Goal: Task Accomplishment & Management: Complete application form

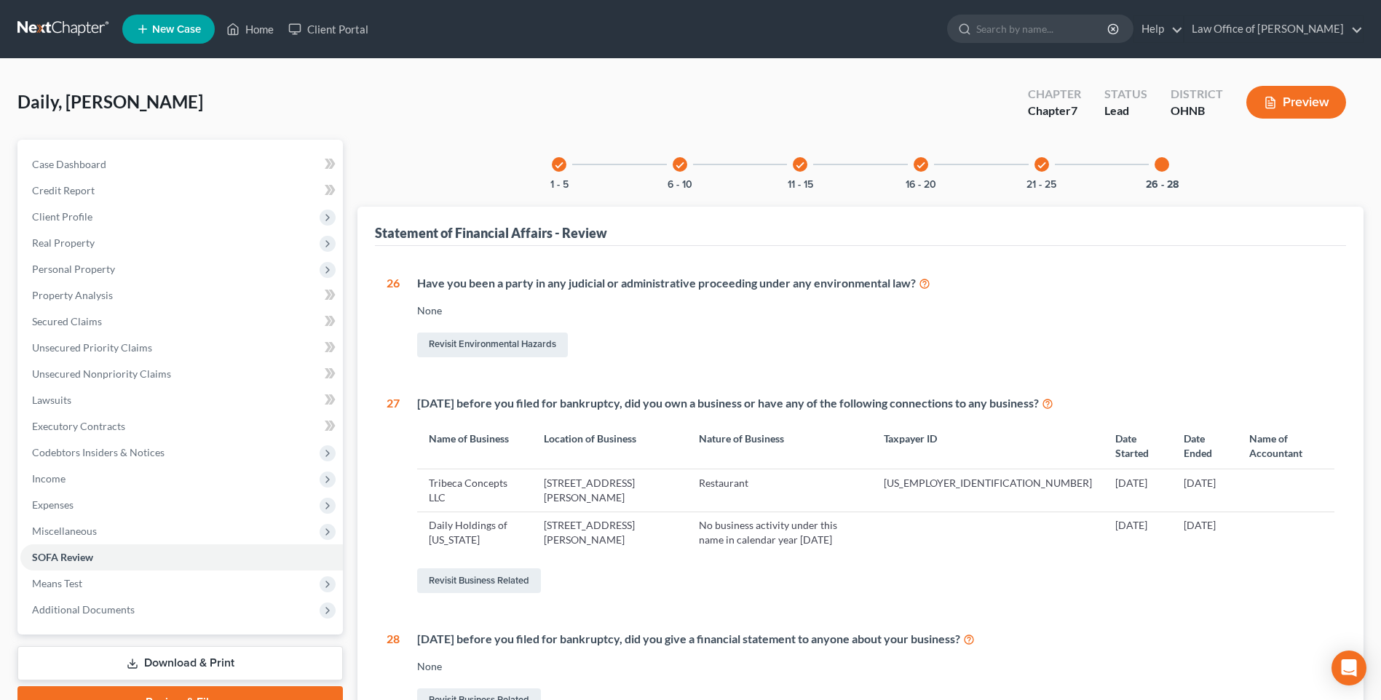
click at [1047, 170] on icon "check" at bounding box center [1041, 165] width 10 height 10
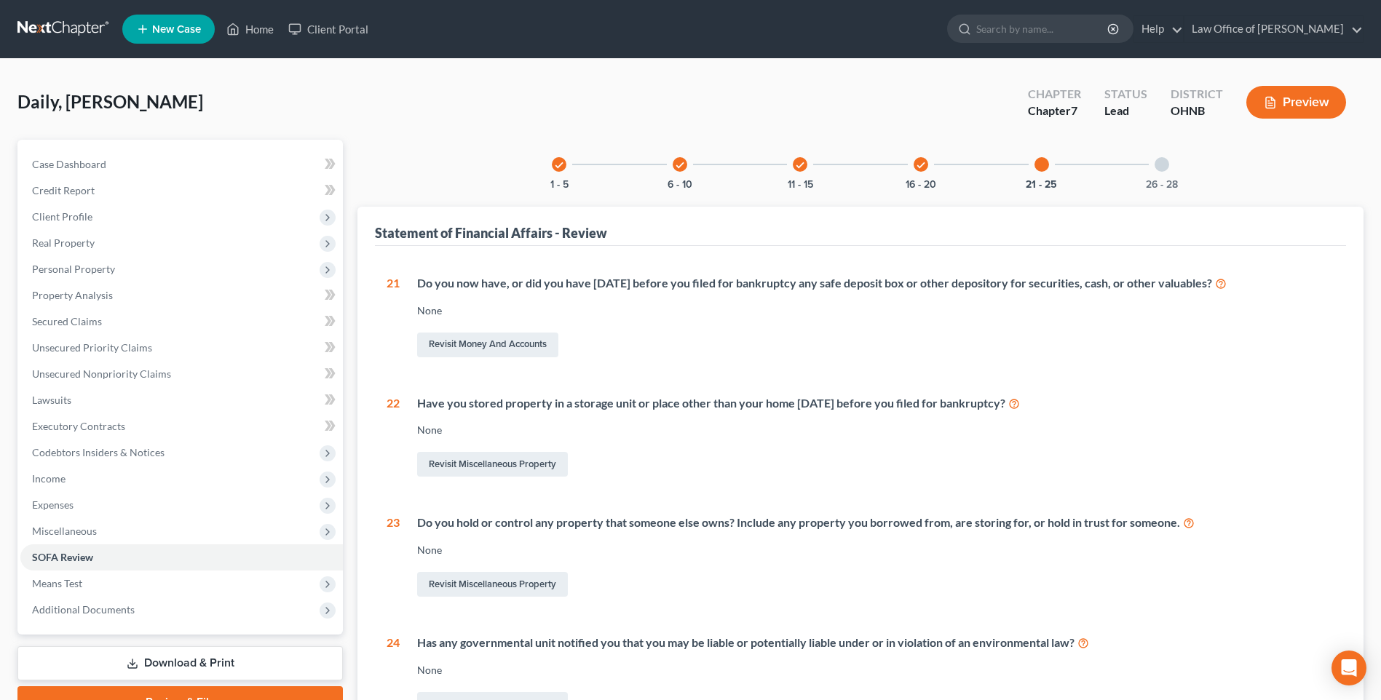
click at [1049, 172] on div at bounding box center [1041, 164] width 15 height 15
click at [917, 172] on div "check" at bounding box center [920, 164] width 15 height 15
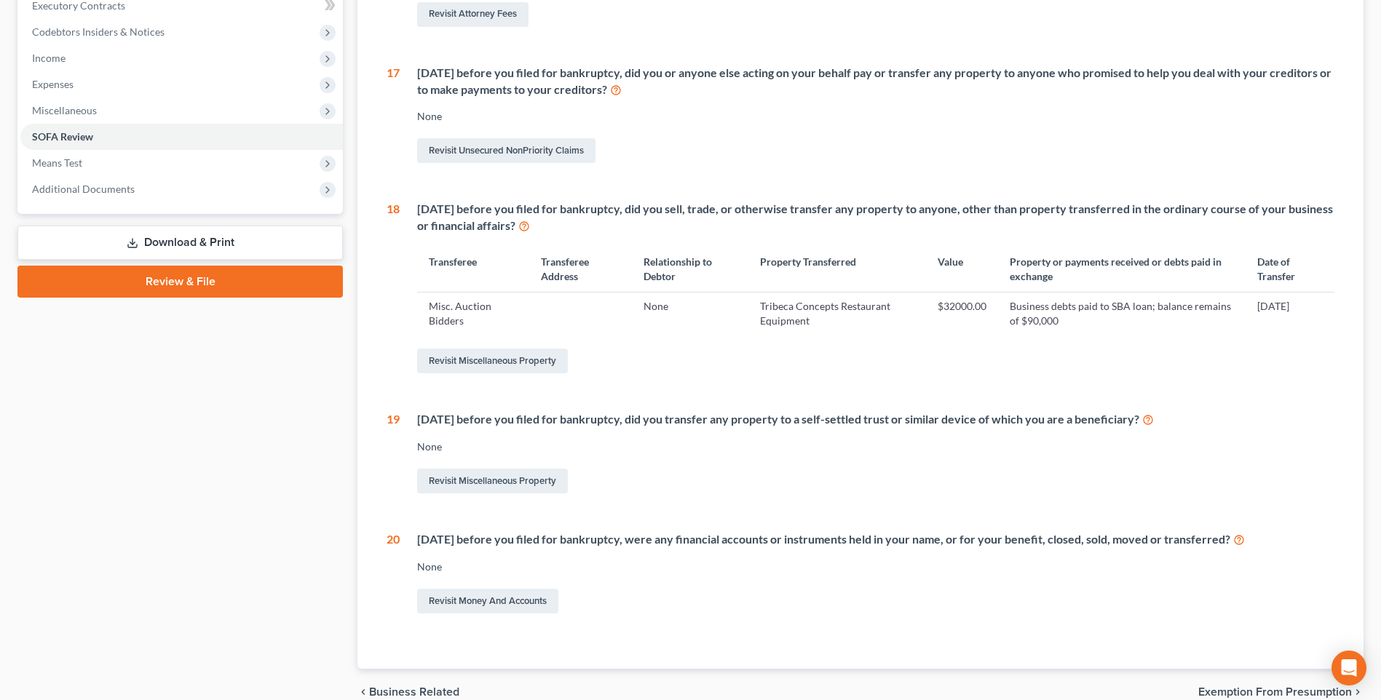
scroll to position [419, 0]
click at [957, 336] on td "$32000.00" at bounding box center [962, 314] width 72 height 42
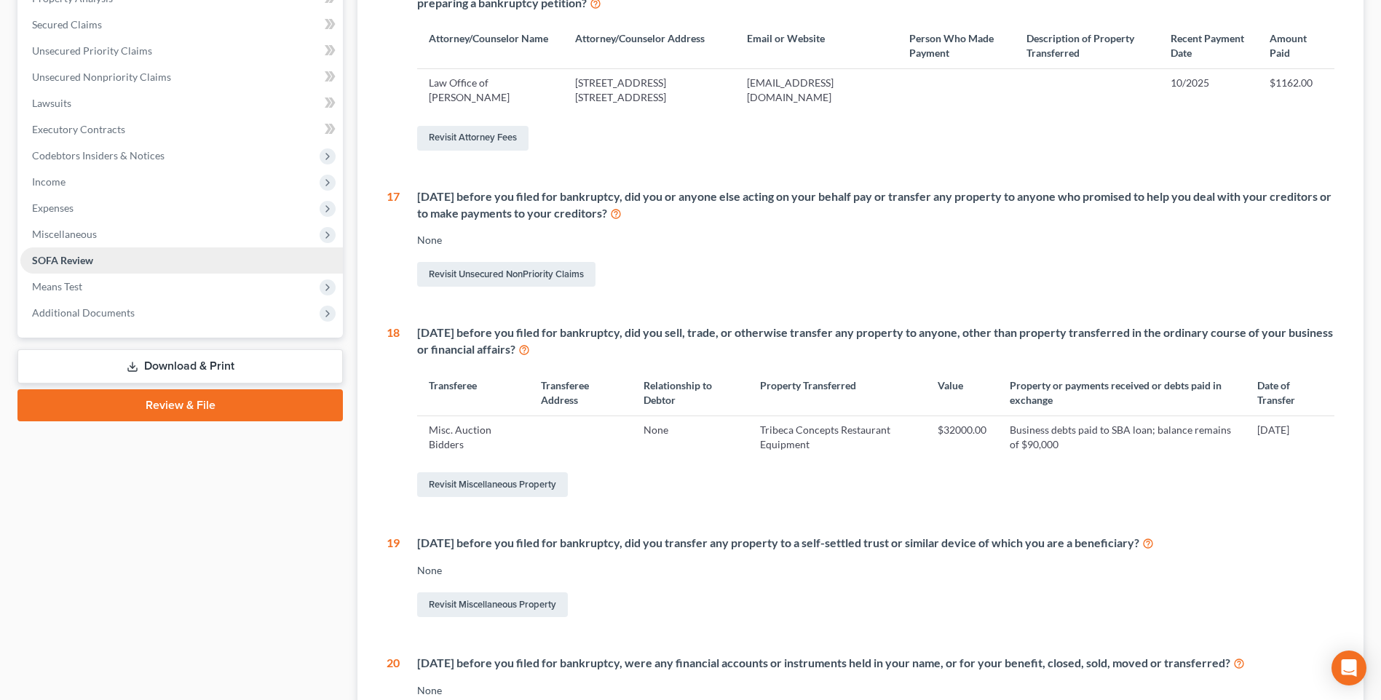
scroll to position [0, 0]
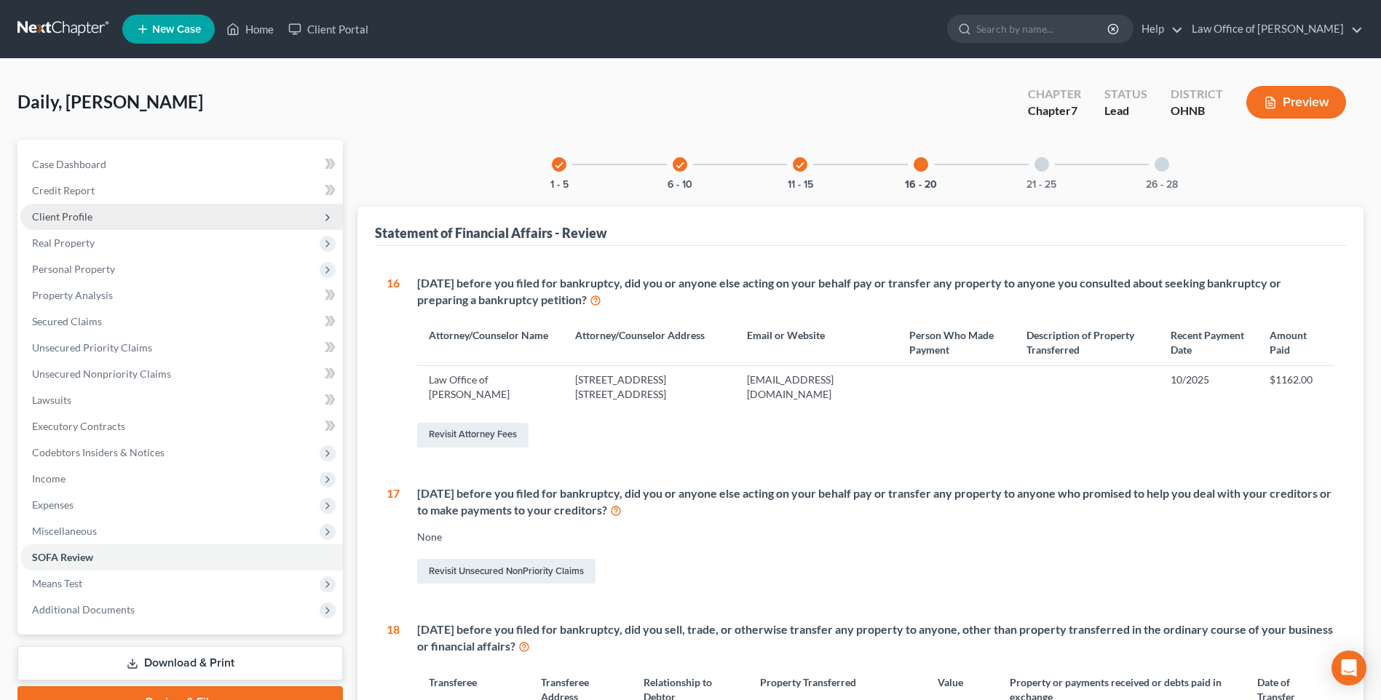
click at [76, 223] on span "Client Profile" at bounding box center [62, 216] width 60 height 12
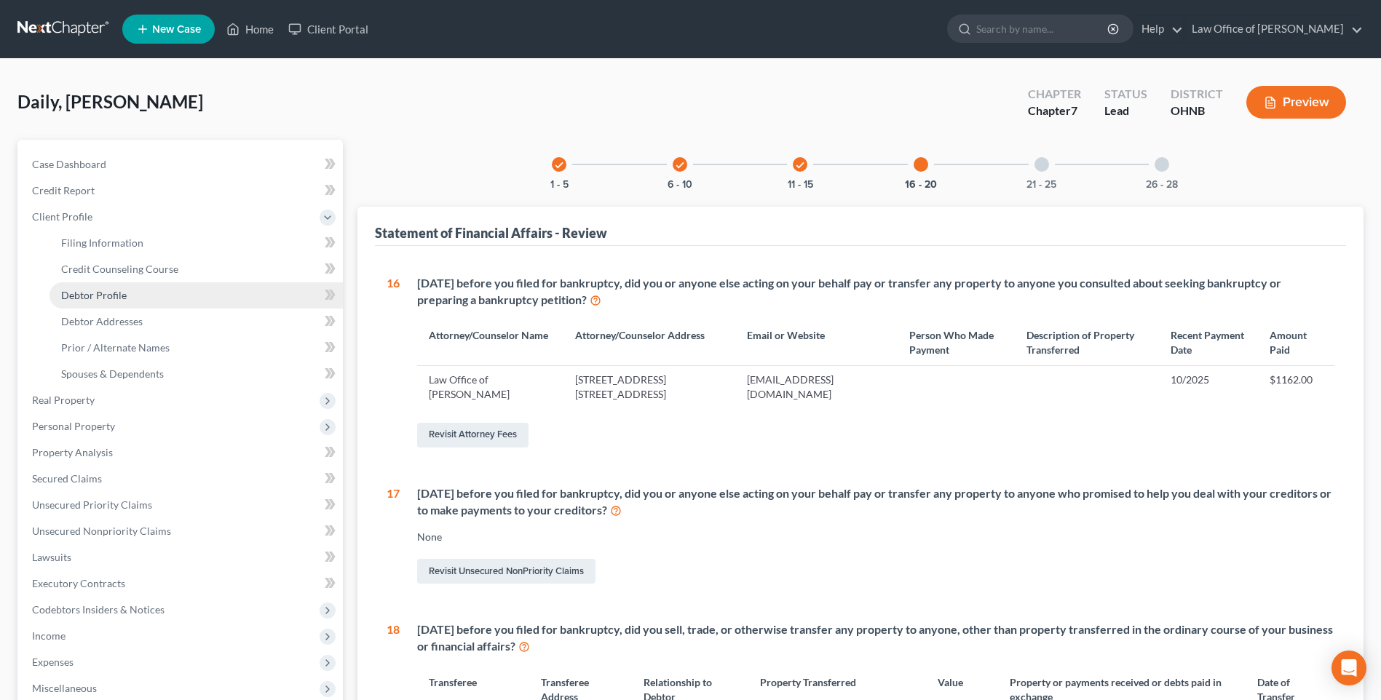
click at [100, 301] on span "Debtor Profile" at bounding box center [94, 295] width 66 height 12
select select "1"
select select "3"
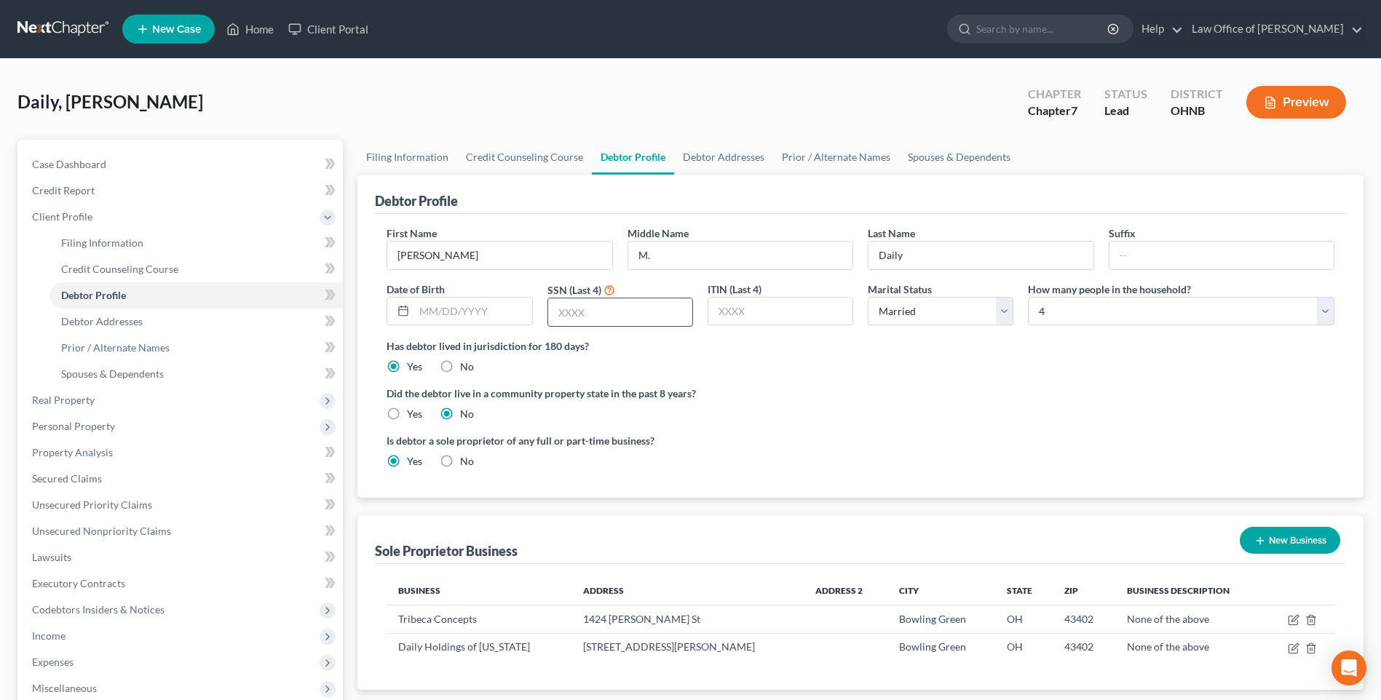
click at [577, 326] on input "text" at bounding box center [620, 312] width 144 height 28
type input "0533"
click at [752, 164] on link "Debtor Addresses" at bounding box center [723, 157] width 99 height 35
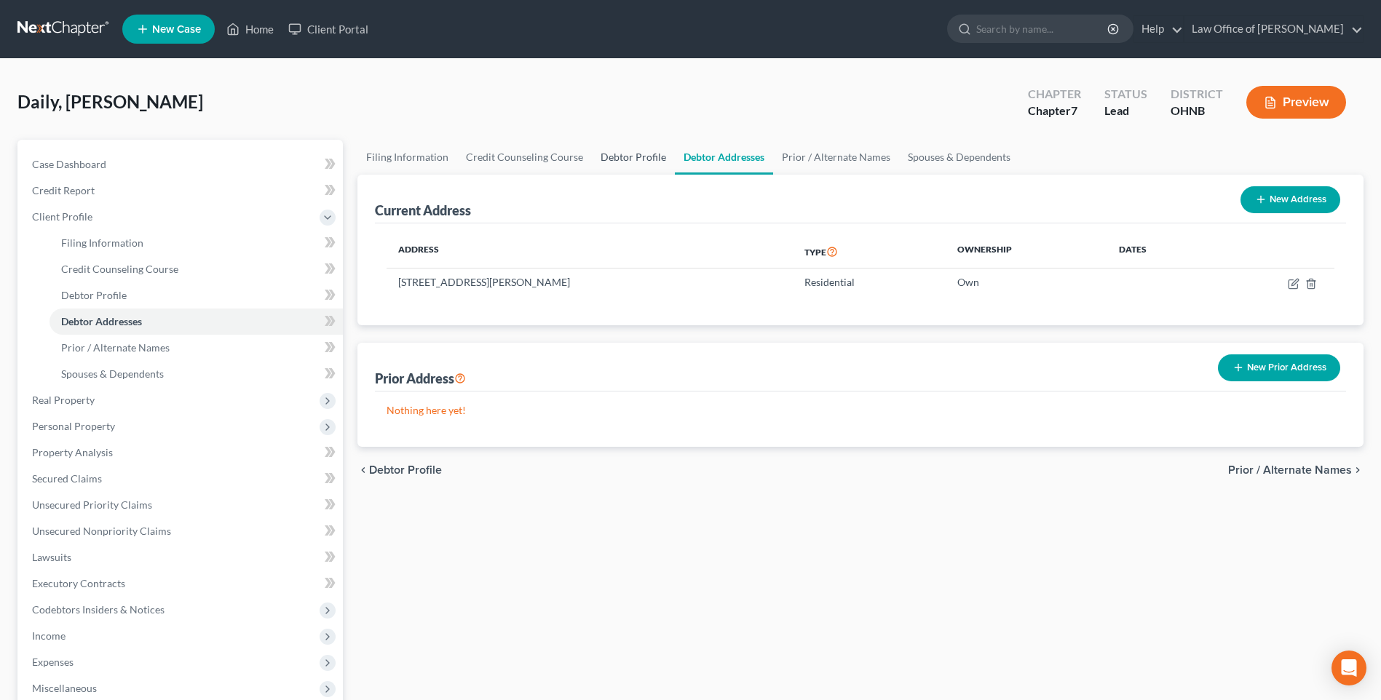
click at [655, 166] on link "Debtor Profile" at bounding box center [633, 157] width 83 height 35
select select "1"
select select "3"
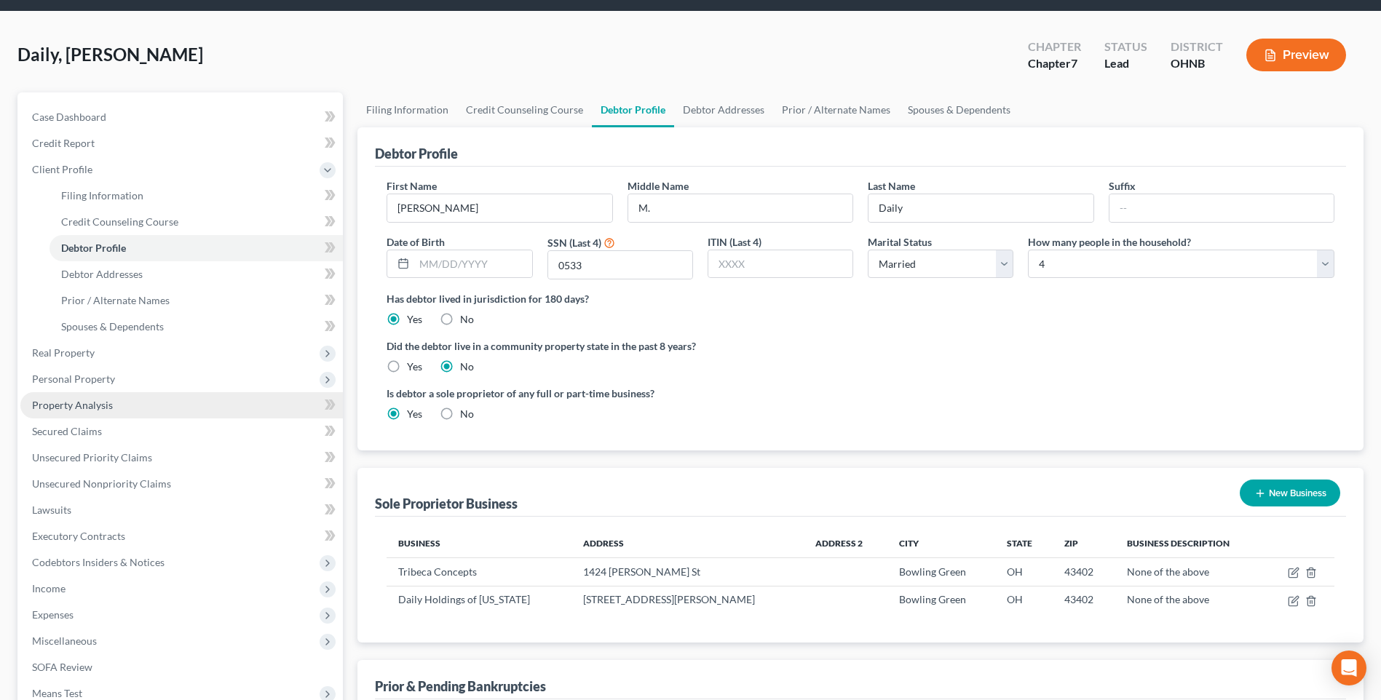
scroll to position [73, 0]
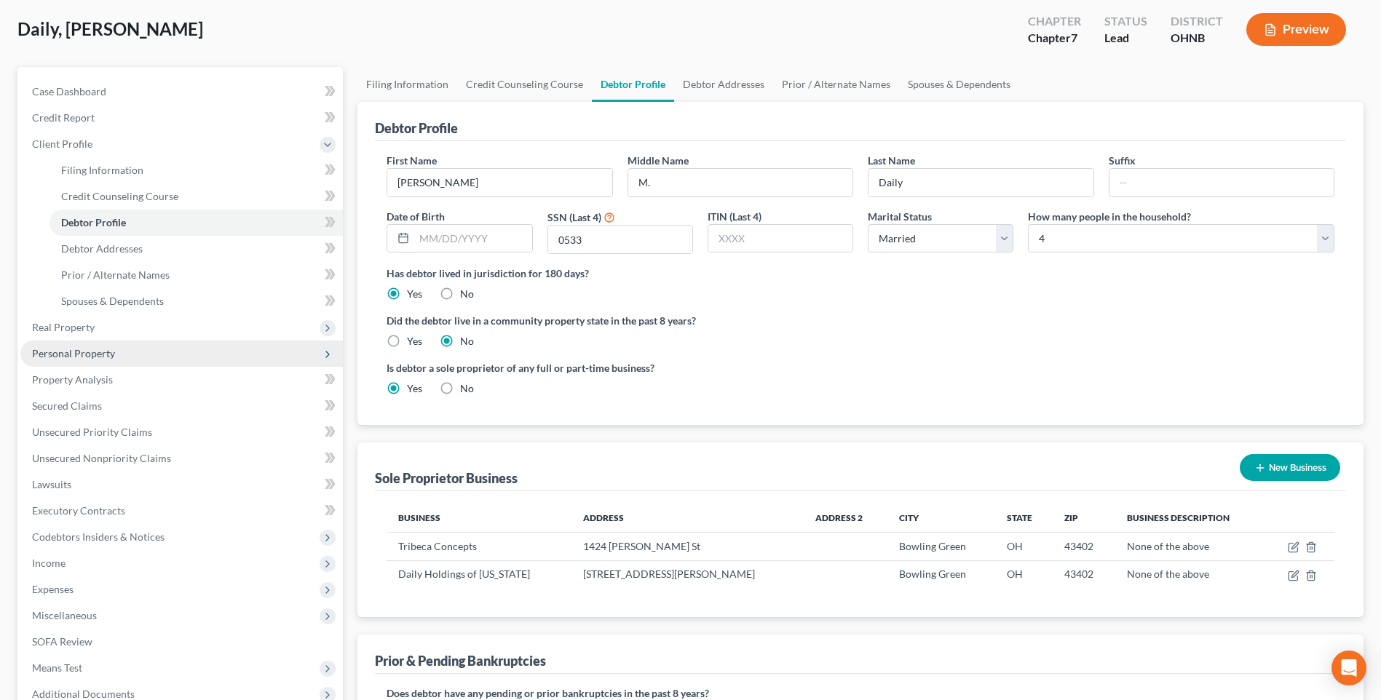
click at [55, 360] on span "Personal Property" at bounding box center [73, 353] width 83 height 12
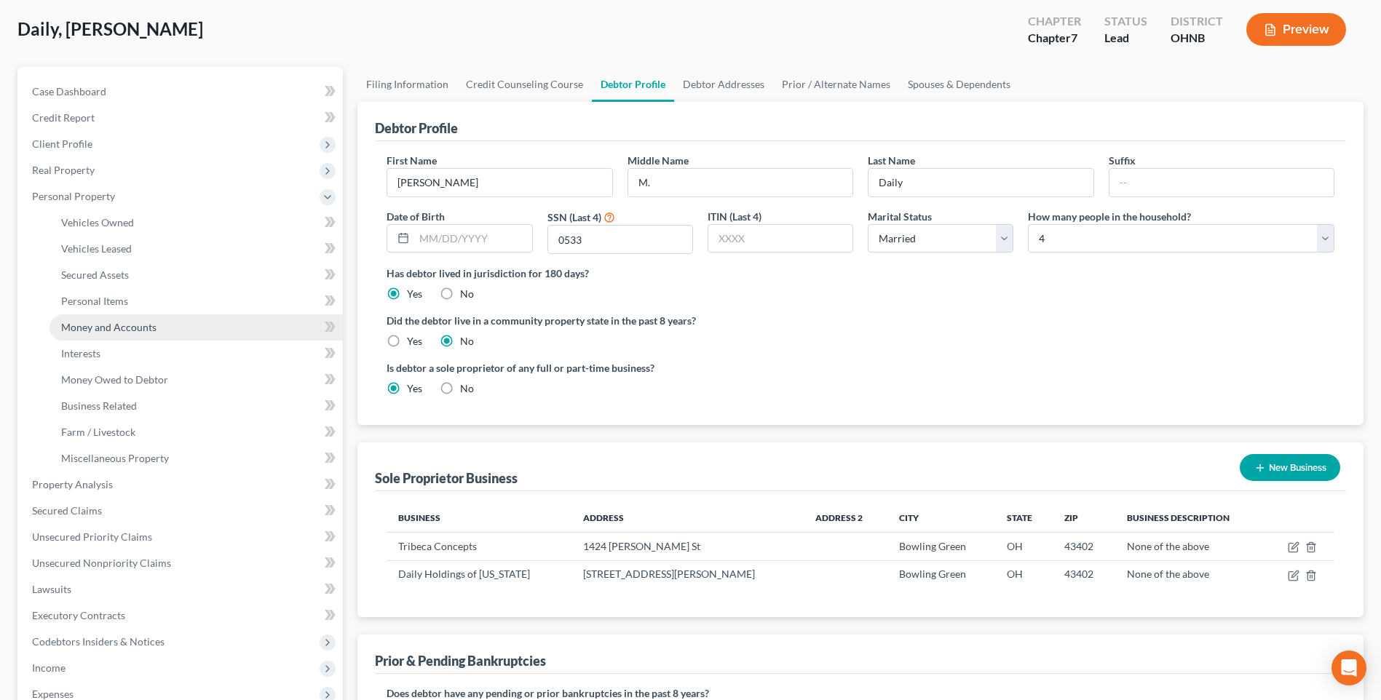
click at [106, 333] on span "Money and Accounts" at bounding box center [108, 327] width 95 height 12
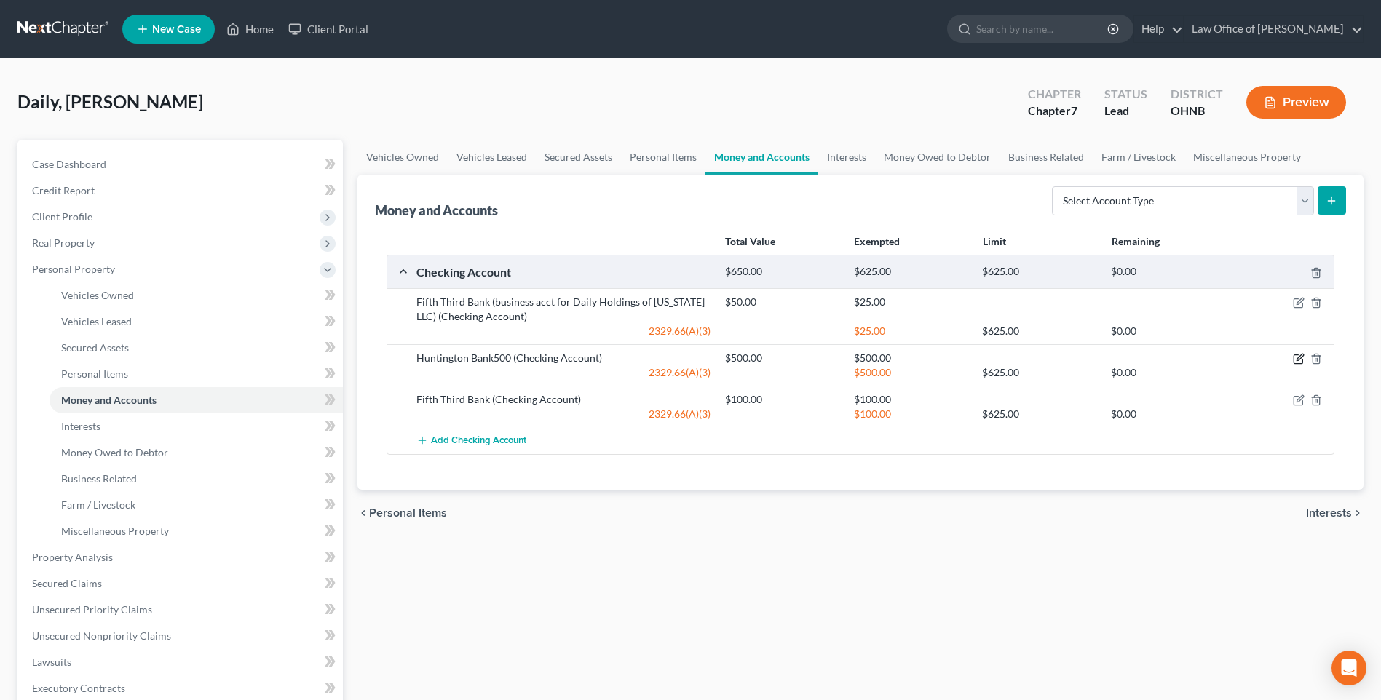
click at [1293, 365] on icon "button" at bounding box center [1299, 359] width 12 height 12
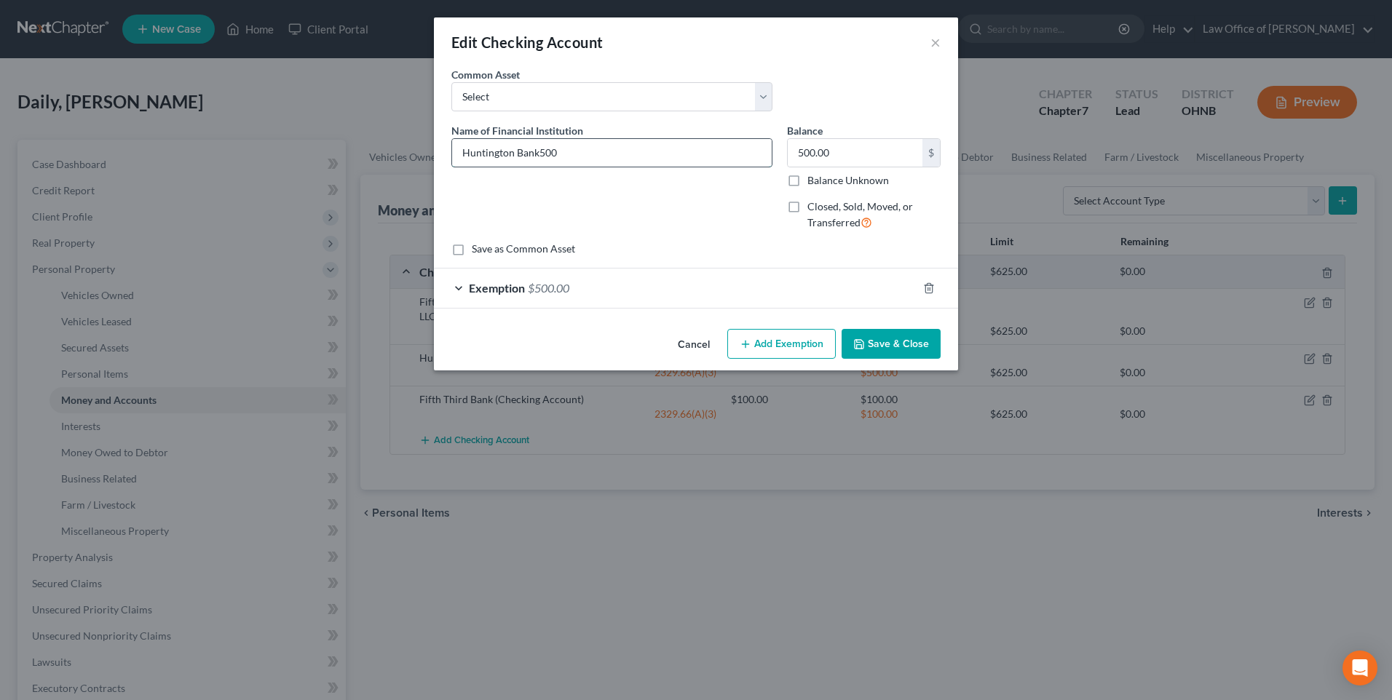
click at [531, 158] on input "Huntington Bank500" at bounding box center [612, 153] width 320 height 28
type input "Huntington Bank"
click at [892, 360] on button "Save & Close" at bounding box center [890, 344] width 99 height 31
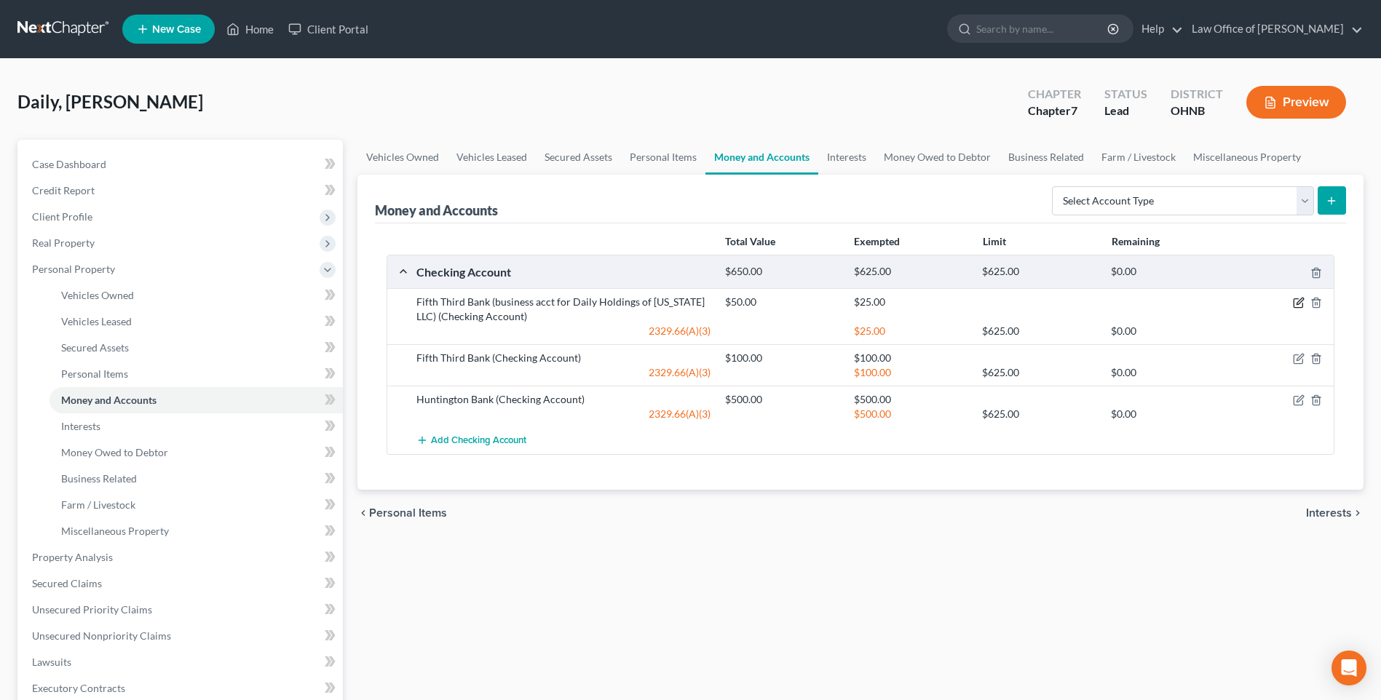
click at [1293, 309] on icon "button" at bounding box center [1299, 303] width 12 height 12
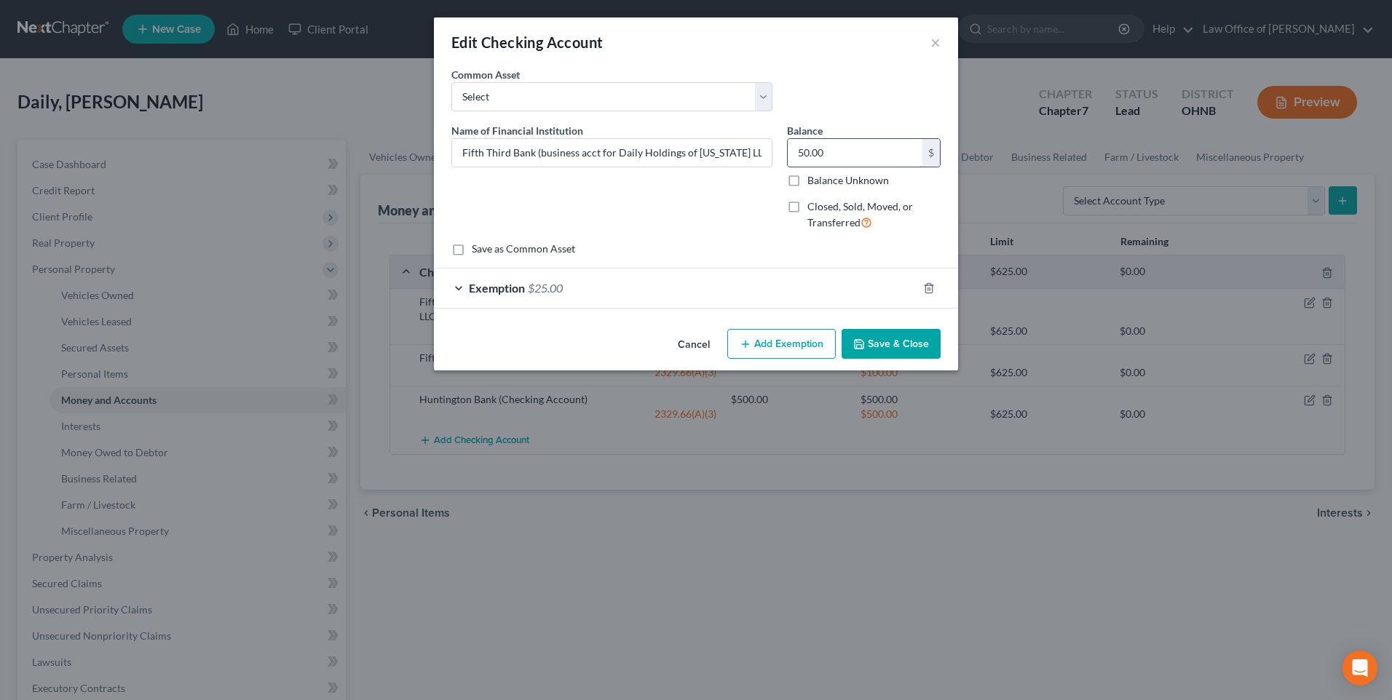
click at [803, 156] on input "50.00" at bounding box center [855, 153] width 135 height 28
type input "310"
click at [440, 304] on div "Exemption $25.00" at bounding box center [675, 288] width 483 height 39
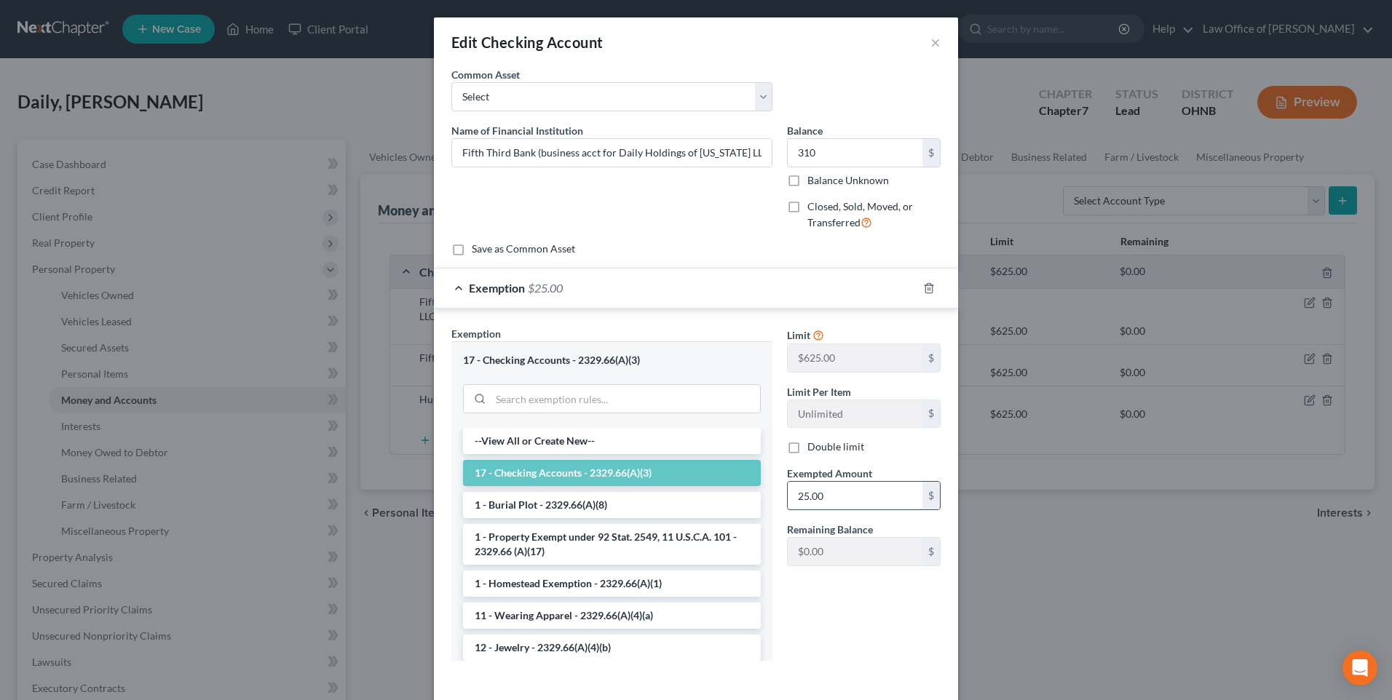
click at [806, 509] on input "25.00" at bounding box center [855, 496] width 135 height 28
type input "310"
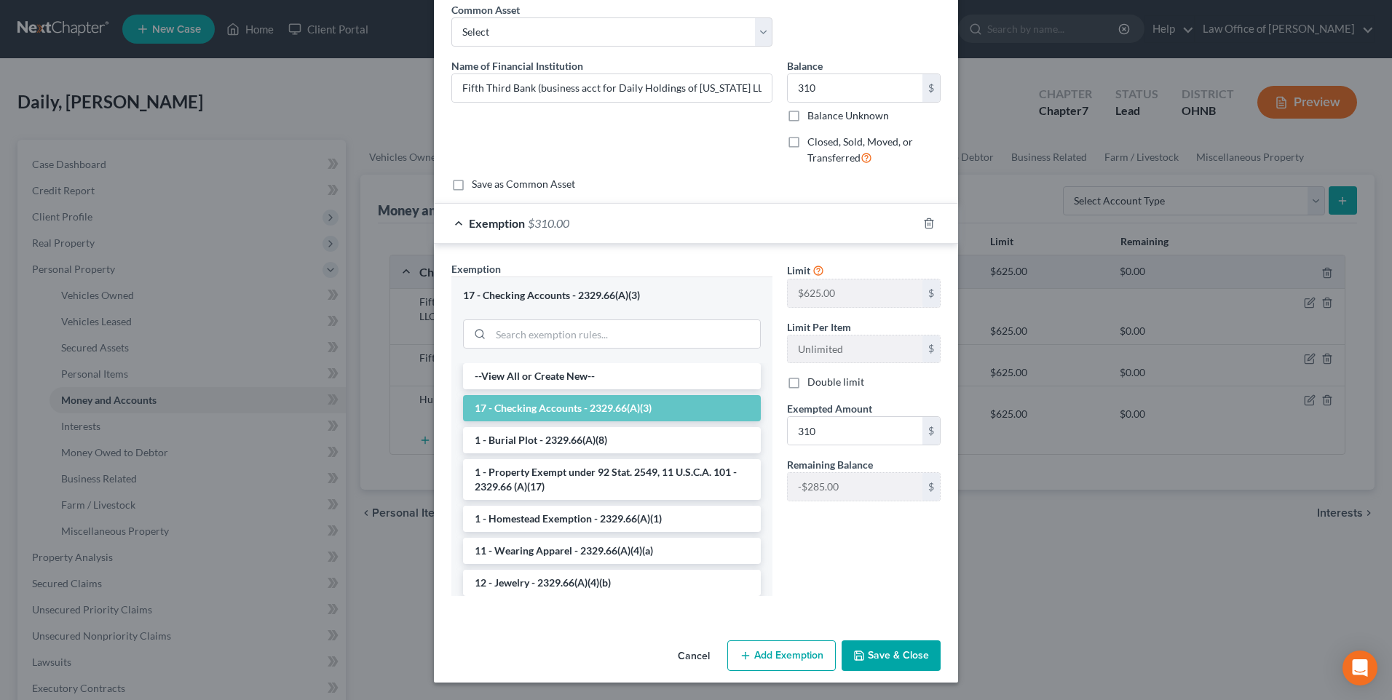
click at [894, 657] on button "Save & Close" at bounding box center [890, 655] width 99 height 31
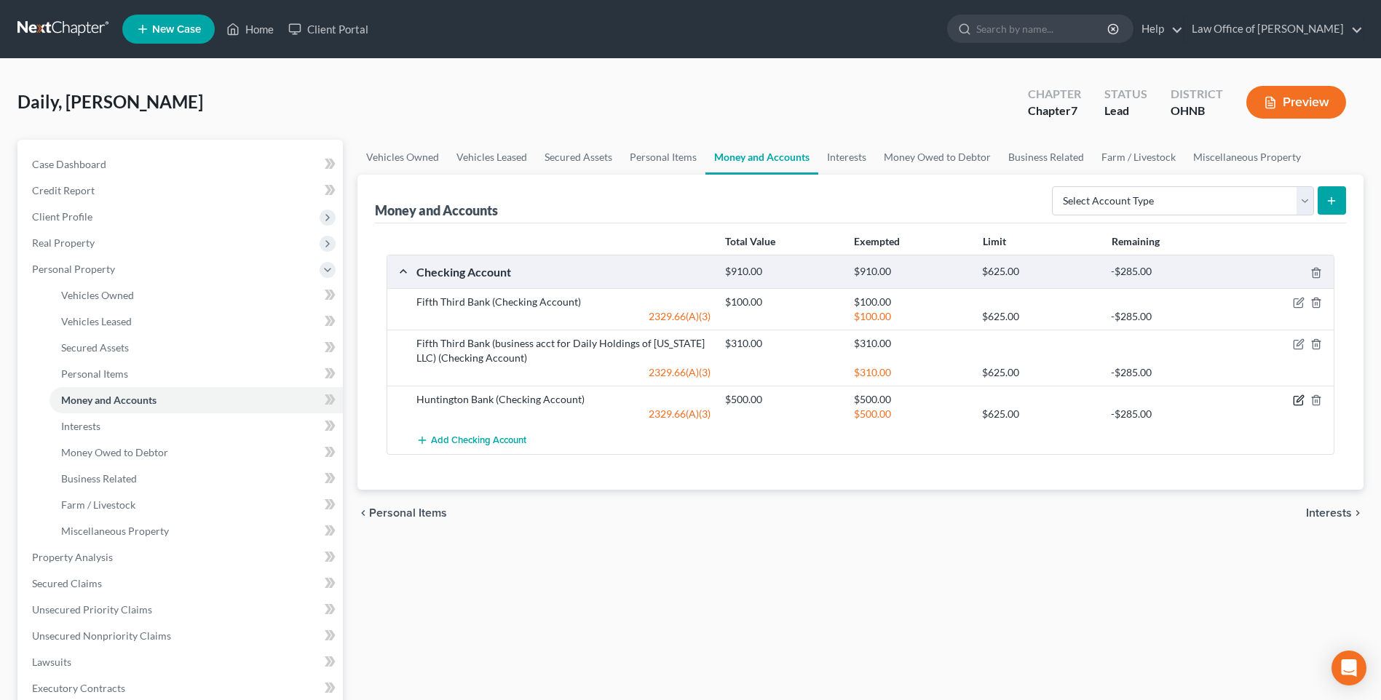
click at [1293, 406] on icon "button" at bounding box center [1299, 400] width 12 height 12
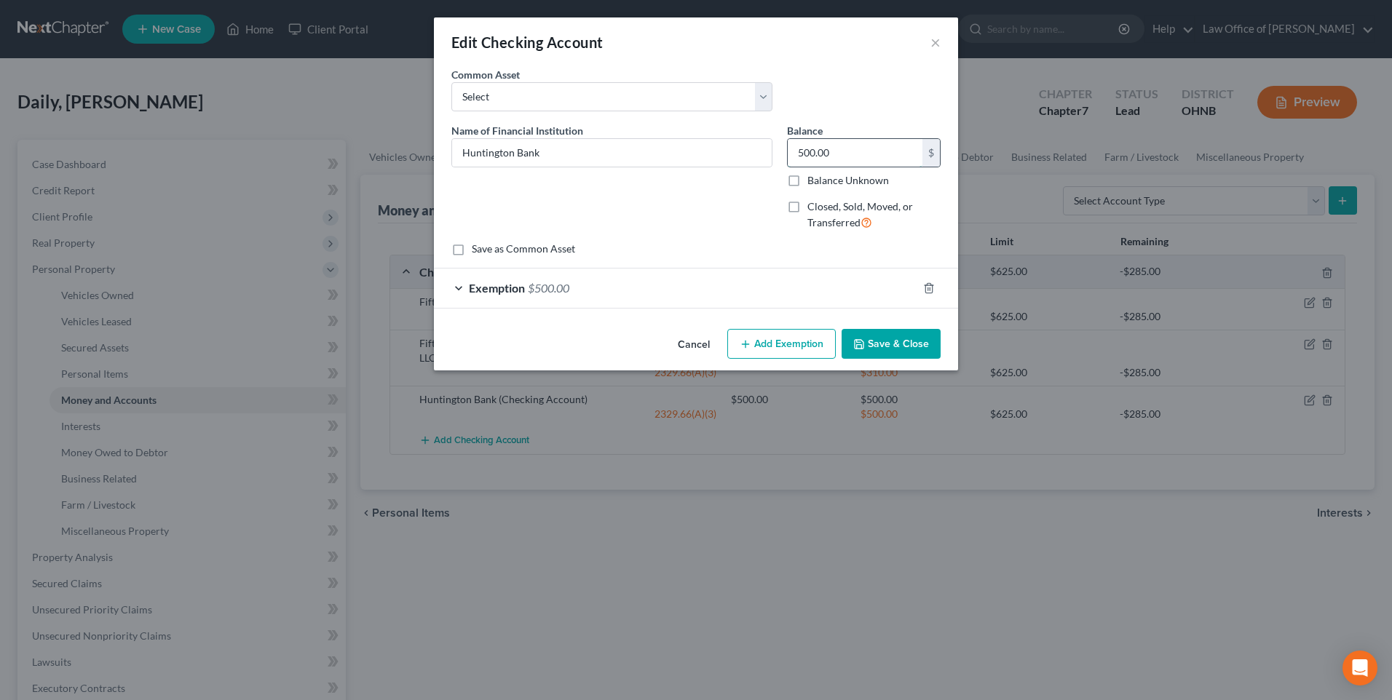
click at [813, 161] on input "500.00" at bounding box center [855, 153] width 135 height 28
type input "1,100"
click at [444, 302] on div "Exemption $500.00" at bounding box center [675, 288] width 483 height 39
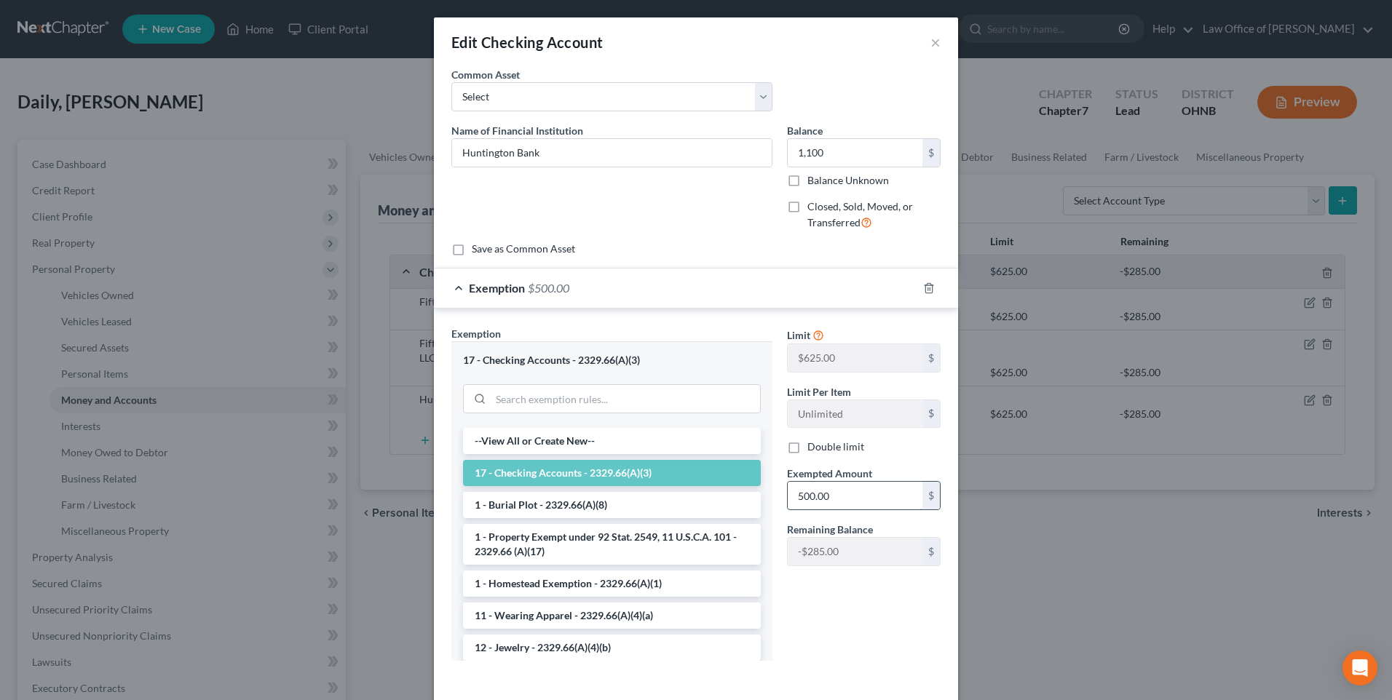
click at [833, 509] on input "500.00" at bounding box center [855, 496] width 135 height 28
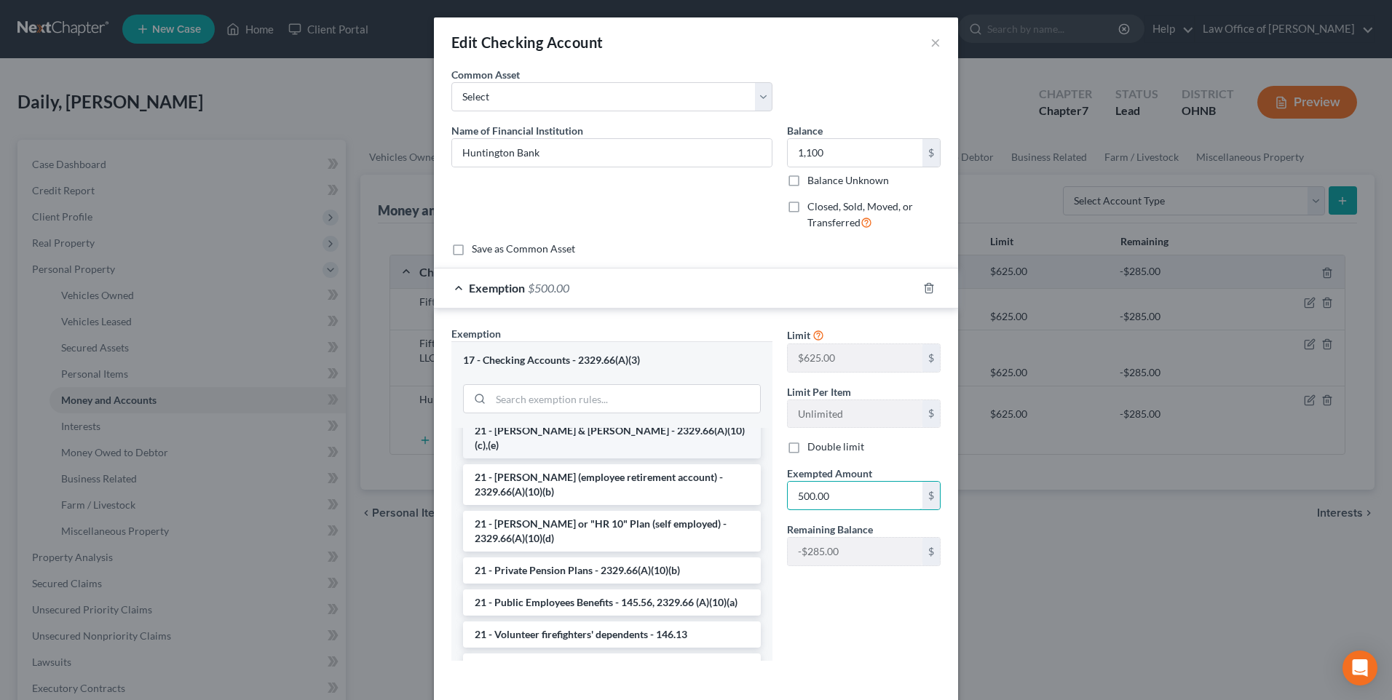
scroll to position [509, 0]
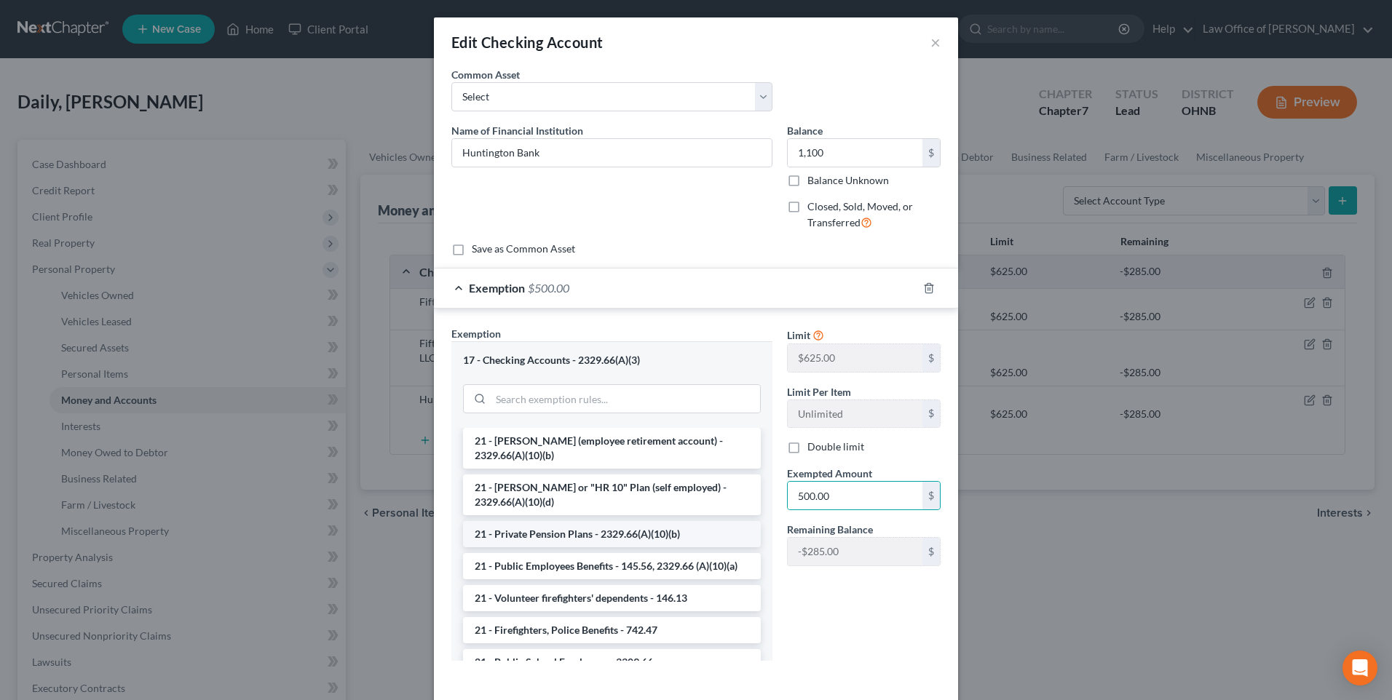
click at [636, 547] on li "21 - Private Pension Plans - 2329.66(A)(10)(b)" at bounding box center [612, 534] width 298 height 26
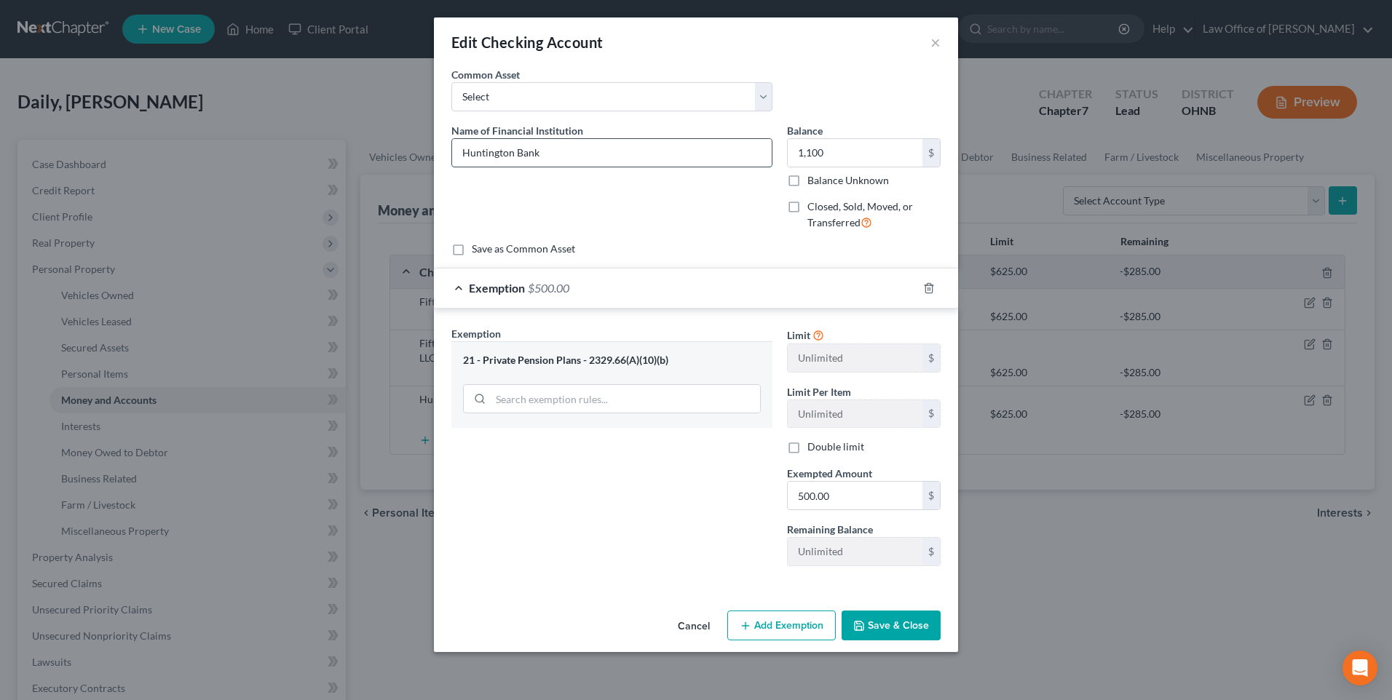
click at [584, 159] on input "Huntington Bank" at bounding box center [612, 153] width 320 height 28
type input "Huntington Bank (deposit from early withdrawal of 401)"
click at [828, 509] on input "500.00" at bounding box center [855, 496] width 135 height 28
type input "1,100"
click at [905, 641] on button "Save & Close" at bounding box center [890, 626] width 99 height 31
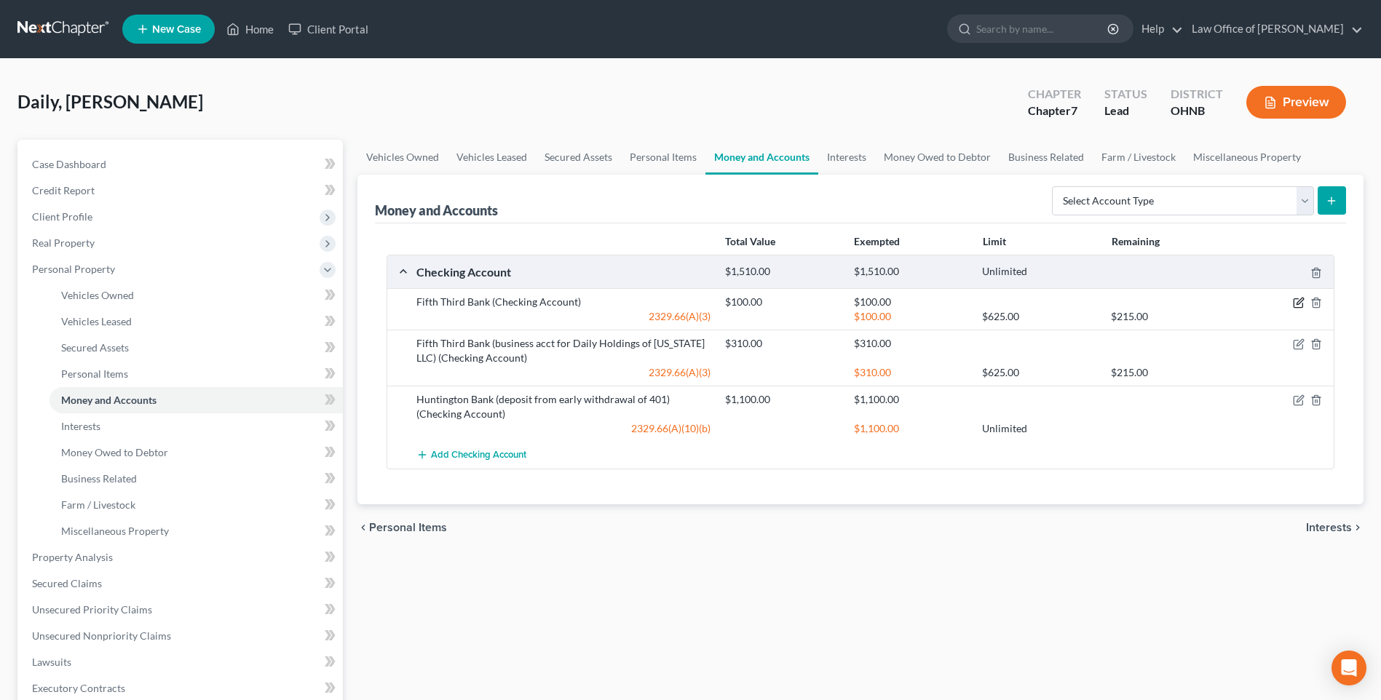
click at [1293, 309] on icon "button" at bounding box center [1299, 303] width 12 height 12
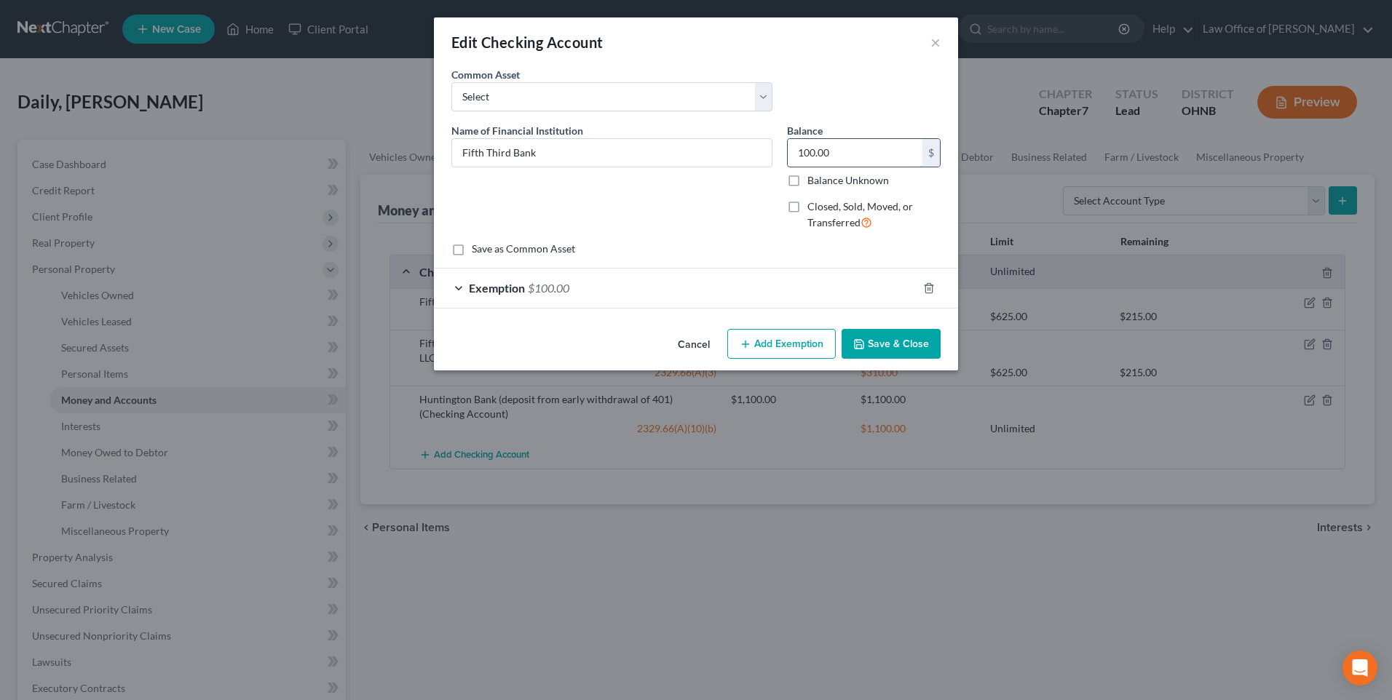
click at [830, 160] on input "100.00" at bounding box center [855, 153] width 135 height 28
type input "30"
click at [451, 302] on div "Exemption $100.00" at bounding box center [675, 288] width 483 height 39
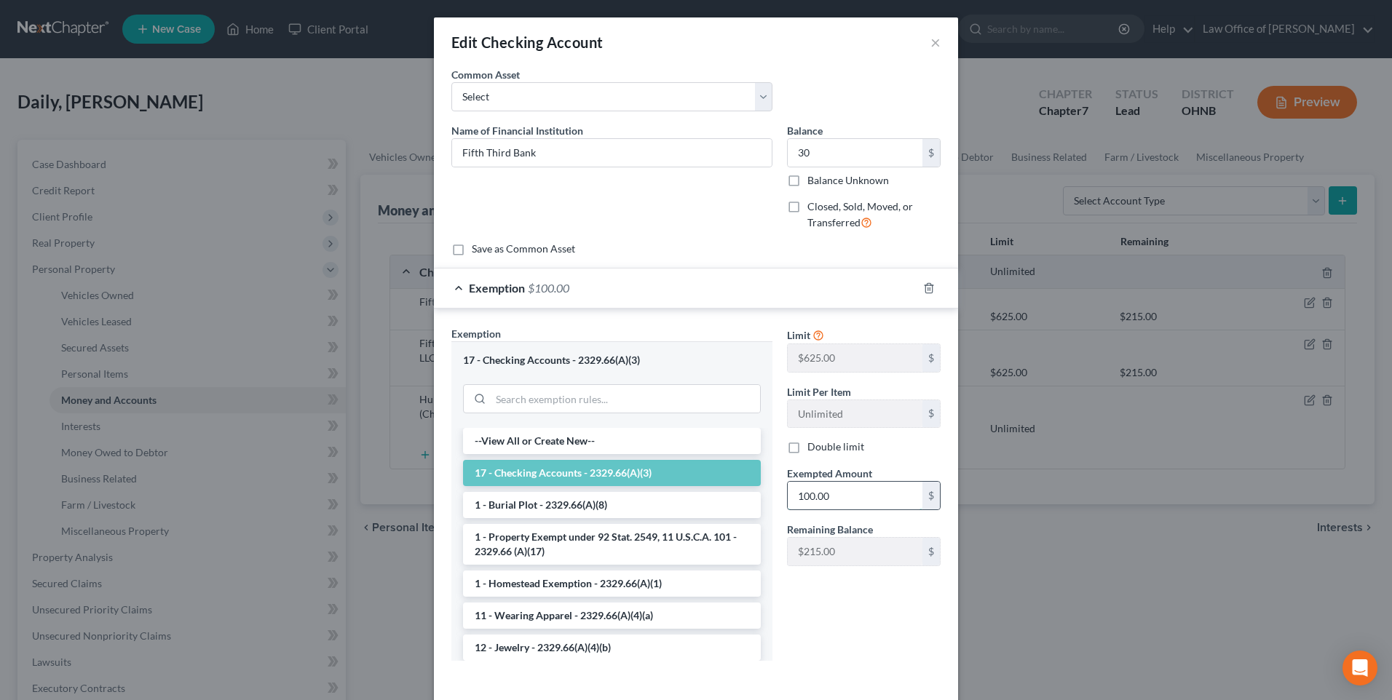
click at [813, 509] on input "100.00" at bounding box center [855, 496] width 135 height 28
type input "30"
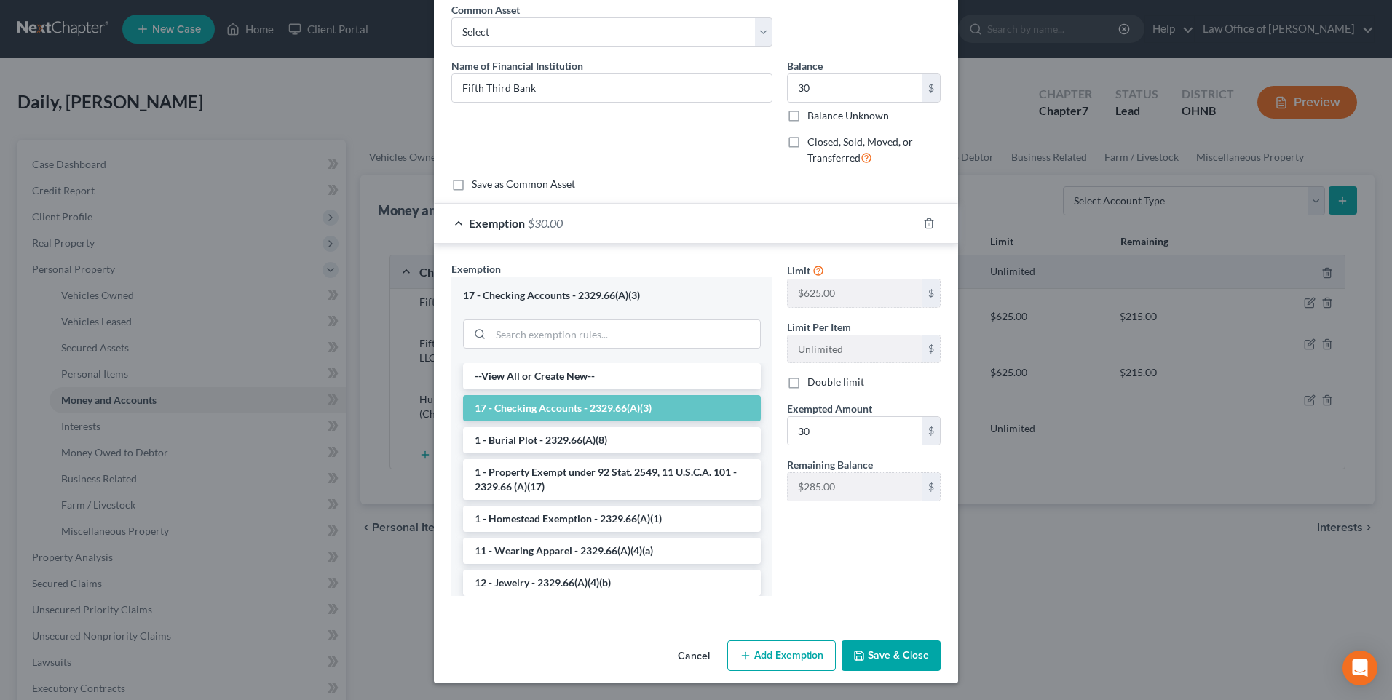
click at [885, 645] on button "Save & Close" at bounding box center [890, 655] width 99 height 31
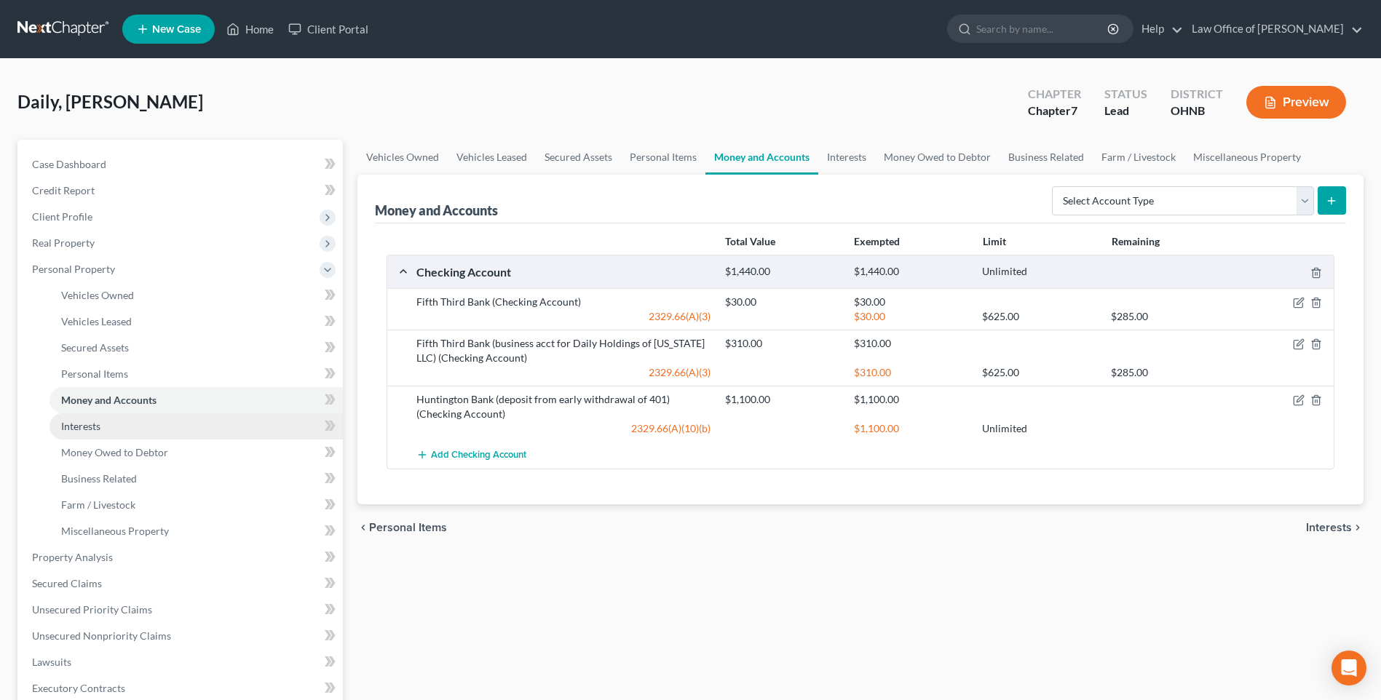
click at [87, 432] on span "Interests" at bounding box center [80, 426] width 39 height 12
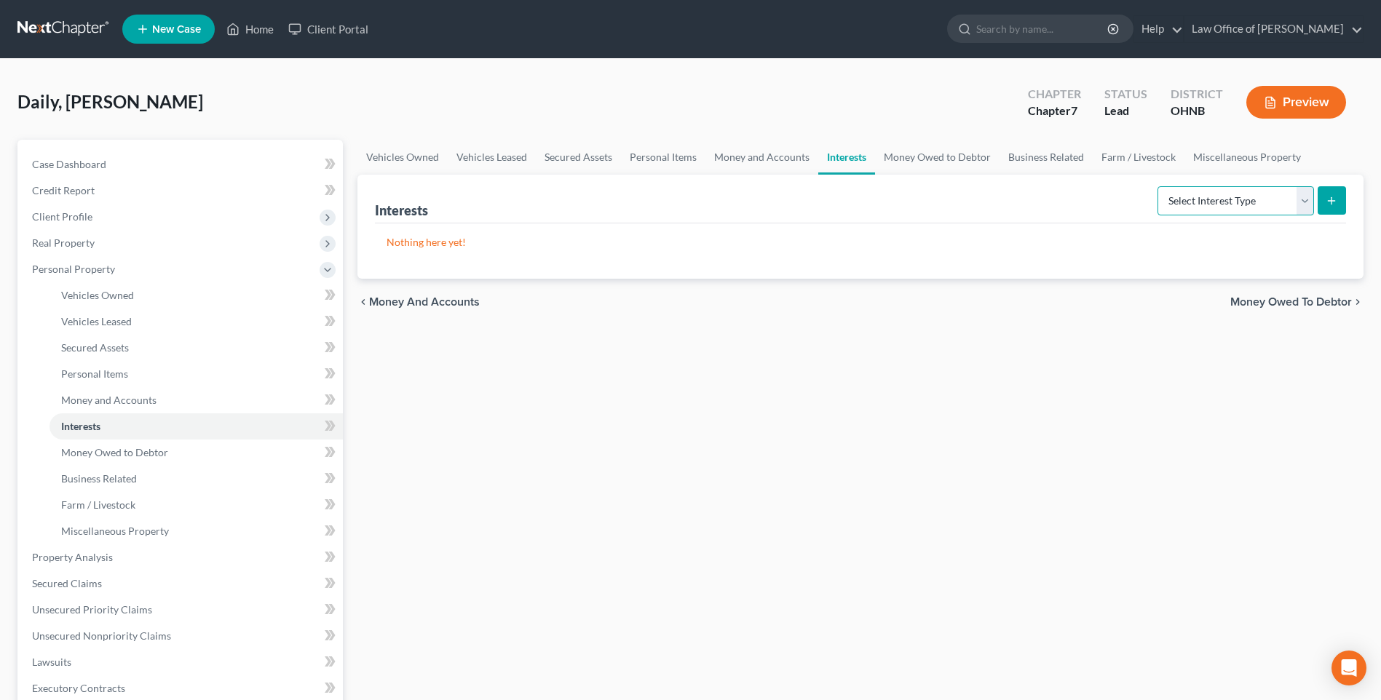
click at [1303, 207] on select "Select Interest Type 401K Annuity Bond Education IRA Government Bond Government…" at bounding box center [1235, 200] width 156 height 29
select select "401k"
click at [1157, 197] on select "Select Interest Type 401K Annuity Bond Education IRA Government Bond Government…" at bounding box center [1235, 200] width 156 height 29
click at [1325, 207] on icon "submit" at bounding box center [1331, 201] width 12 height 12
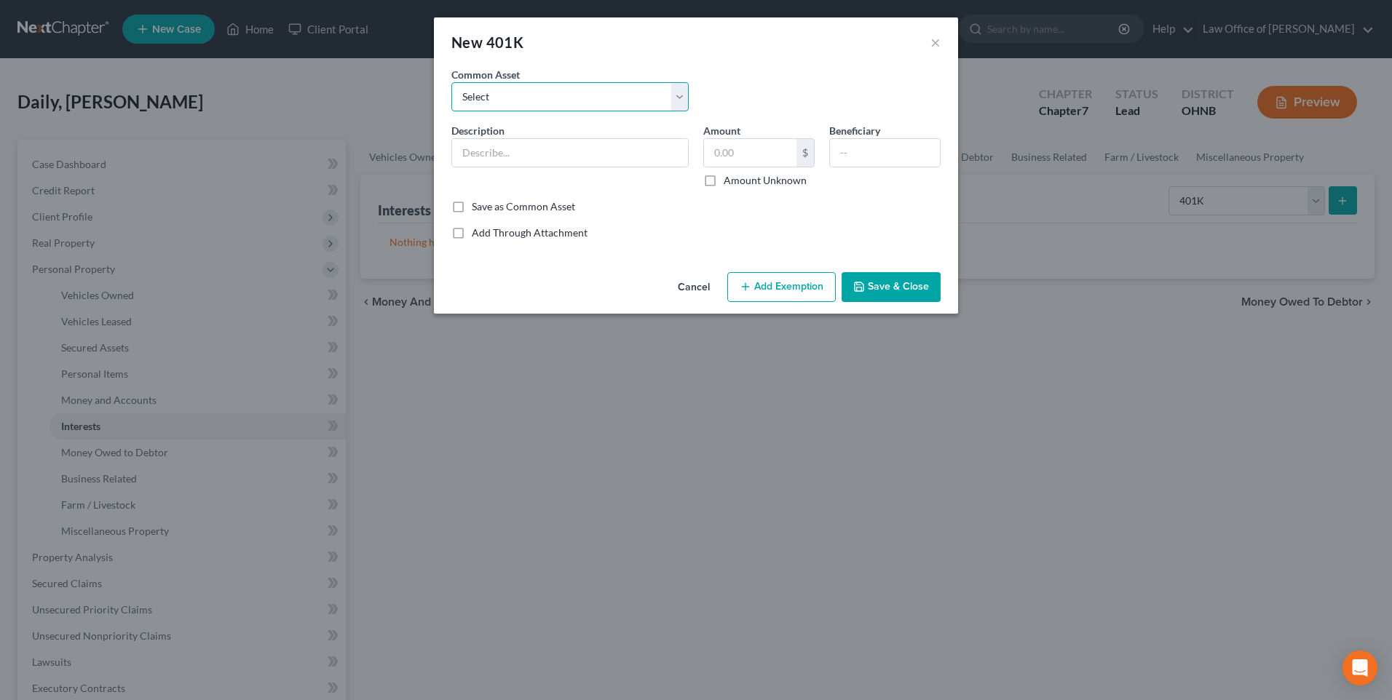
click at [581, 106] on select "Select 401K" at bounding box center [569, 96] width 237 height 29
select select "0"
click at [451, 87] on select "Select 401K" at bounding box center [569, 96] width 237 height 29
type input "401K"
click at [730, 162] on input "2,000.00" at bounding box center [750, 153] width 92 height 28
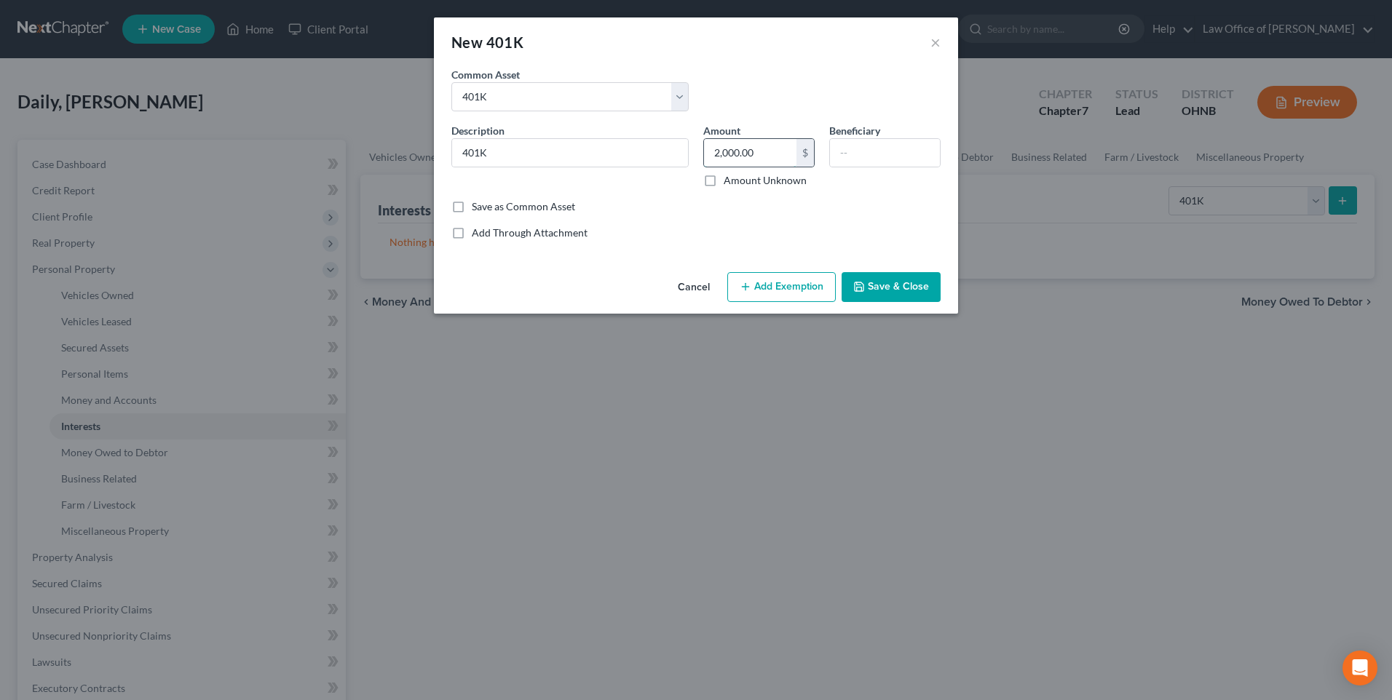
click at [730, 162] on input "2,000.00" at bounding box center [750, 153] width 92 height 28
type input "6,000"
click at [787, 297] on button "Add Exemption" at bounding box center [781, 287] width 108 height 31
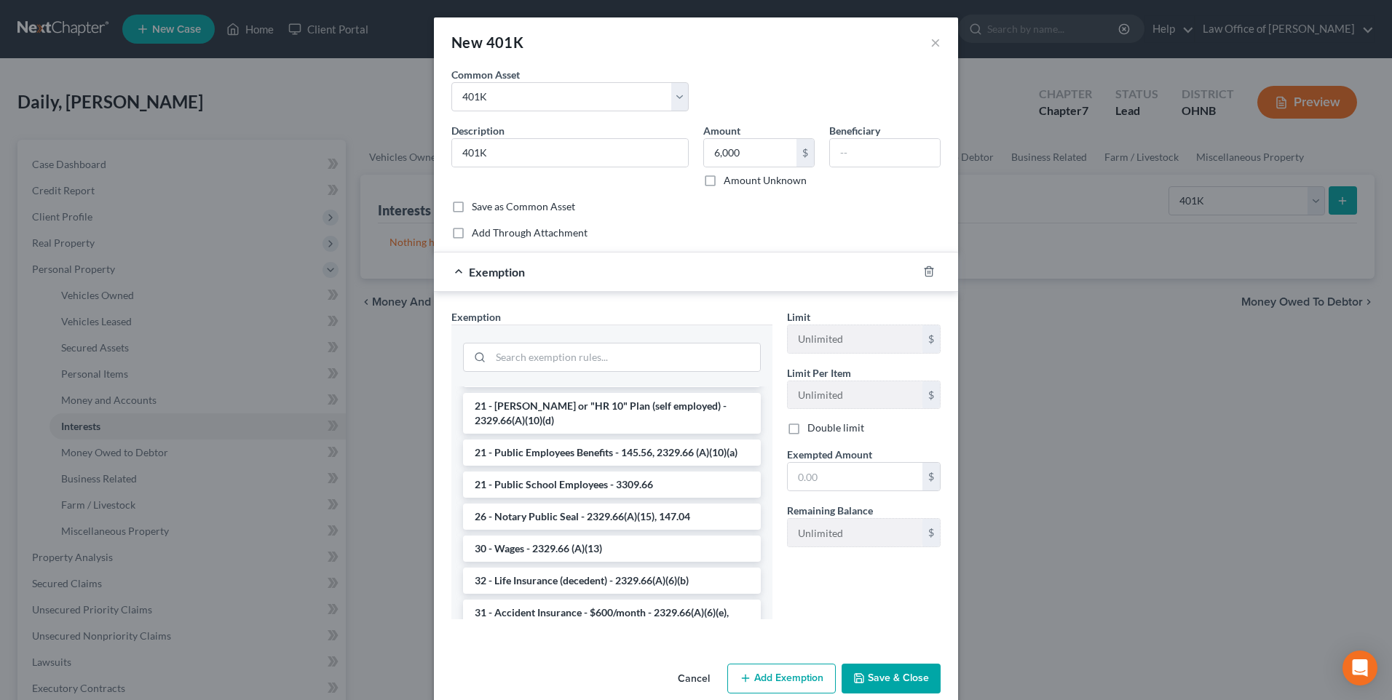
scroll to position [1237, 0]
click at [668, 386] on li "21 - Private Pension Plans - 2329.66(A)(10)(b)" at bounding box center [612, 373] width 298 height 26
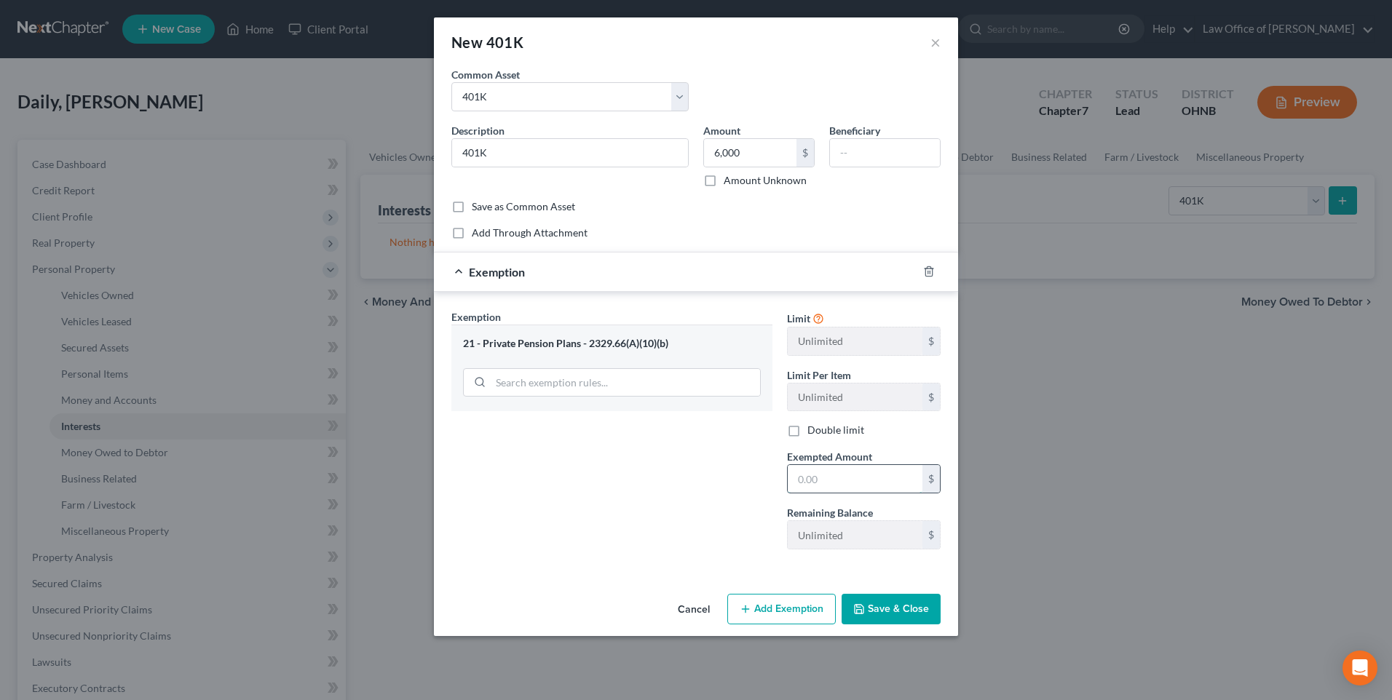
click at [809, 493] on input "text" at bounding box center [855, 479] width 135 height 28
type input "6,000"
click at [900, 624] on button "Save & Close" at bounding box center [890, 609] width 99 height 31
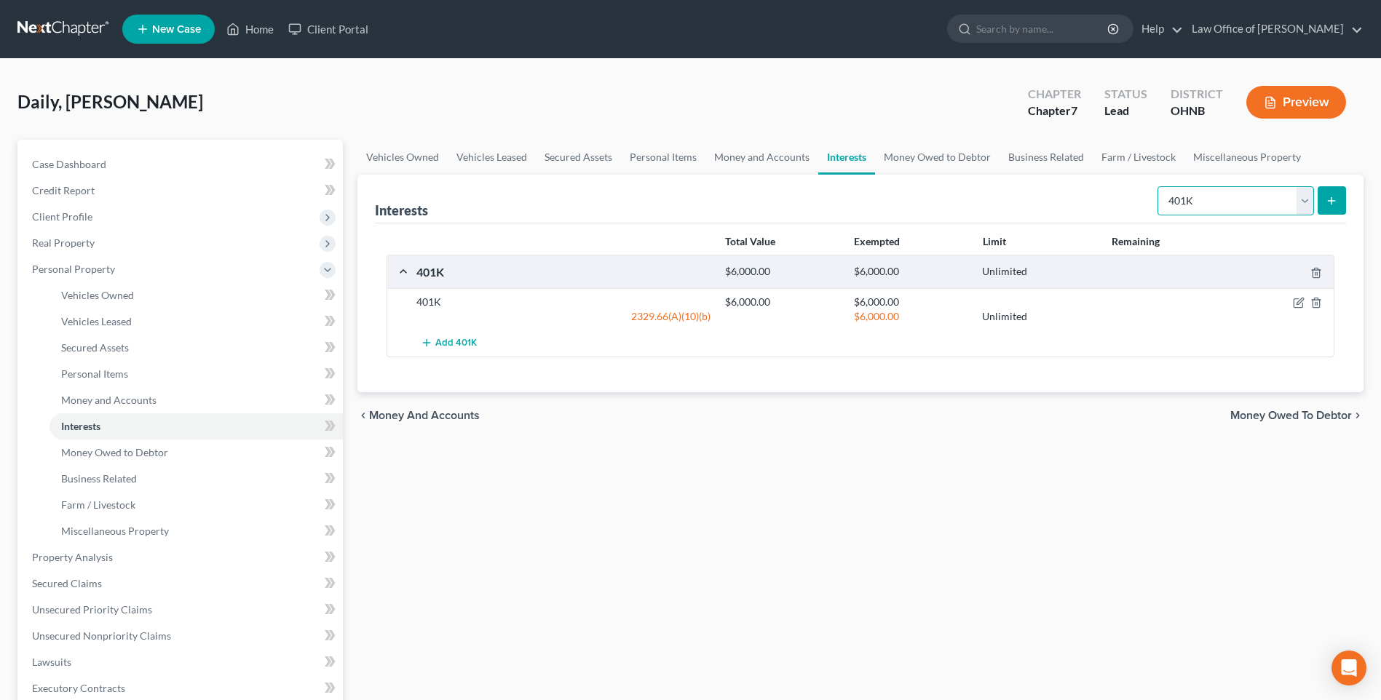
click at [1301, 213] on select "Select Interest Type 401K Annuity Bond Education IRA Government Bond Government…" at bounding box center [1235, 200] width 156 height 29
select select "ira"
click at [1157, 197] on select "Select Interest Type 401K Annuity Bond Education IRA Government Bond Government…" at bounding box center [1235, 200] width 156 height 29
click at [1334, 207] on icon "submit" at bounding box center [1331, 201] width 12 height 12
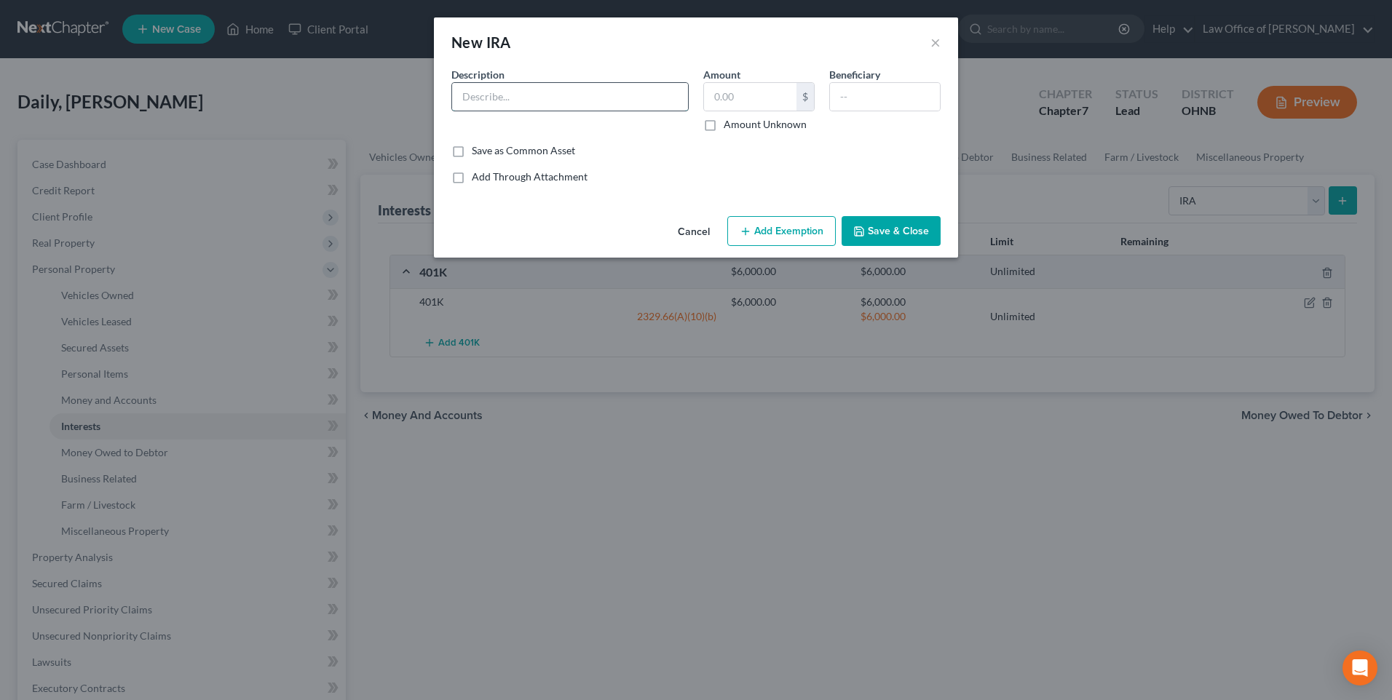
click at [574, 108] on input "text" at bounding box center [570, 97] width 236 height 28
type input "T"
type input "[PERSON_NAME]"
click at [735, 98] on input "text" at bounding box center [750, 97] width 92 height 28
type input "4,000"
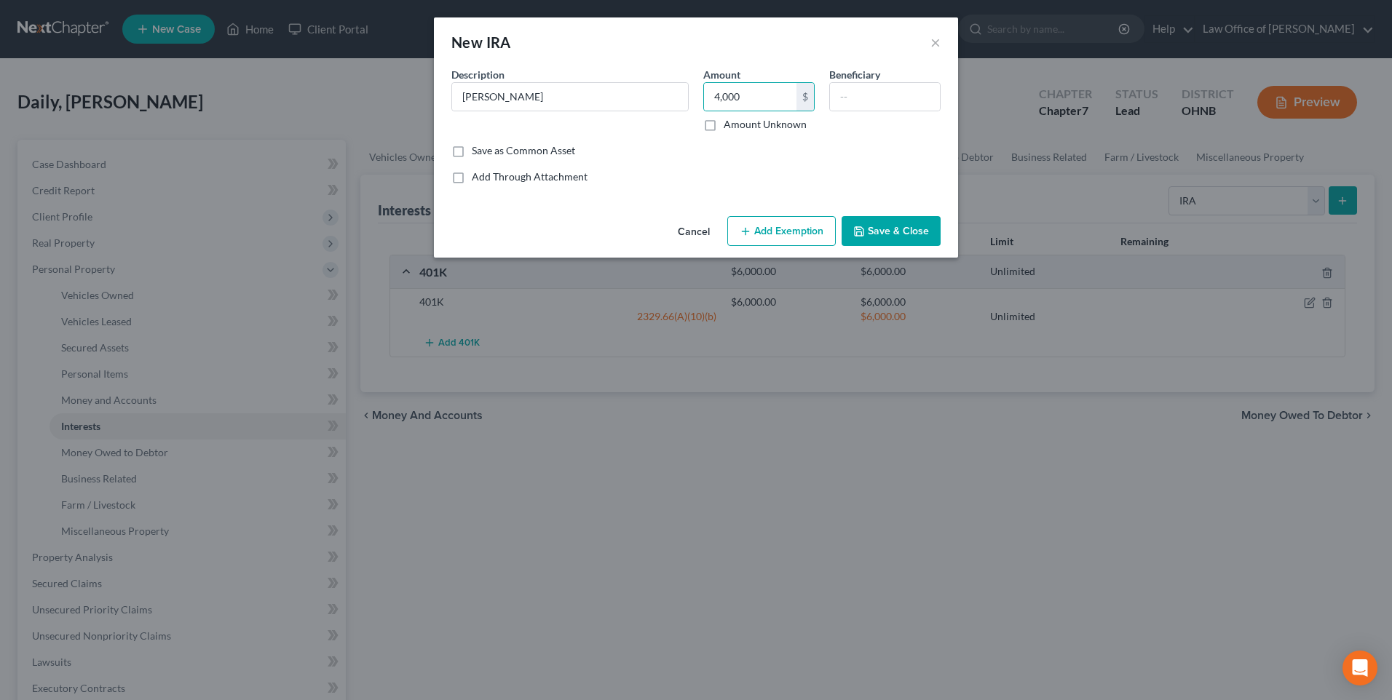
click at [765, 247] on button "Add Exemption" at bounding box center [781, 231] width 108 height 31
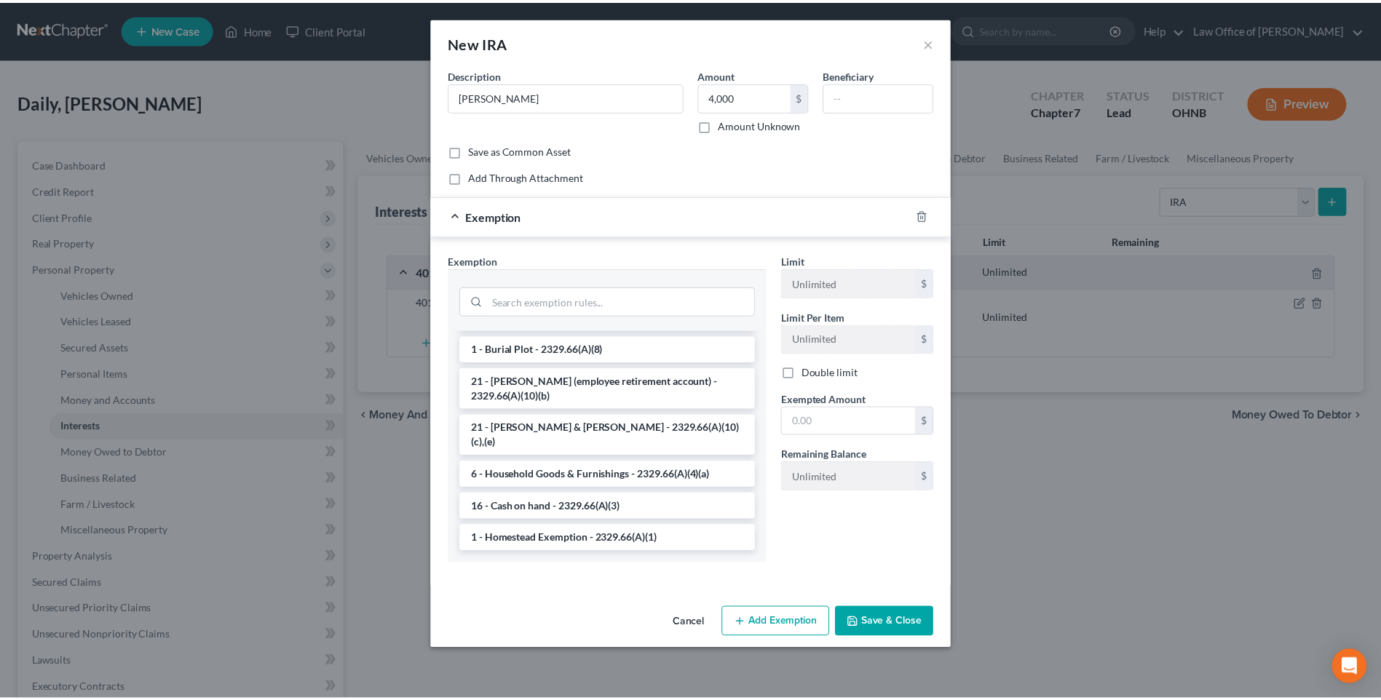
scroll to position [1892, 0]
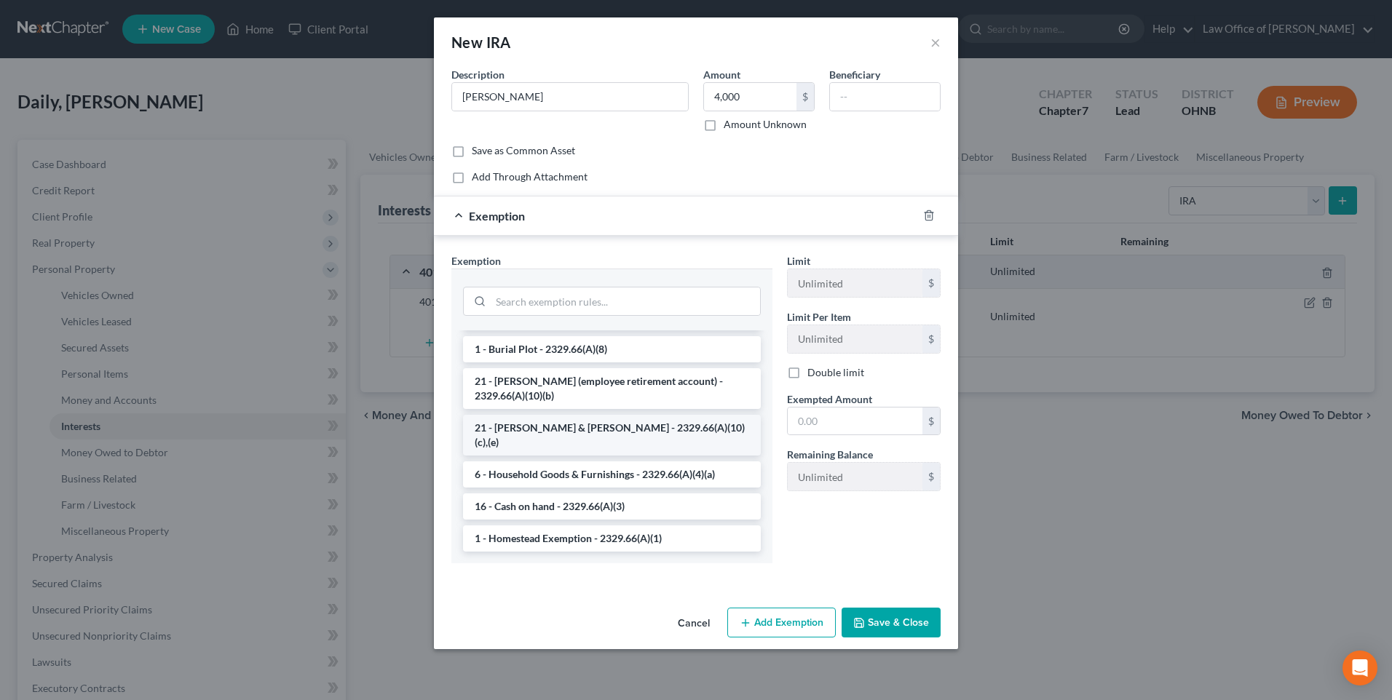
click at [589, 456] on li "21 - [PERSON_NAME] & [PERSON_NAME] - 2329.66(A)(10)(c),(e)" at bounding box center [612, 435] width 298 height 41
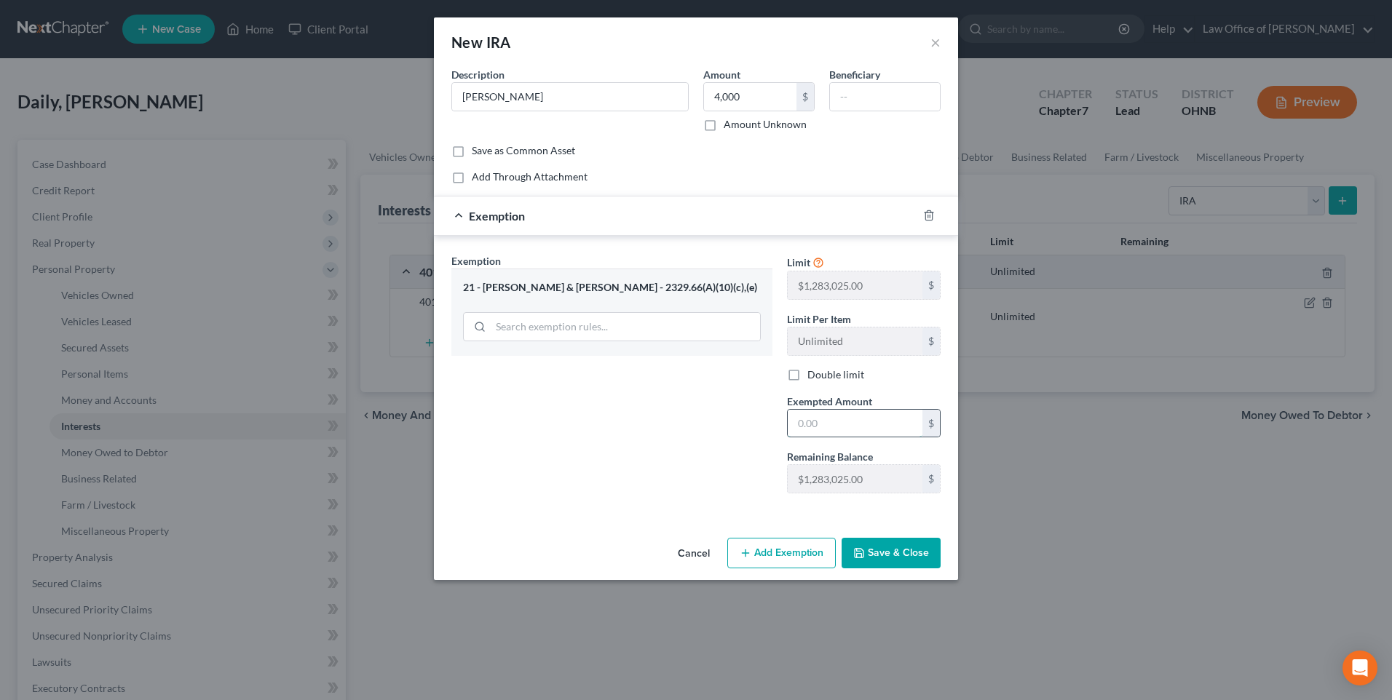
click at [812, 437] on input "text" at bounding box center [855, 424] width 135 height 28
type input "4,000"
click at [909, 568] on button "Save & Close" at bounding box center [890, 553] width 99 height 31
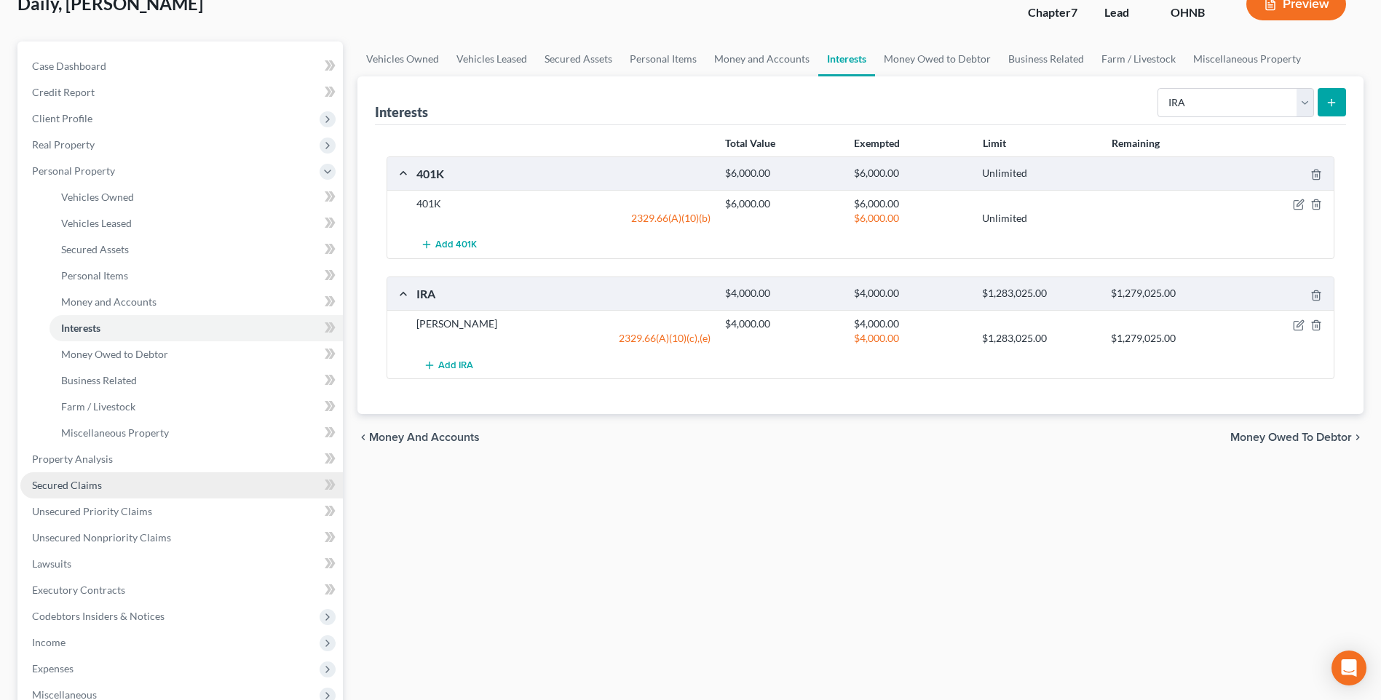
scroll to position [73, 0]
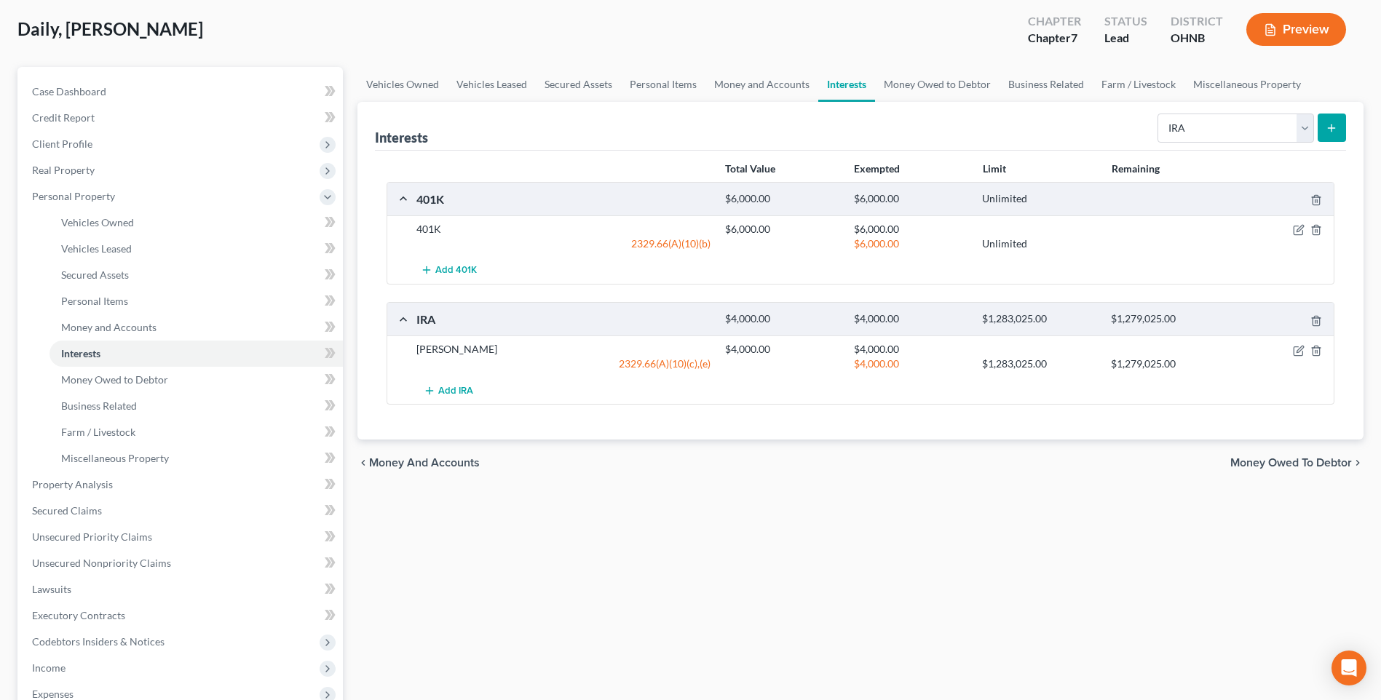
click at [1275, 39] on button "Preview" at bounding box center [1296, 29] width 100 height 33
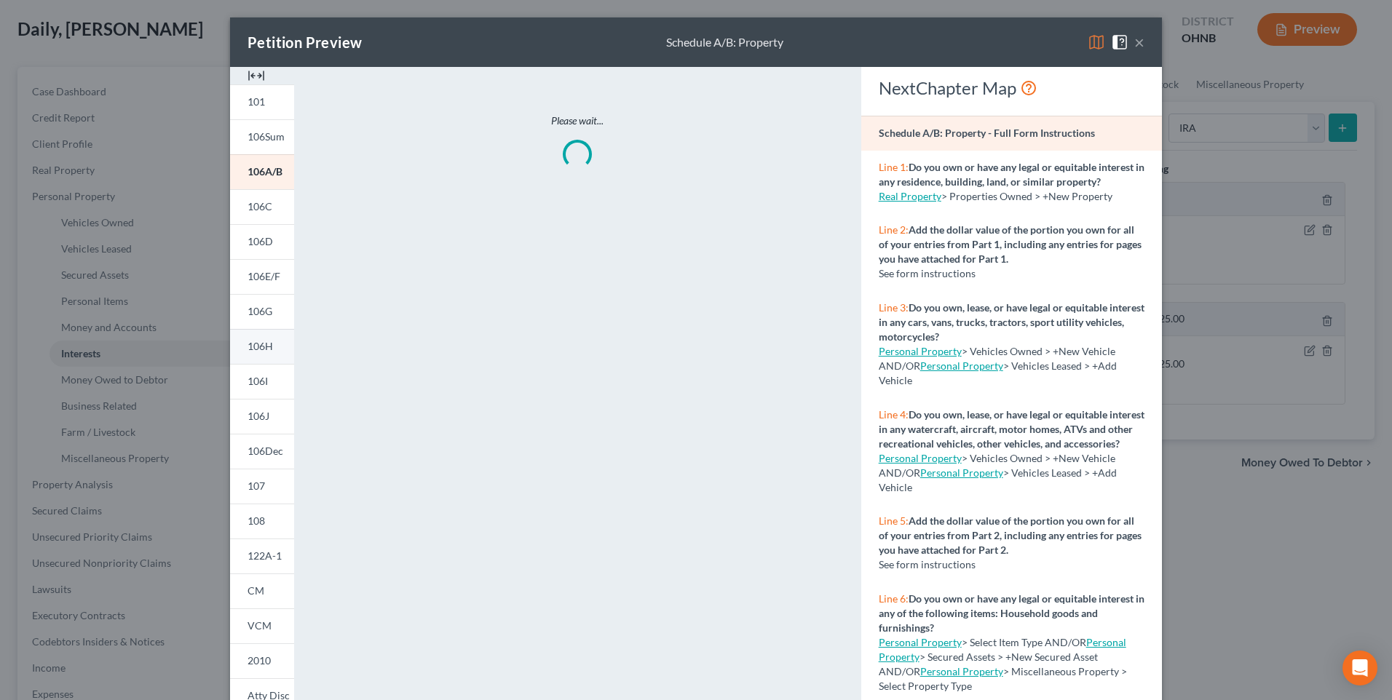
click at [247, 352] on span "106H" at bounding box center [259, 346] width 25 height 12
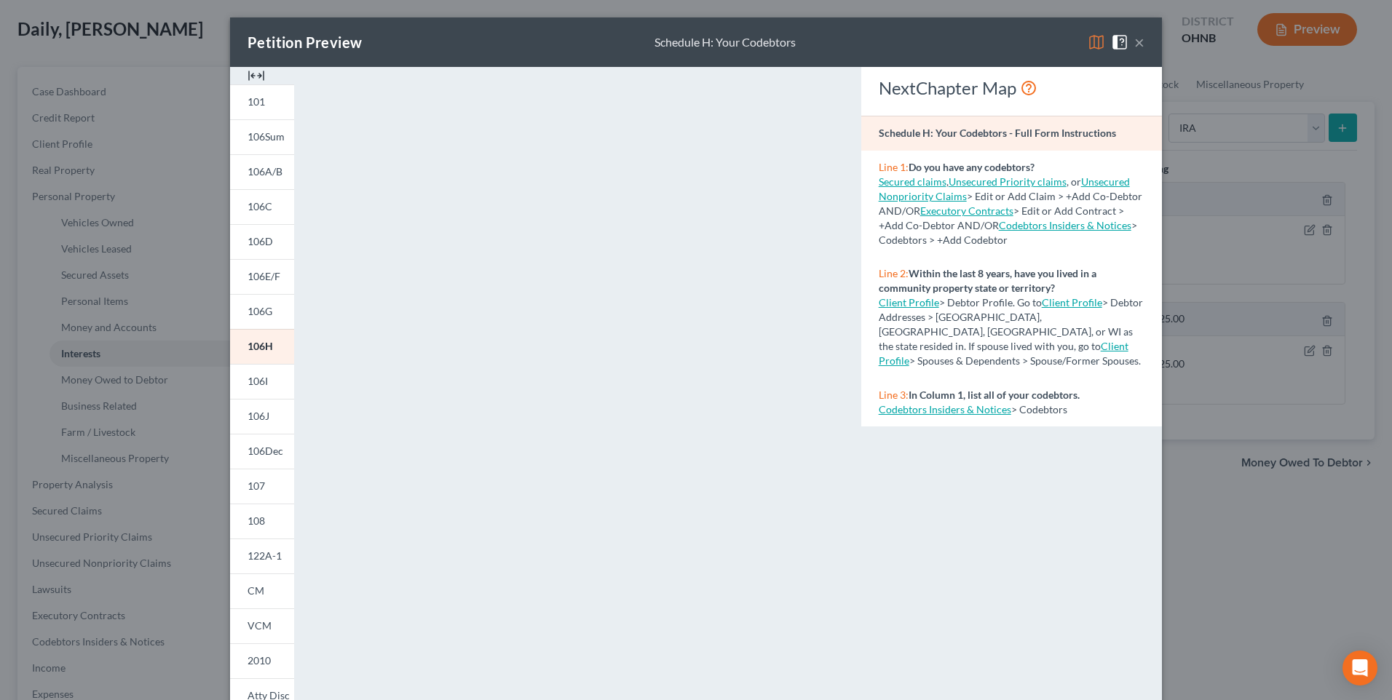
click at [1144, 40] on button "×" at bounding box center [1139, 41] width 10 height 17
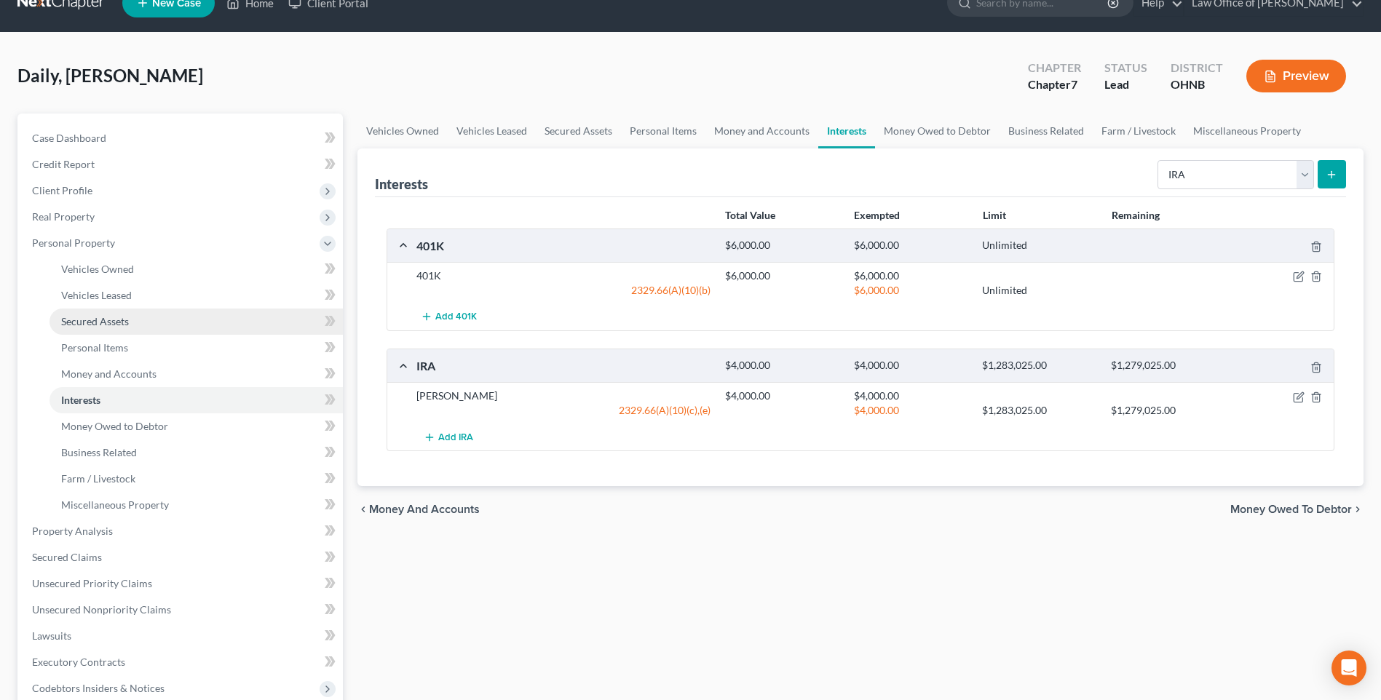
scroll to position [0, 0]
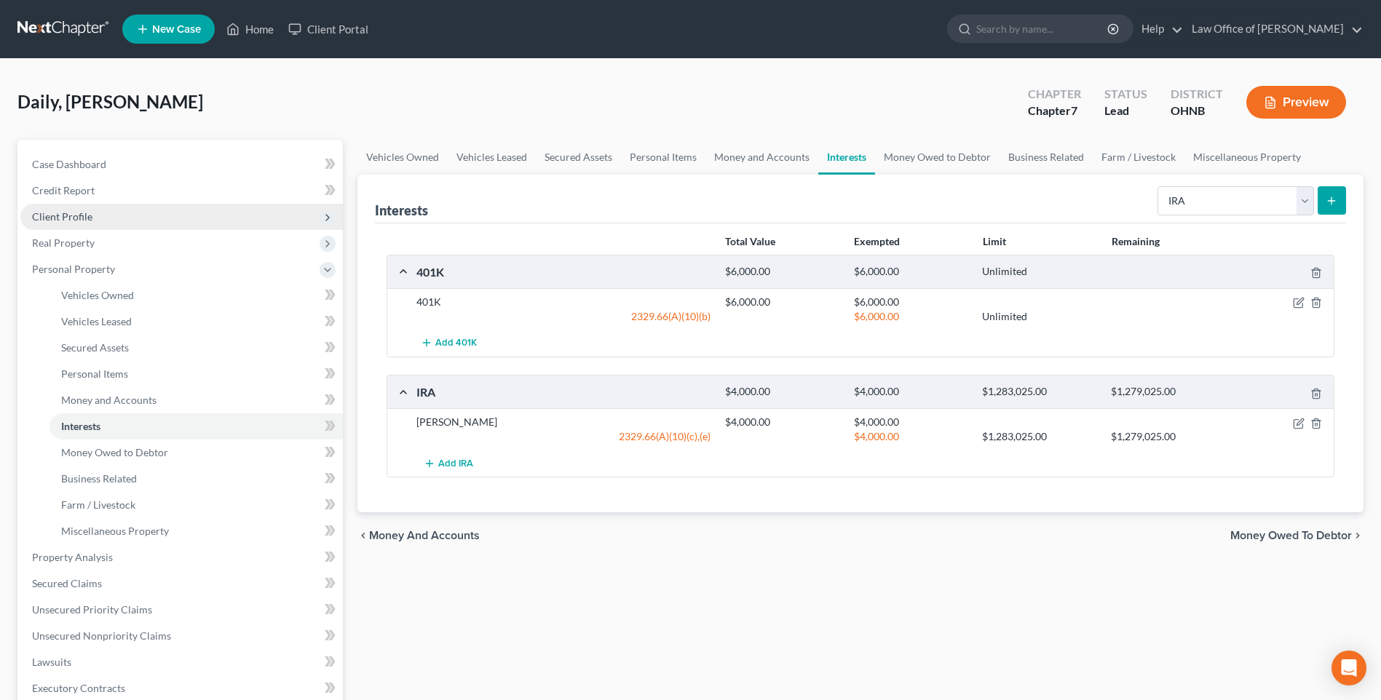
click at [68, 223] on span "Client Profile" at bounding box center [62, 216] width 60 height 12
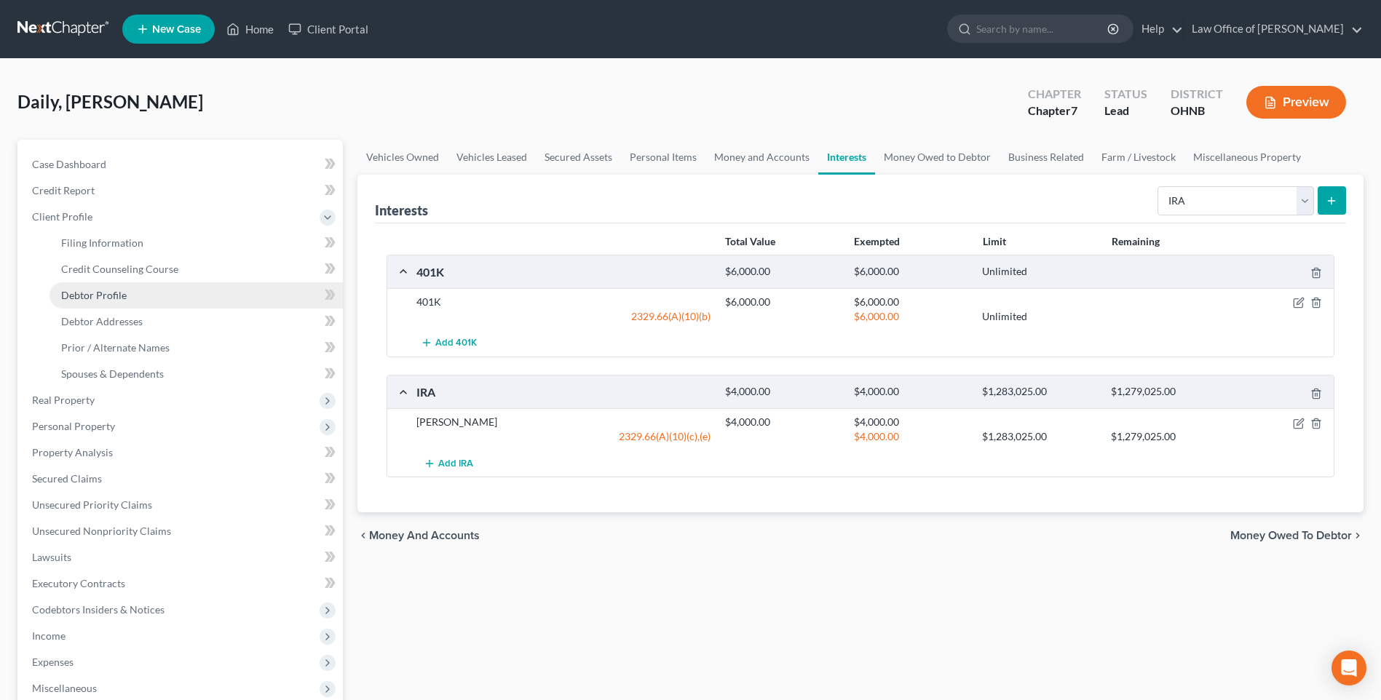
click at [110, 301] on span "Debtor Profile" at bounding box center [94, 295] width 66 height 12
select select "1"
select select "3"
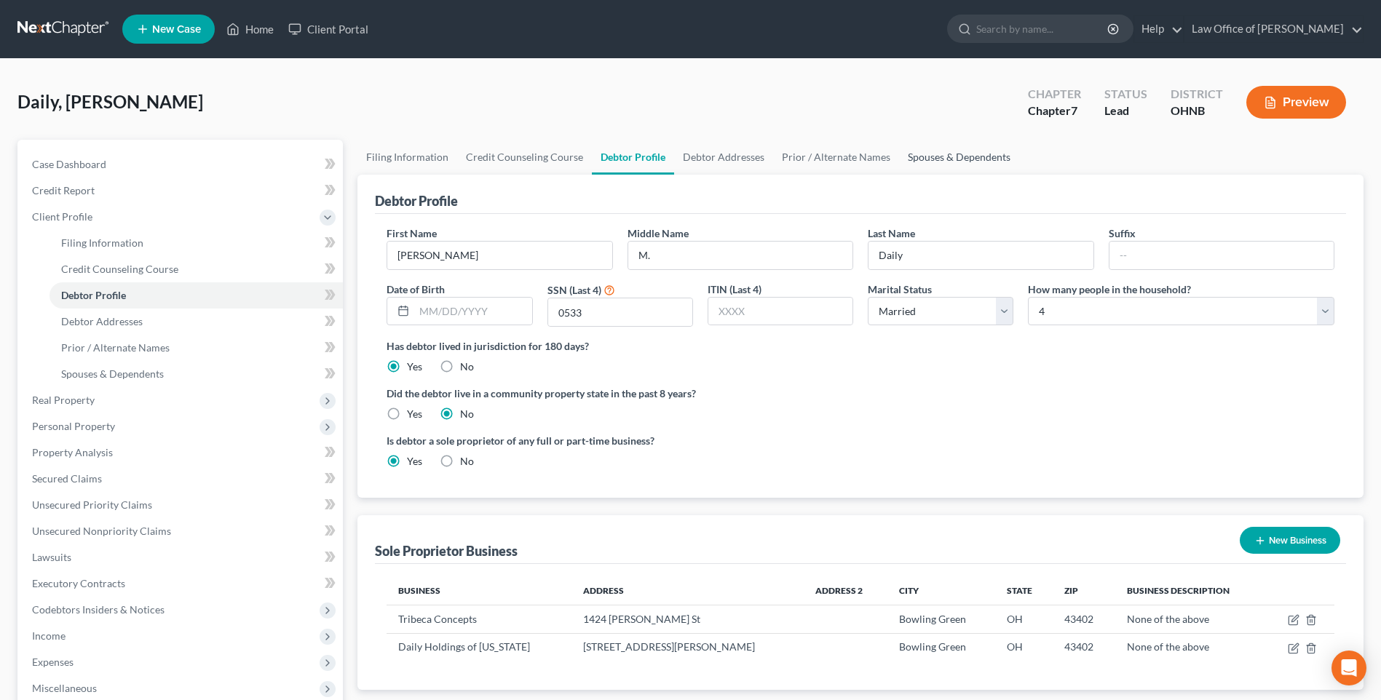
click at [971, 163] on link "Spouses & Dependents" at bounding box center [959, 157] width 120 height 35
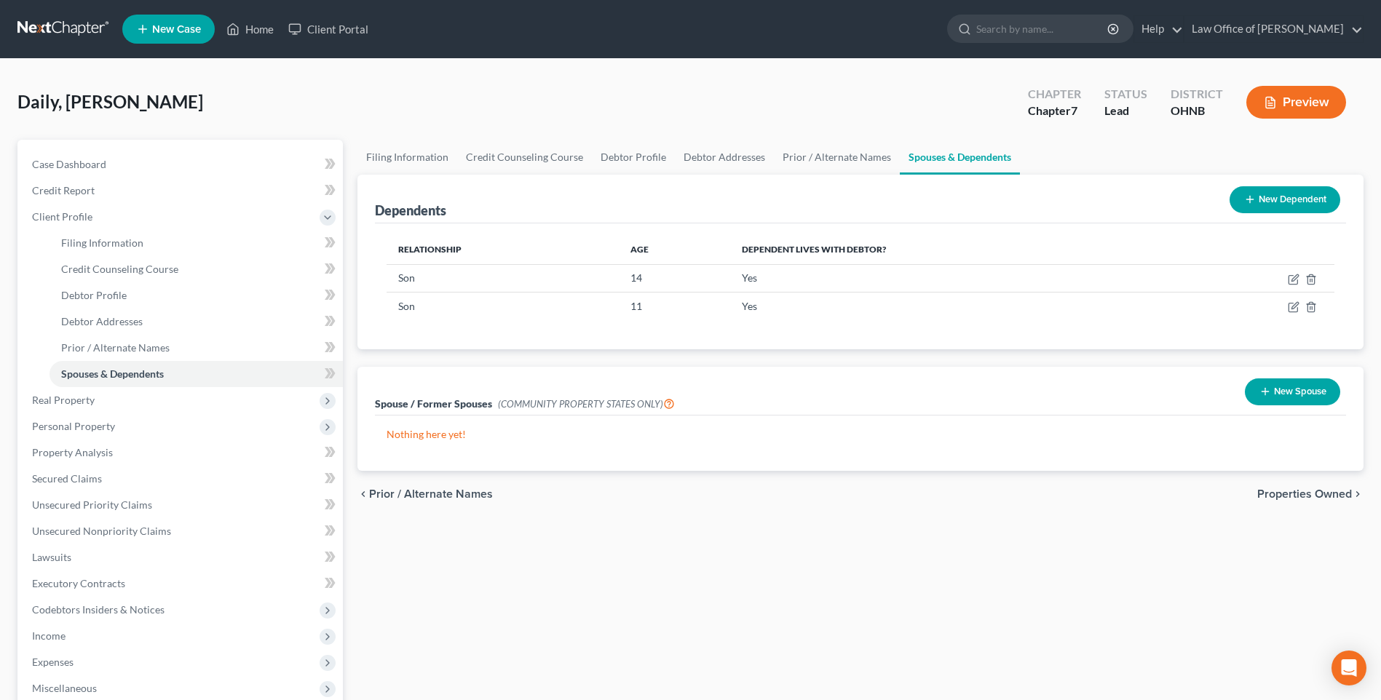
click at [1244, 205] on icon at bounding box center [1250, 200] width 12 height 12
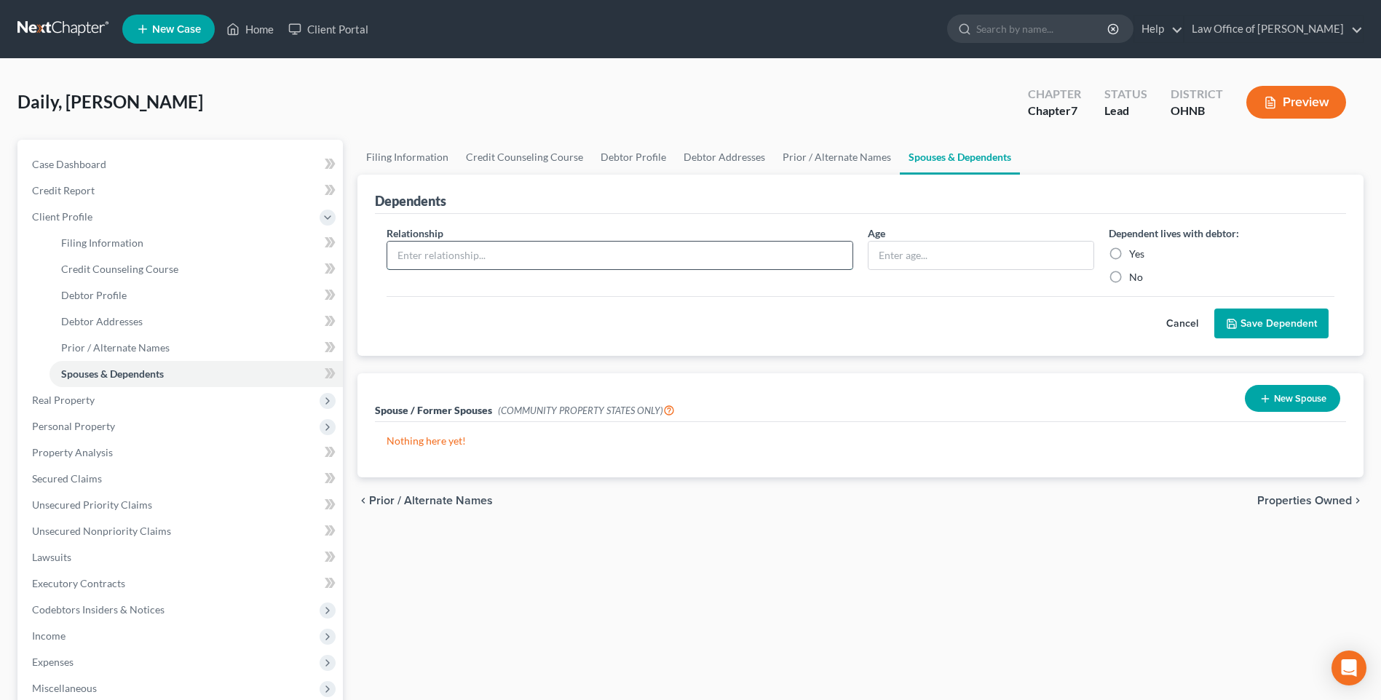
click at [589, 266] on input "text" at bounding box center [619, 256] width 465 height 28
type input "Daughter"
type input "9"
click at [1129, 261] on label "Yes" at bounding box center [1136, 254] width 15 height 15
click at [1135, 256] on input "Yes" at bounding box center [1139, 251] width 9 height 9
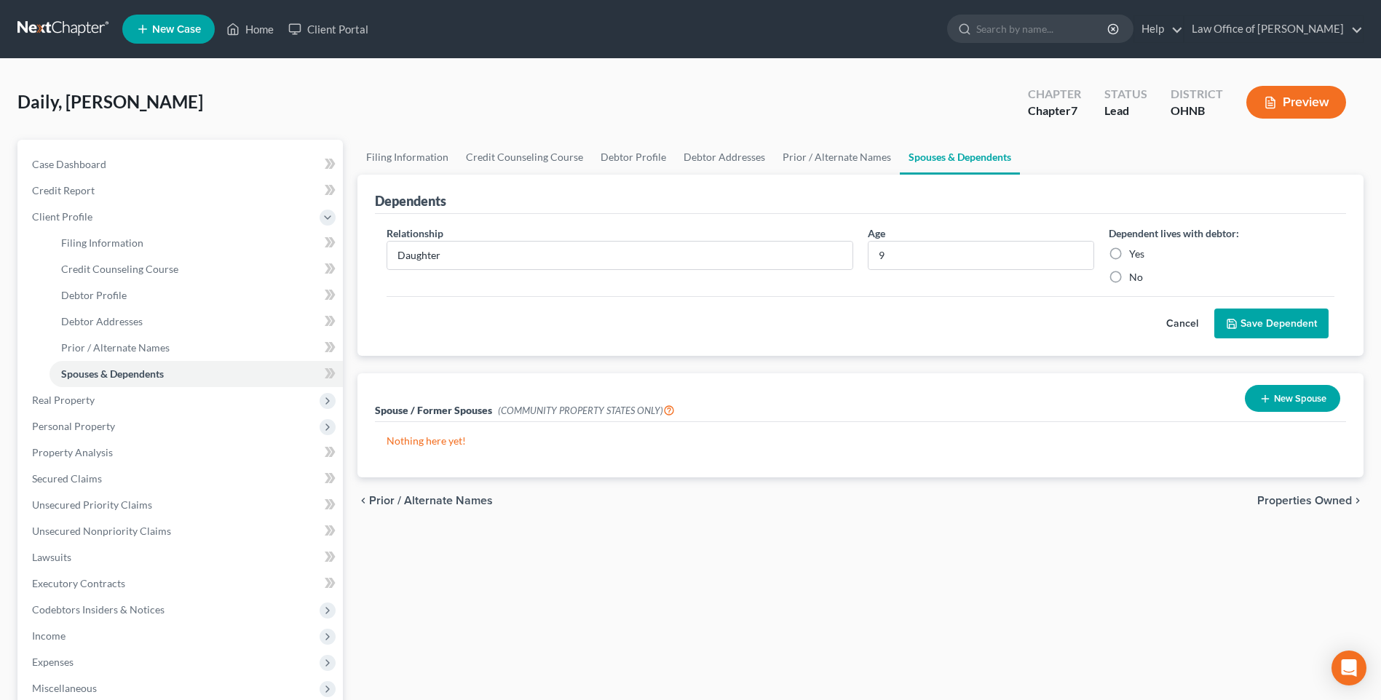
radio input "true"
click at [1255, 339] on button "Save Dependent" at bounding box center [1271, 324] width 114 height 31
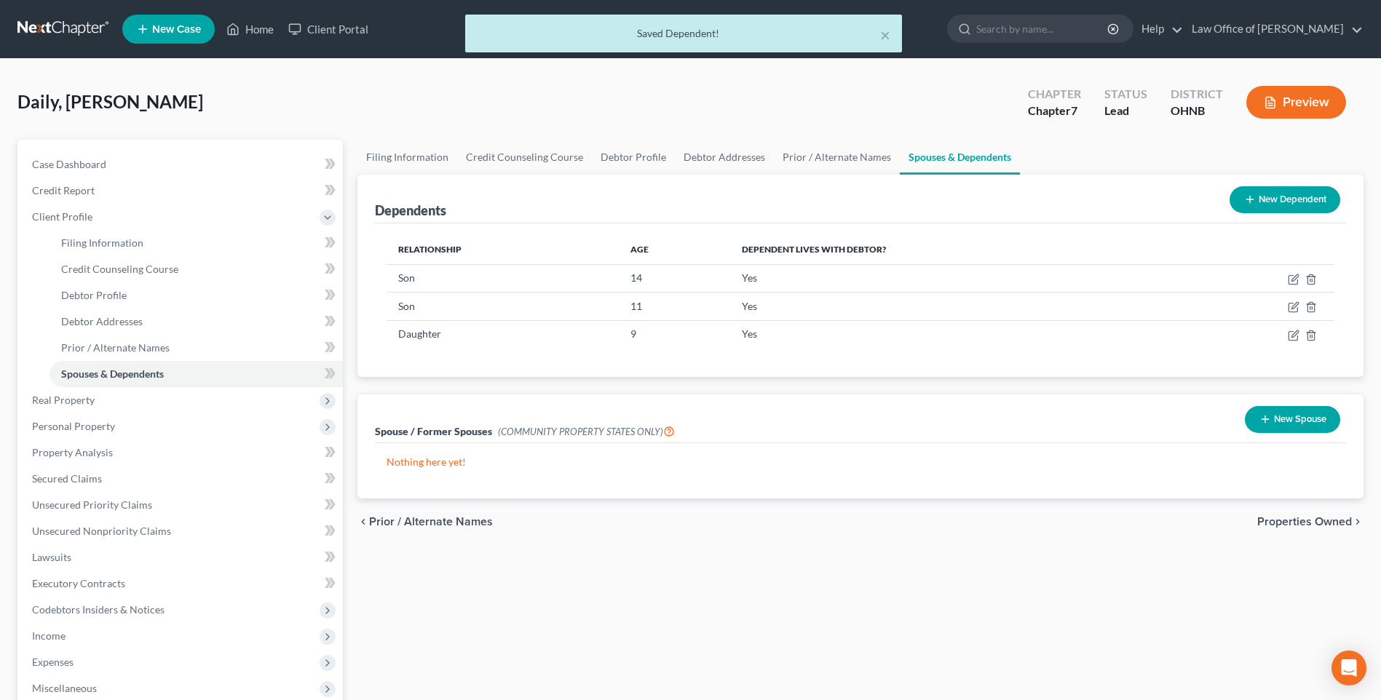
click at [1244, 205] on icon at bounding box center [1250, 200] width 12 height 12
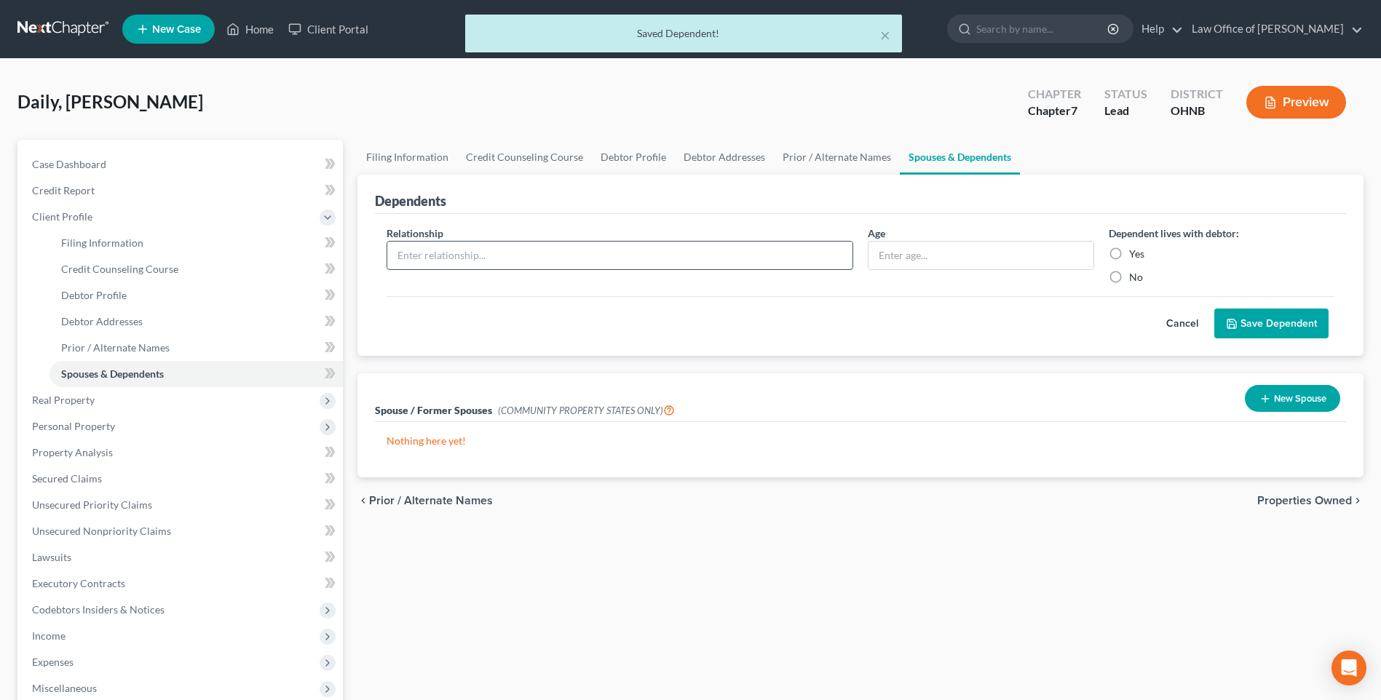
click at [521, 267] on input "text" at bounding box center [619, 256] width 465 height 28
type input "Son"
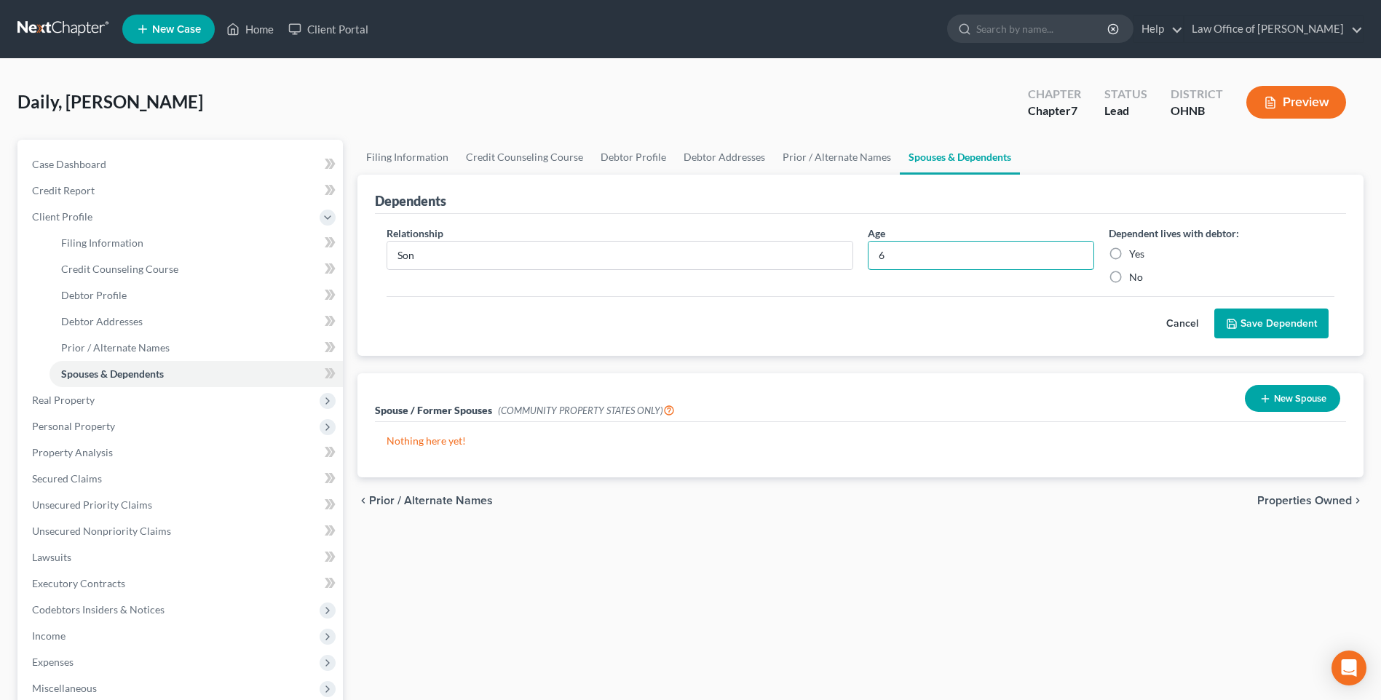
type input "6"
click at [1129, 261] on label "Yes" at bounding box center [1136, 254] width 15 height 15
click at [1135, 256] on input "Yes" at bounding box center [1139, 251] width 9 height 9
radio input "true"
click at [1261, 339] on button "Save Dependent" at bounding box center [1271, 324] width 114 height 31
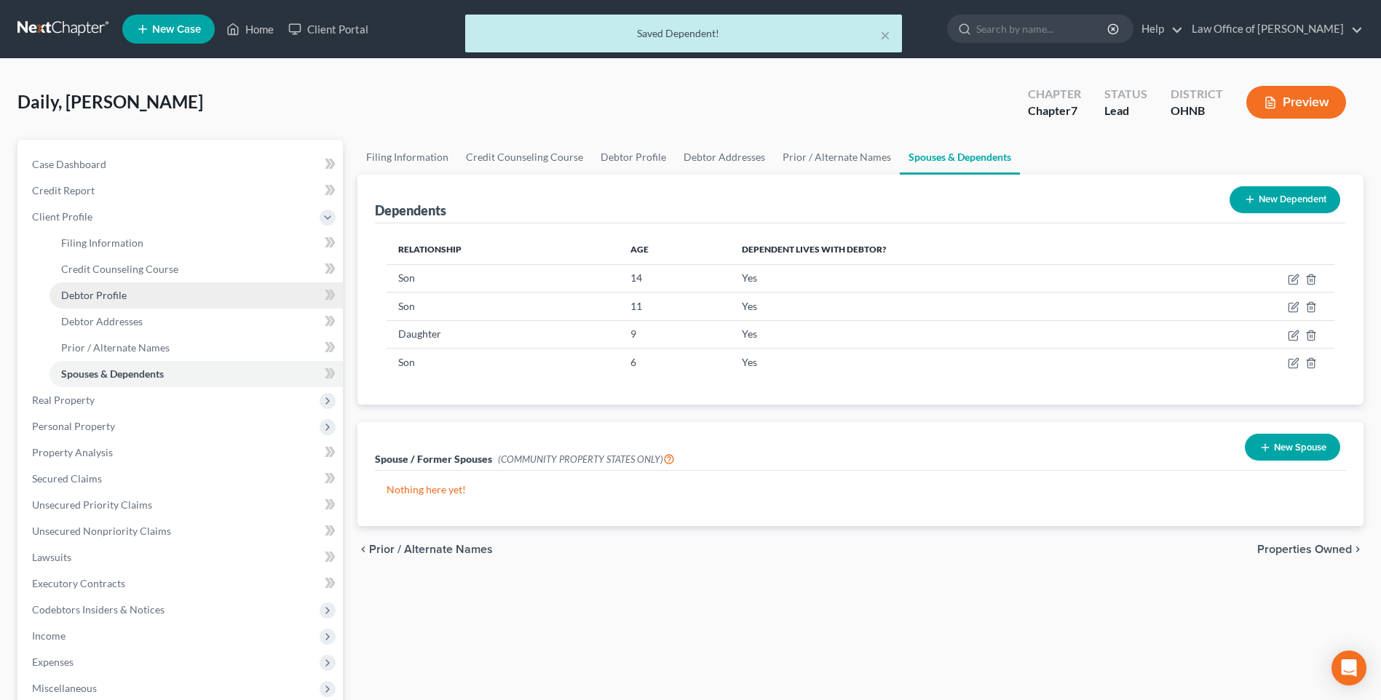
drag, startPoint x: 111, startPoint y: 308, endPoint x: 127, endPoint y: 304, distance: 16.6
click at [111, 301] on span "Debtor Profile" at bounding box center [94, 295] width 66 height 12
select select "1"
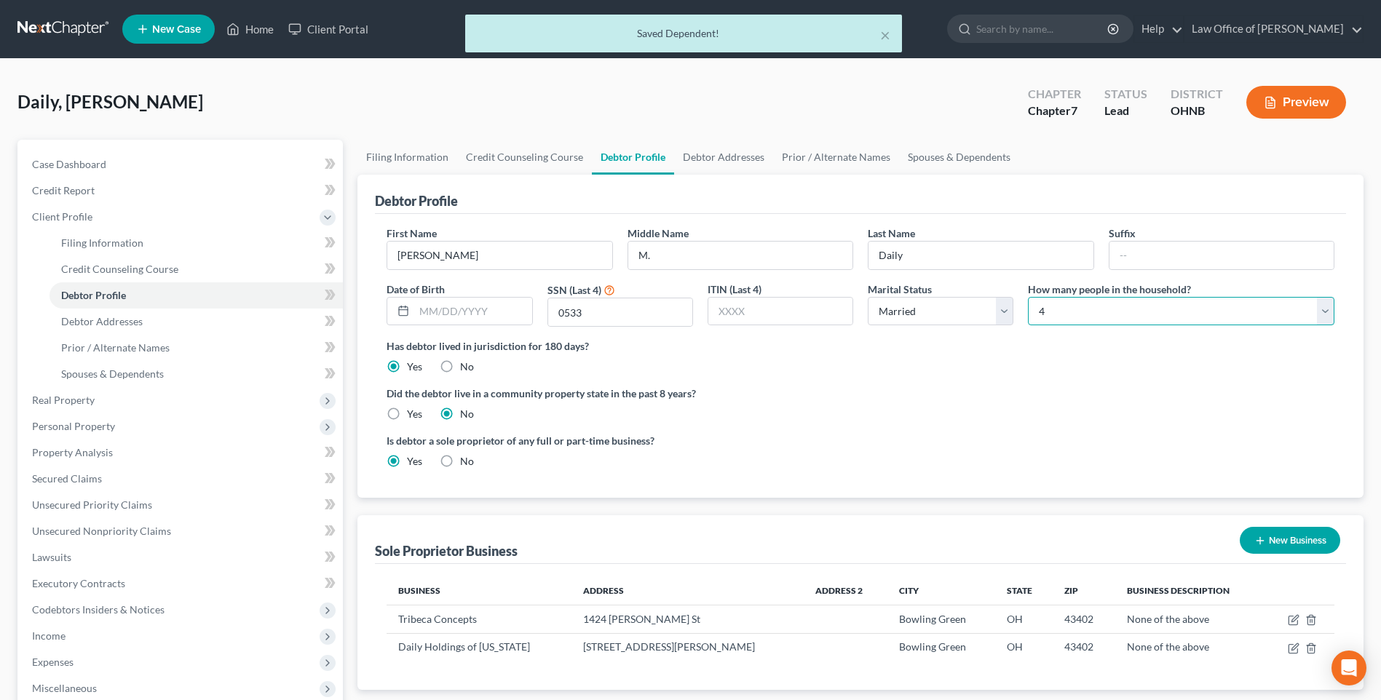
click at [1318, 325] on select "Select 1 2 3 4 5 6 7 8 9 10 11 12 13 14 15 16 17 18 19 20" at bounding box center [1181, 311] width 306 height 29
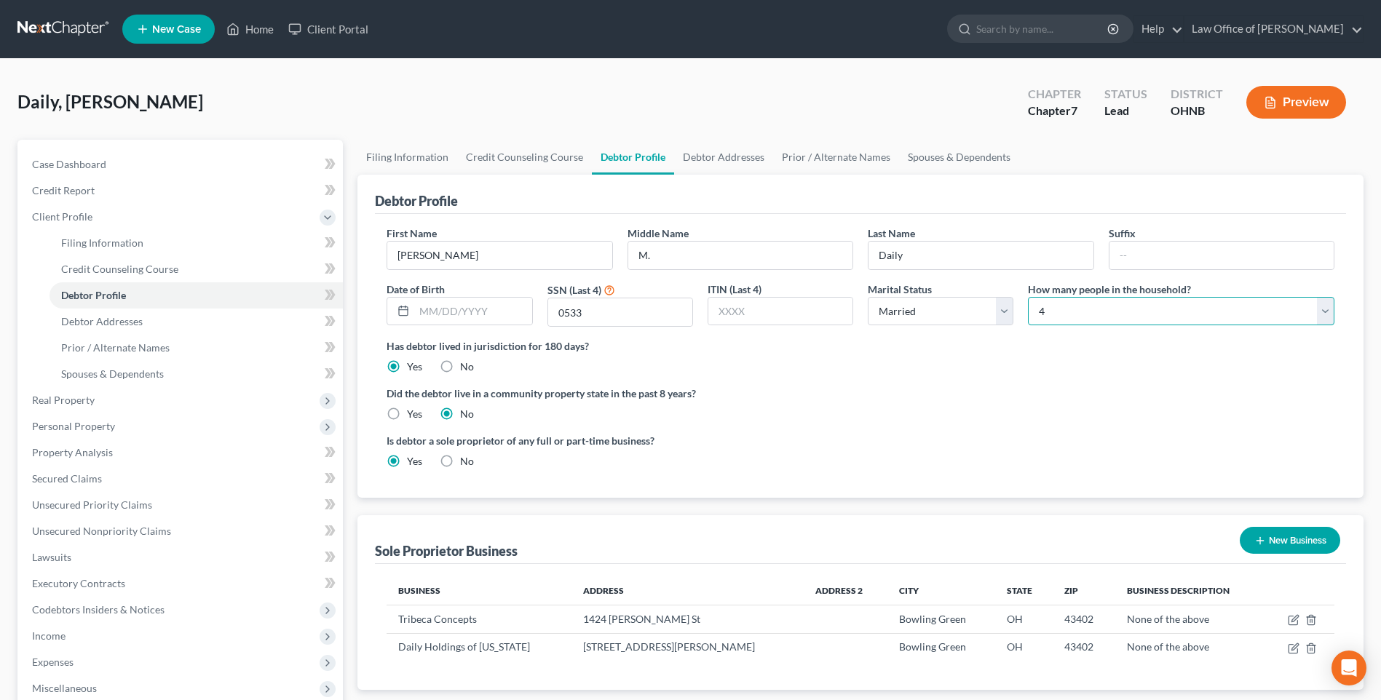
select select "5"
click at [1028, 314] on select "Select 1 2 3 4 5 6 7 8 9 10 11 12 13 14 15 16 17 18 19 20" at bounding box center [1181, 311] width 306 height 29
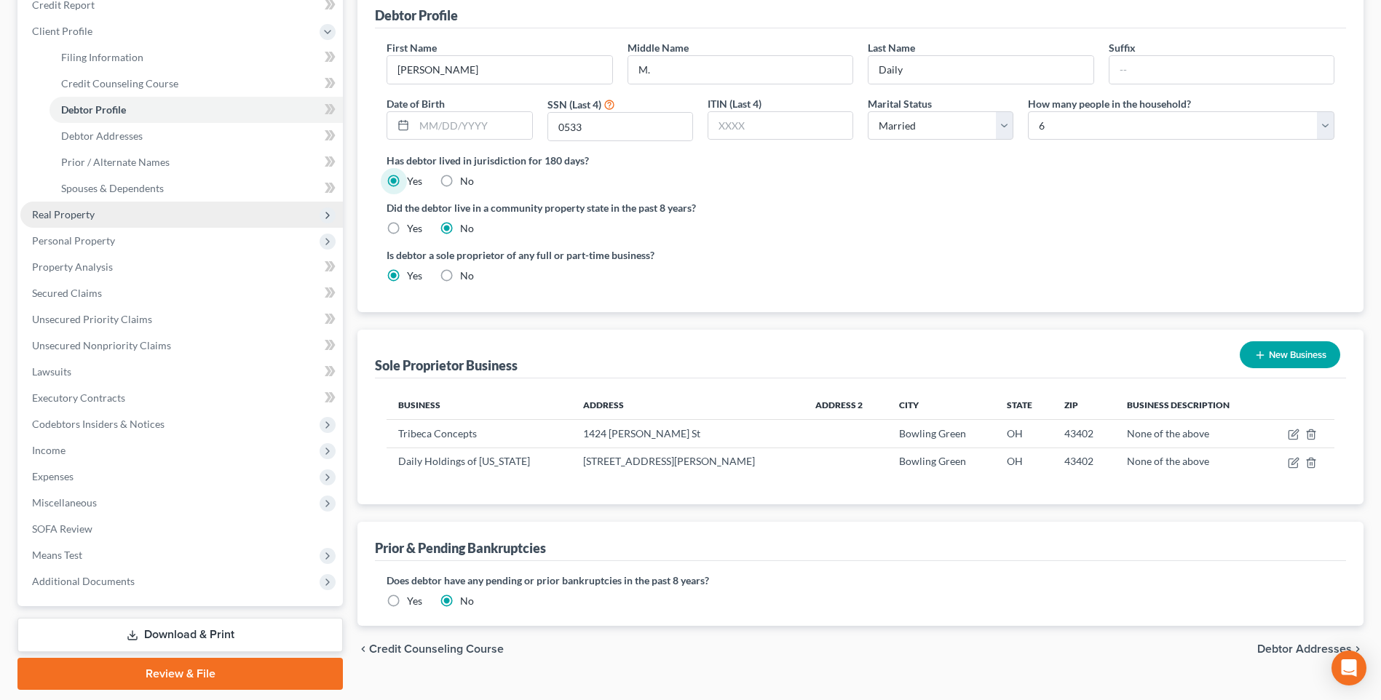
scroll to position [218, 0]
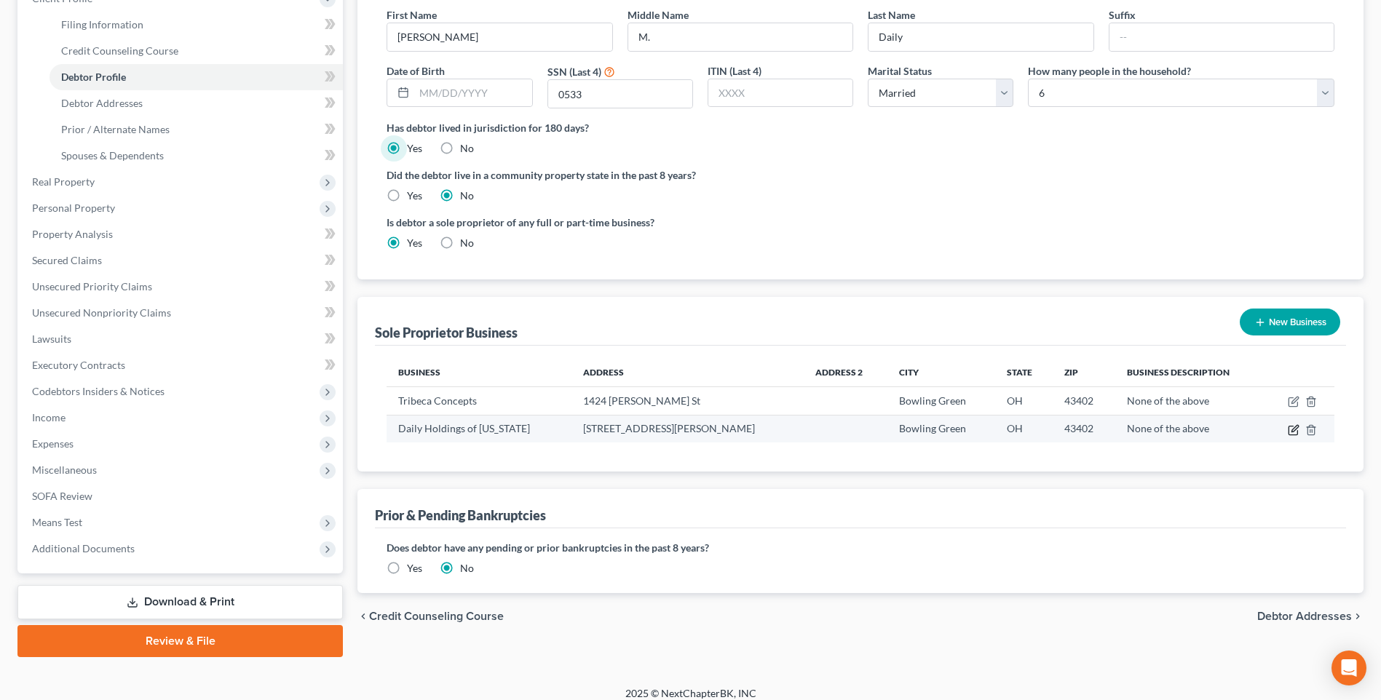
click at [1291, 432] on icon "button" at bounding box center [1294, 428] width 7 height 7
select select "36"
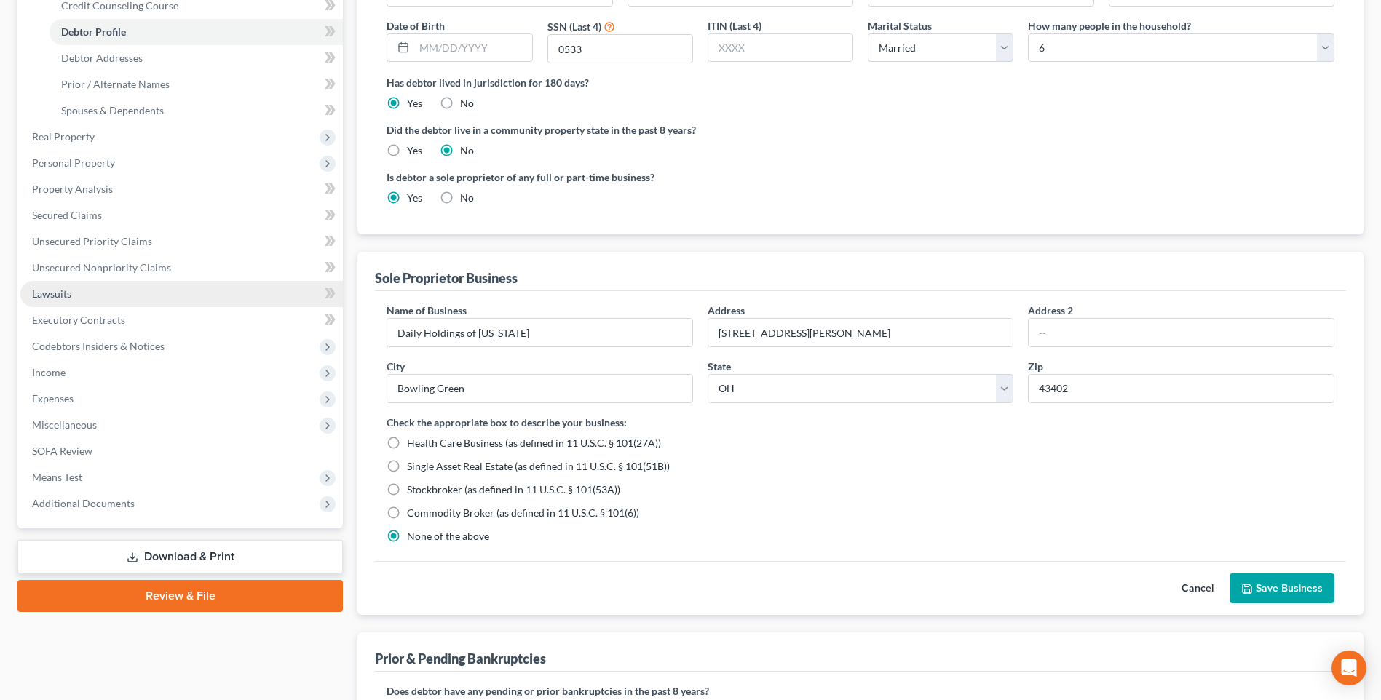
scroll to position [396, 0]
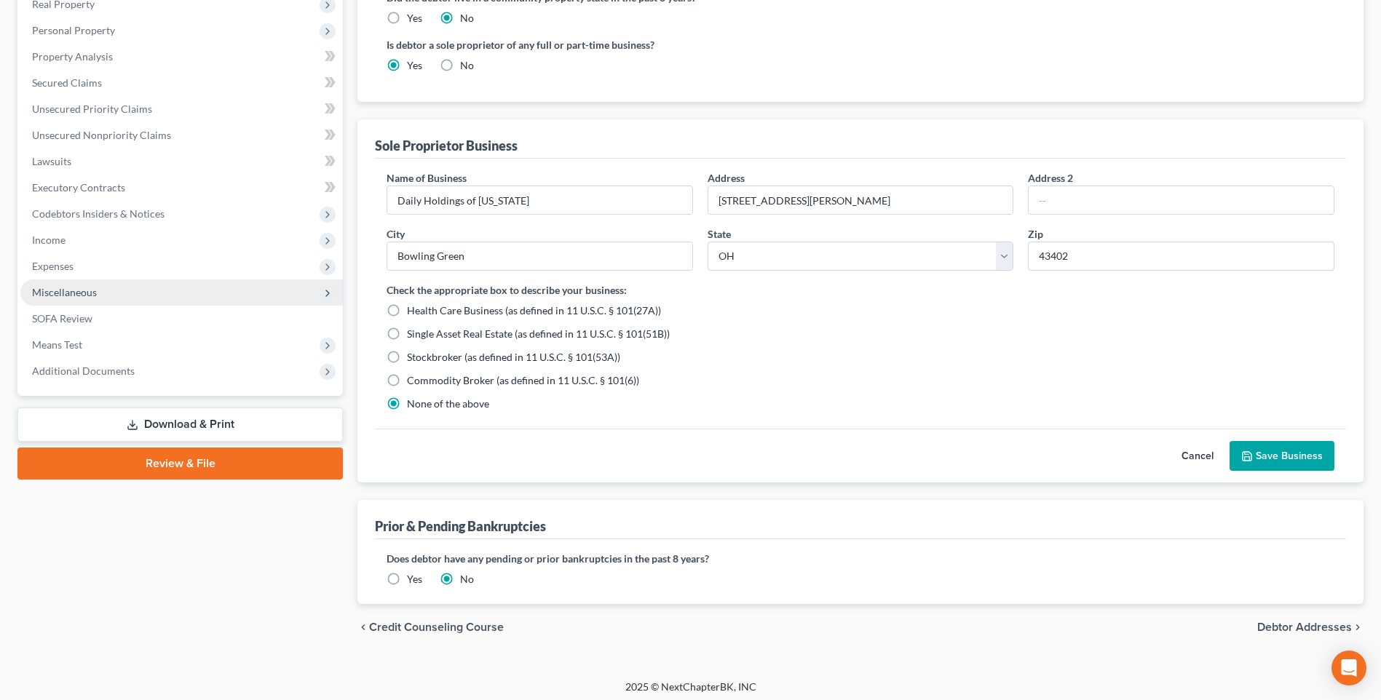
click at [79, 298] on span "Miscellaneous" at bounding box center [64, 292] width 65 height 12
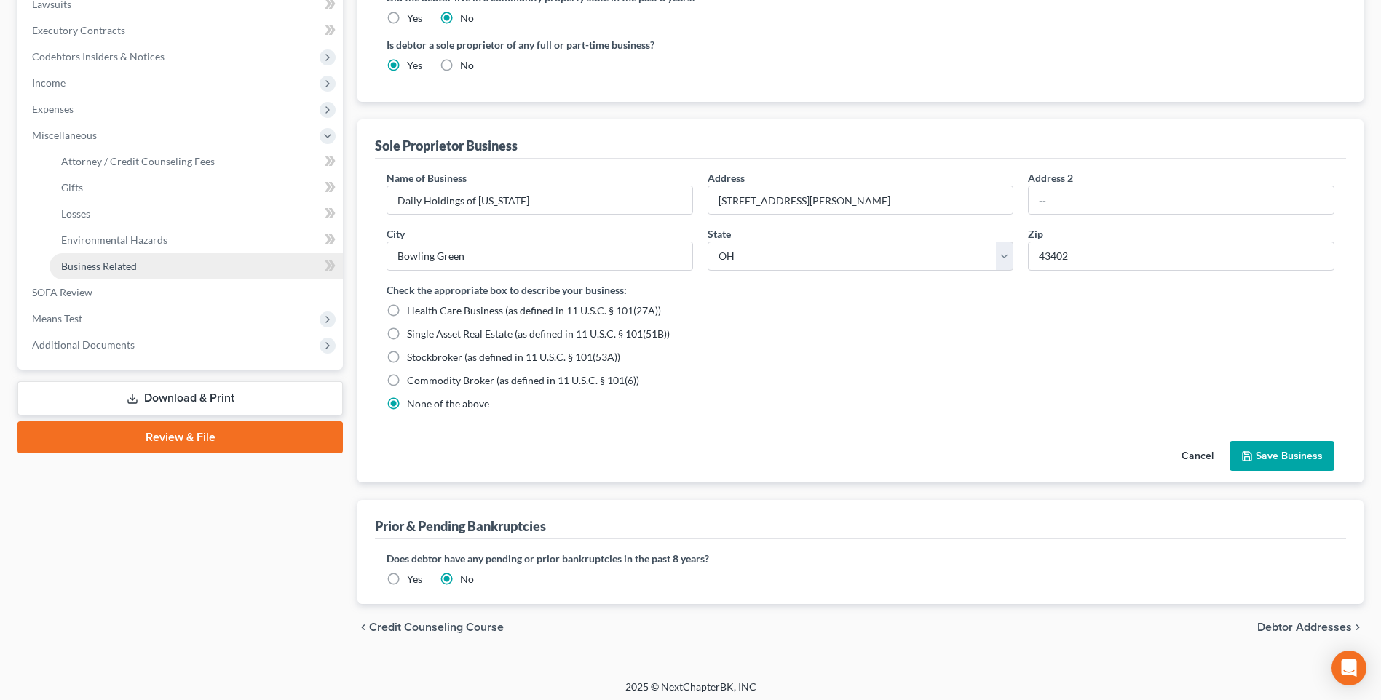
click at [119, 272] on span "Business Related" at bounding box center [99, 266] width 76 height 12
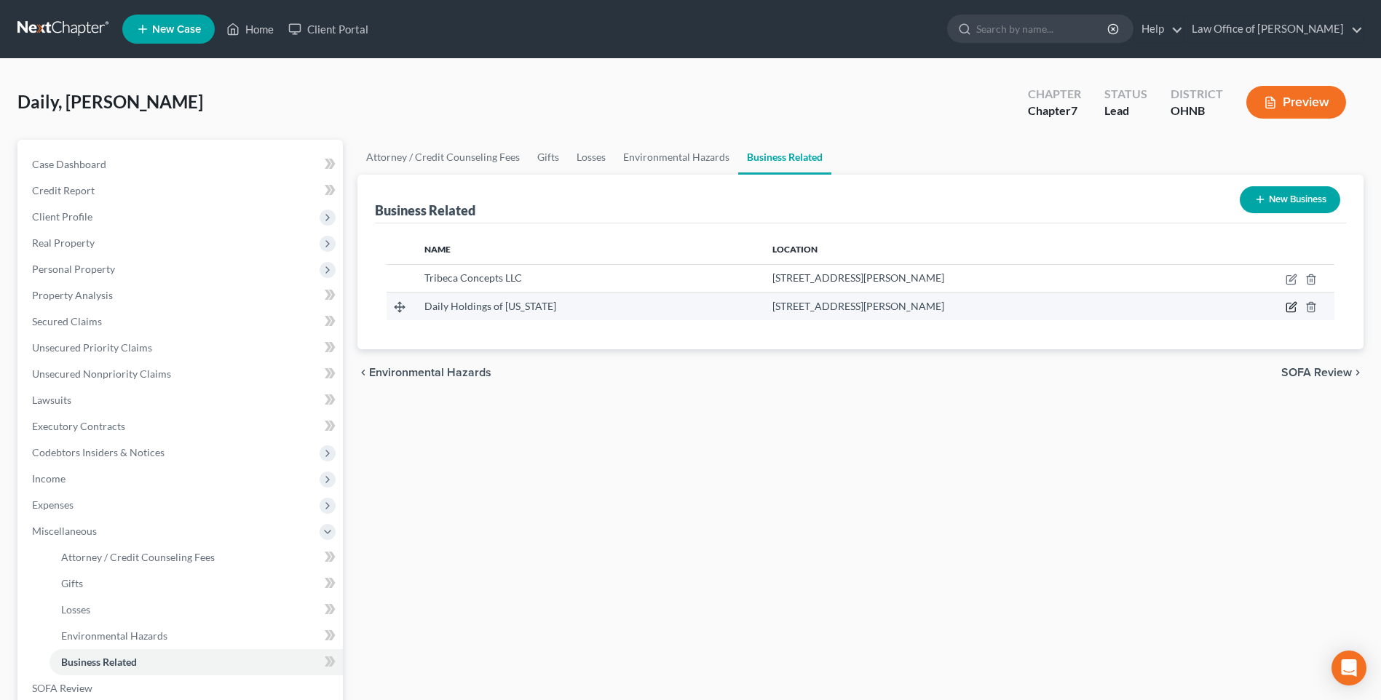
click at [1286, 312] on icon "button" at bounding box center [1290, 308] width 9 height 9
select select "sole_proprietor"
select select "36"
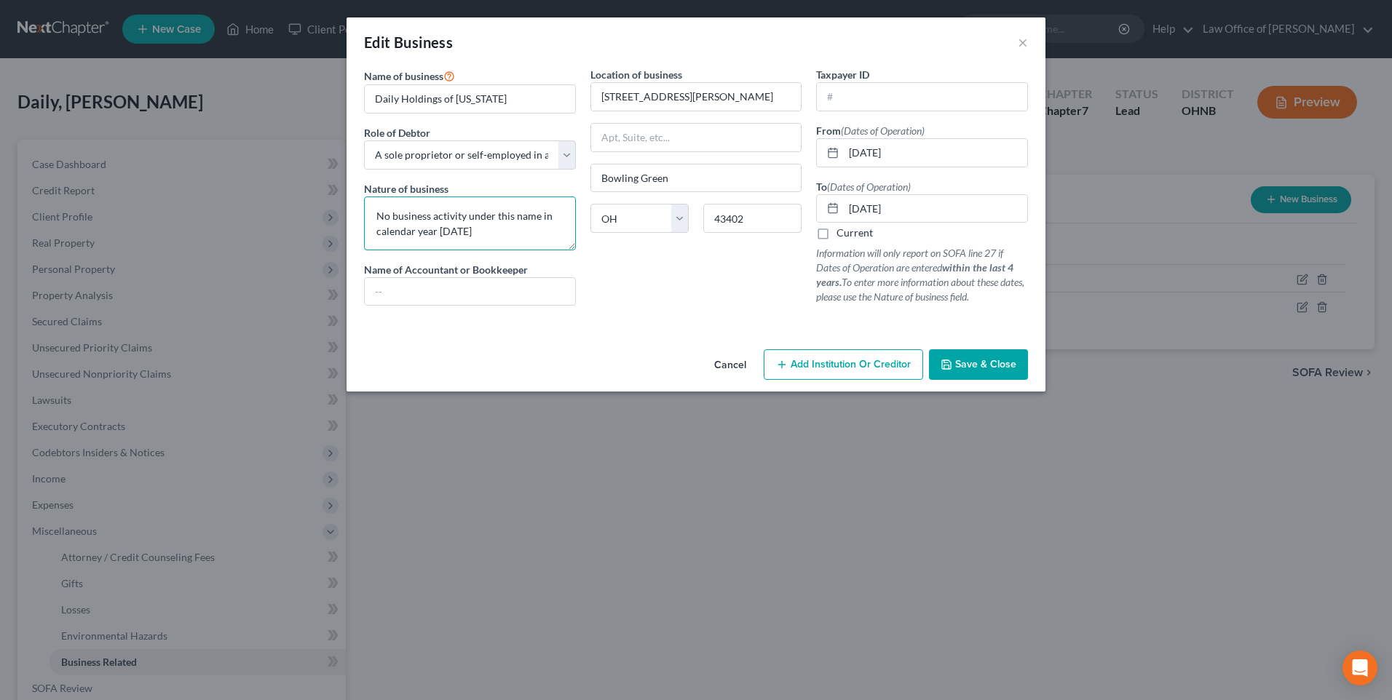
click at [364, 229] on textarea "No business activity under this name in calendar year [DATE]" at bounding box center [470, 224] width 212 height 54
click at [466, 246] on textarea "Minor business activity under this name in calendar year [DATE]" at bounding box center [470, 224] width 212 height 54
type textarea "Minor business activity under this name in calendar year [DATE] (household good…"
click at [938, 163] on input "[DATE]" at bounding box center [935, 153] width 183 height 28
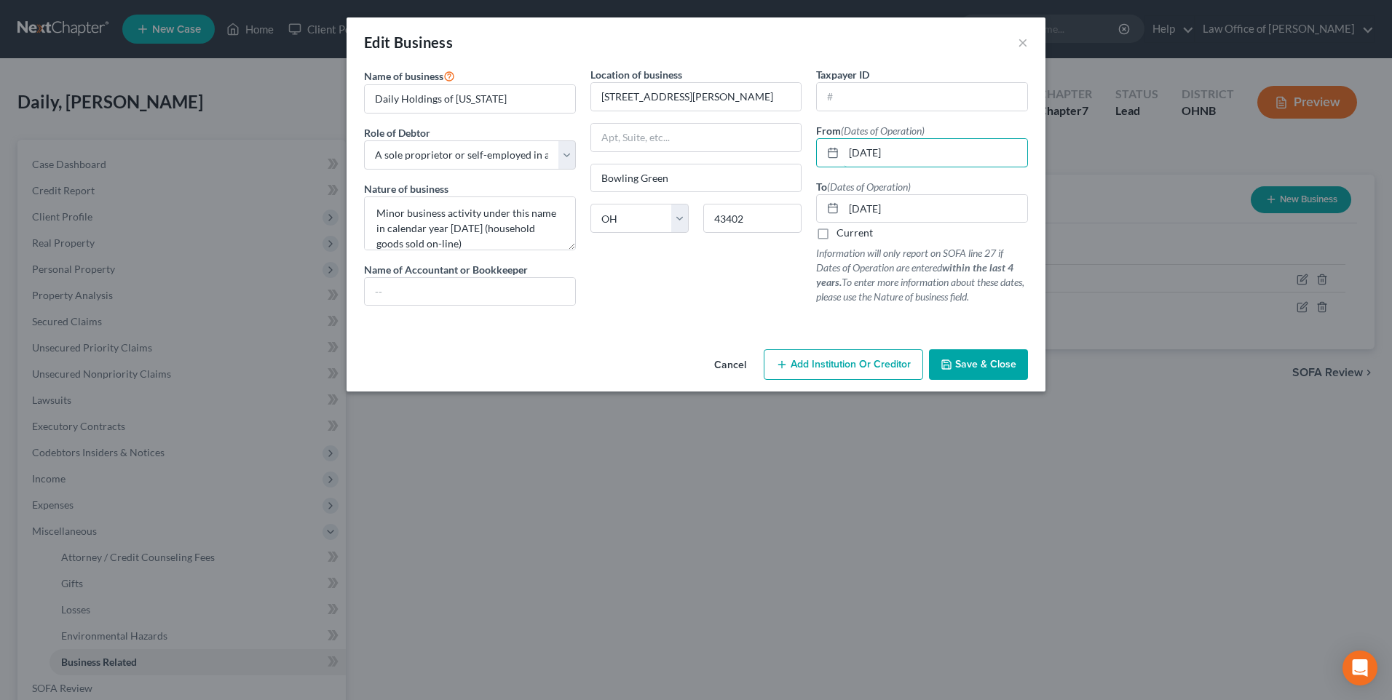
type input "[DATE]"
click at [1016, 370] on span "Save & Close" at bounding box center [985, 364] width 61 height 12
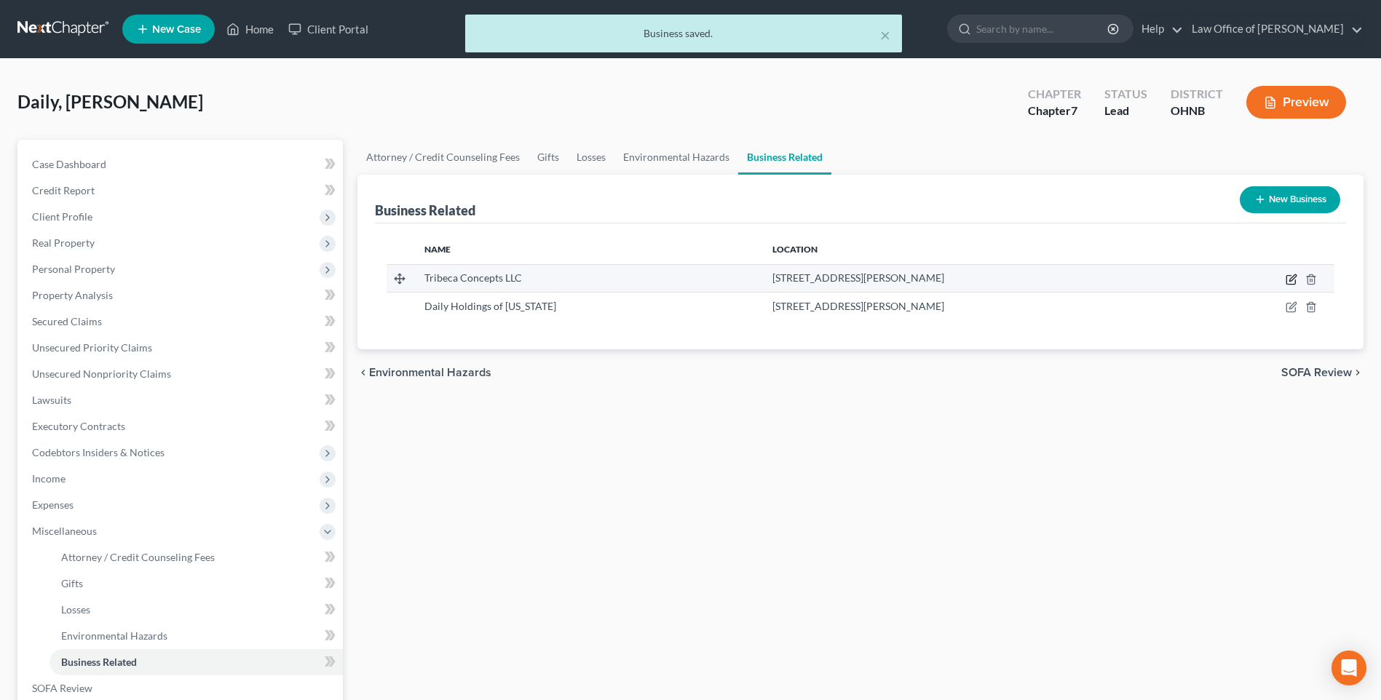
click at [1285, 285] on icon "button" at bounding box center [1291, 280] width 12 height 12
select select "sole_proprietor"
select select "36"
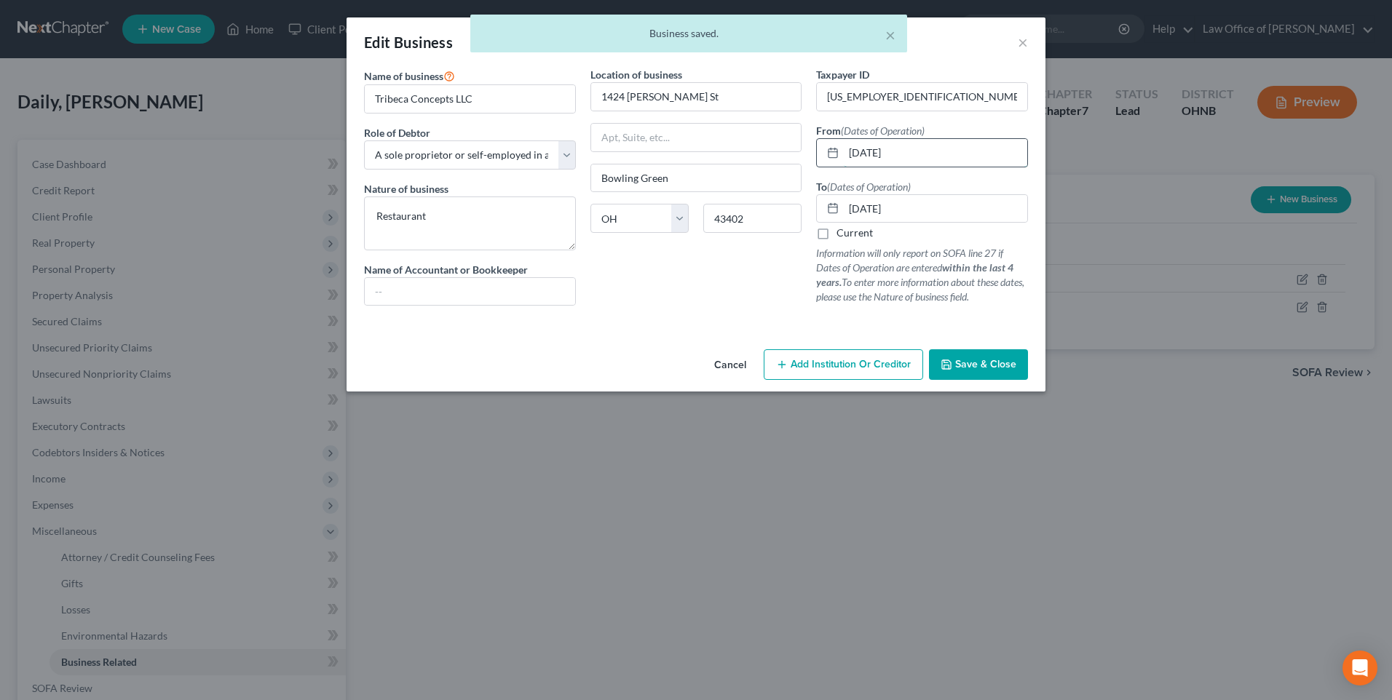
click at [929, 165] on input "[DATE]" at bounding box center [935, 153] width 183 height 28
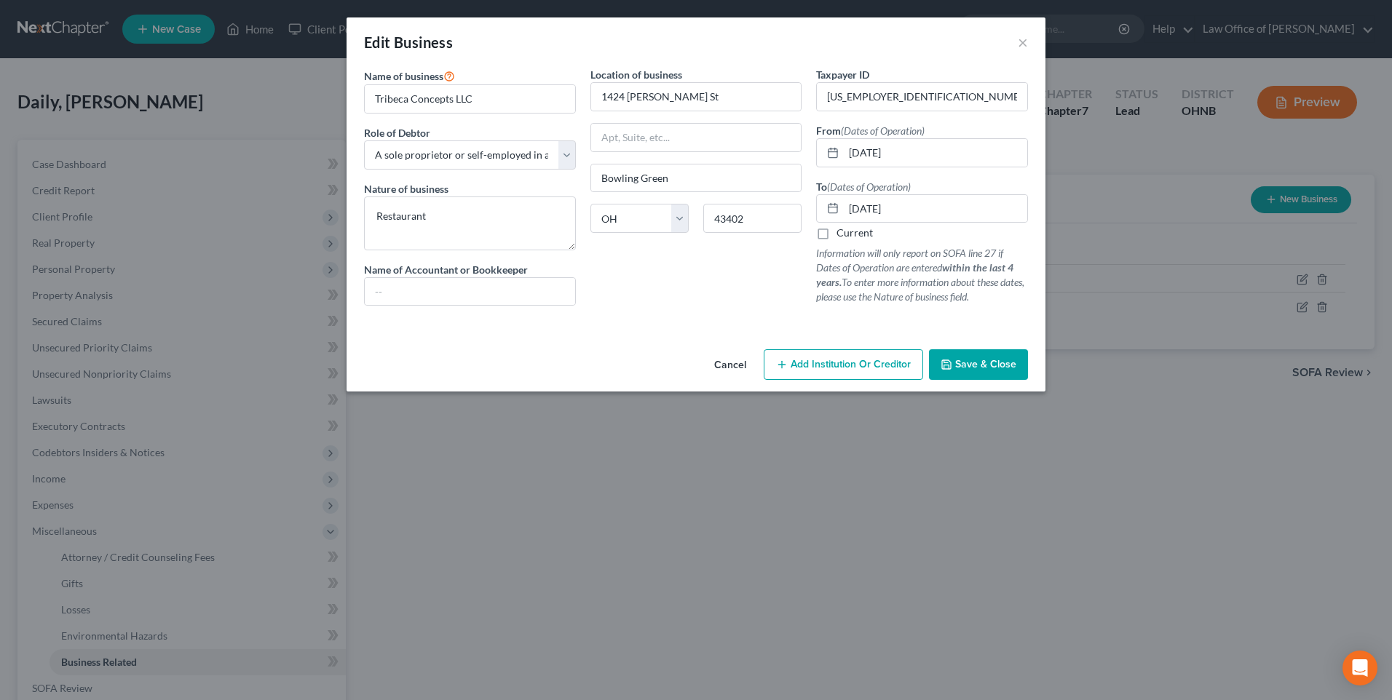
click at [1010, 370] on span "Save & Close" at bounding box center [985, 364] width 61 height 12
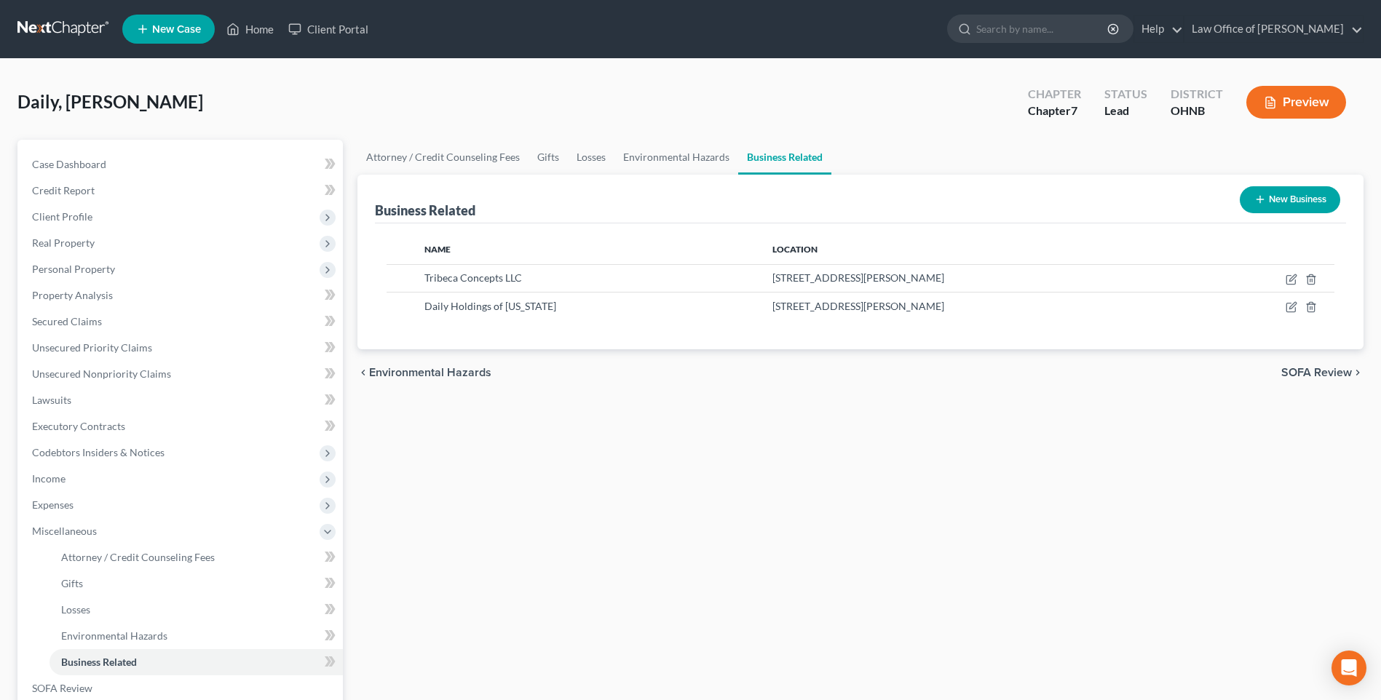
click at [1275, 114] on button "Preview" at bounding box center [1296, 102] width 100 height 33
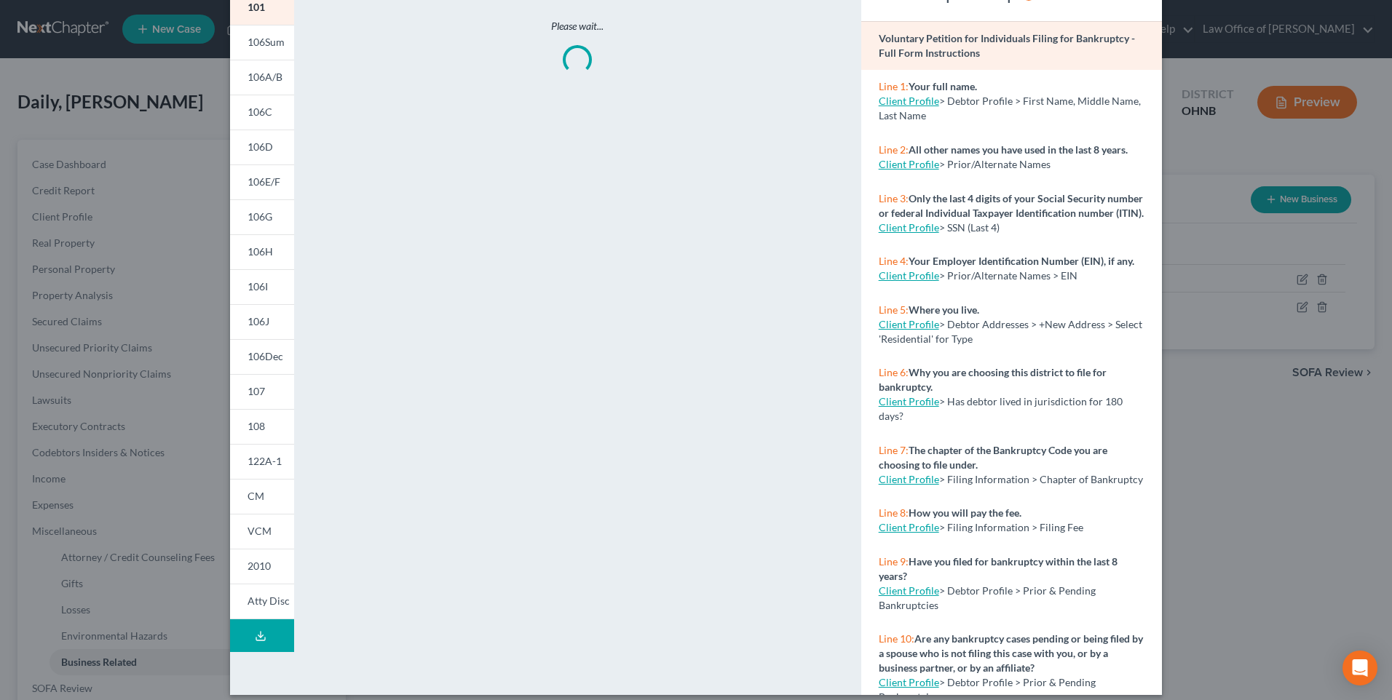
scroll to position [112, 0]
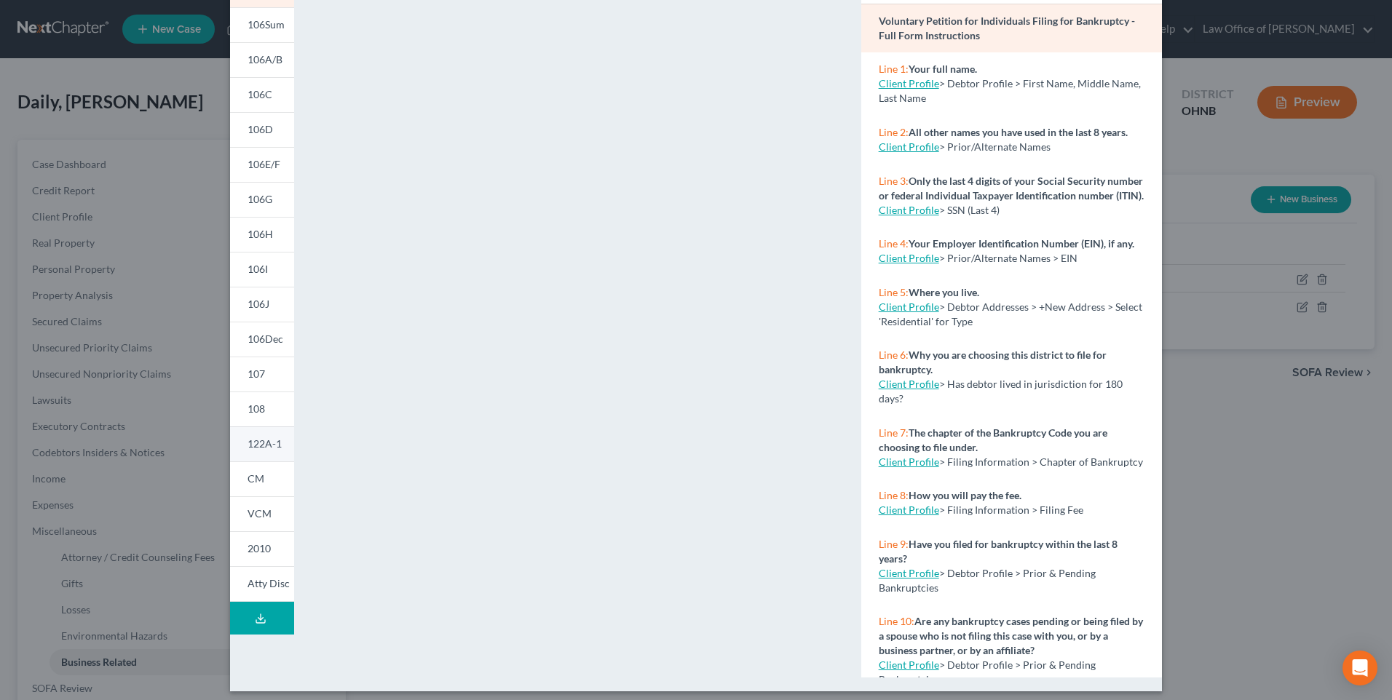
click at [247, 450] on span "122A-1" at bounding box center [264, 443] width 34 height 12
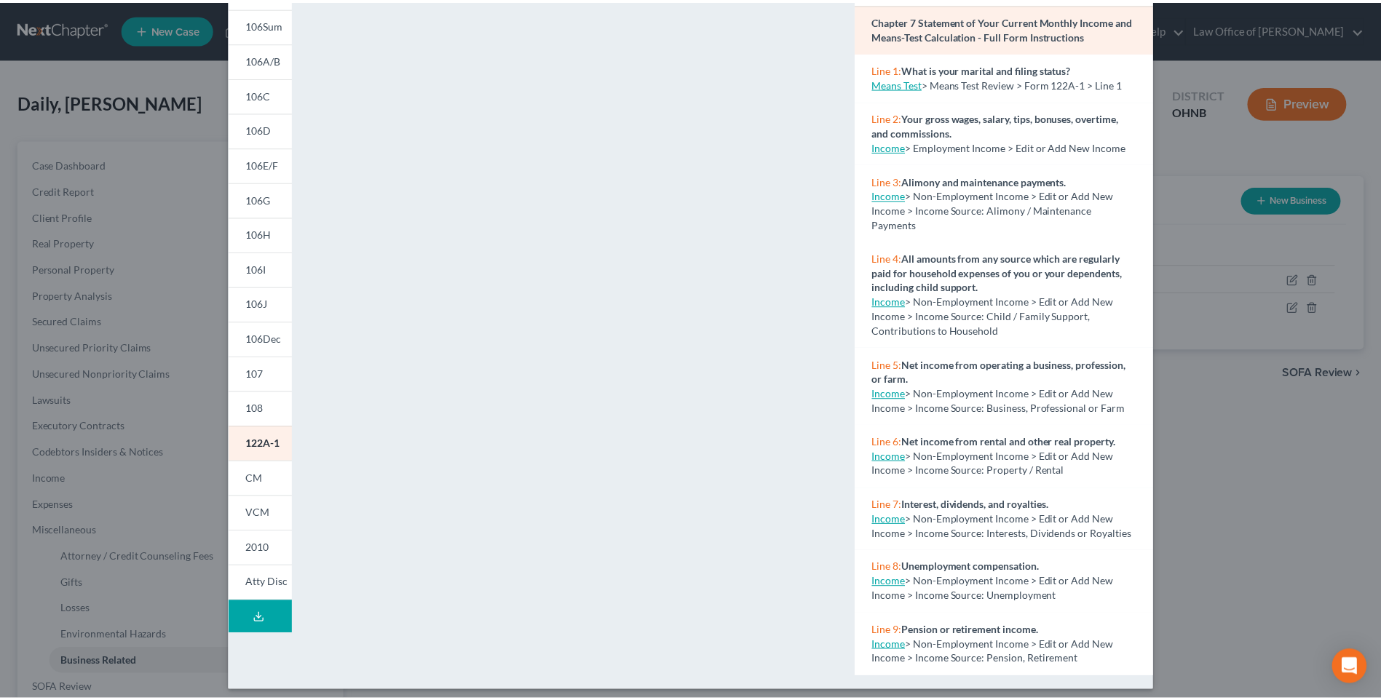
scroll to position [0, 0]
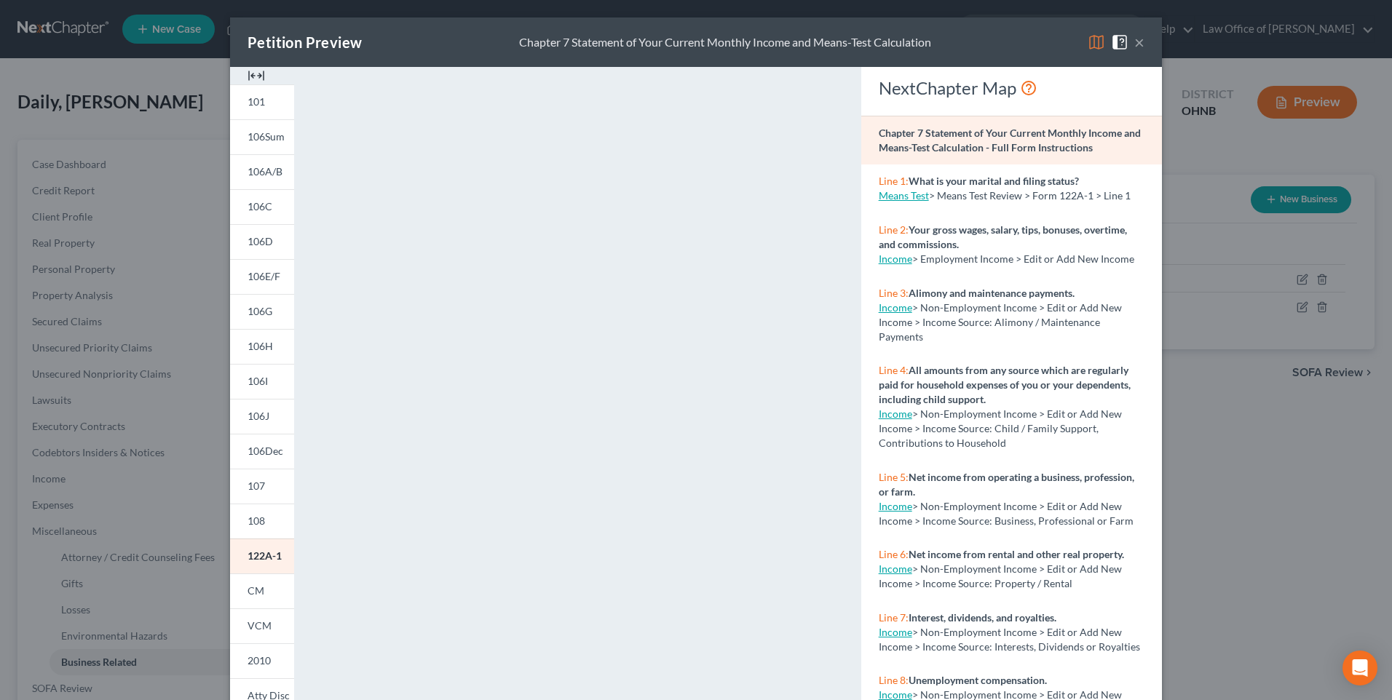
click at [1144, 42] on button "×" at bounding box center [1139, 41] width 10 height 17
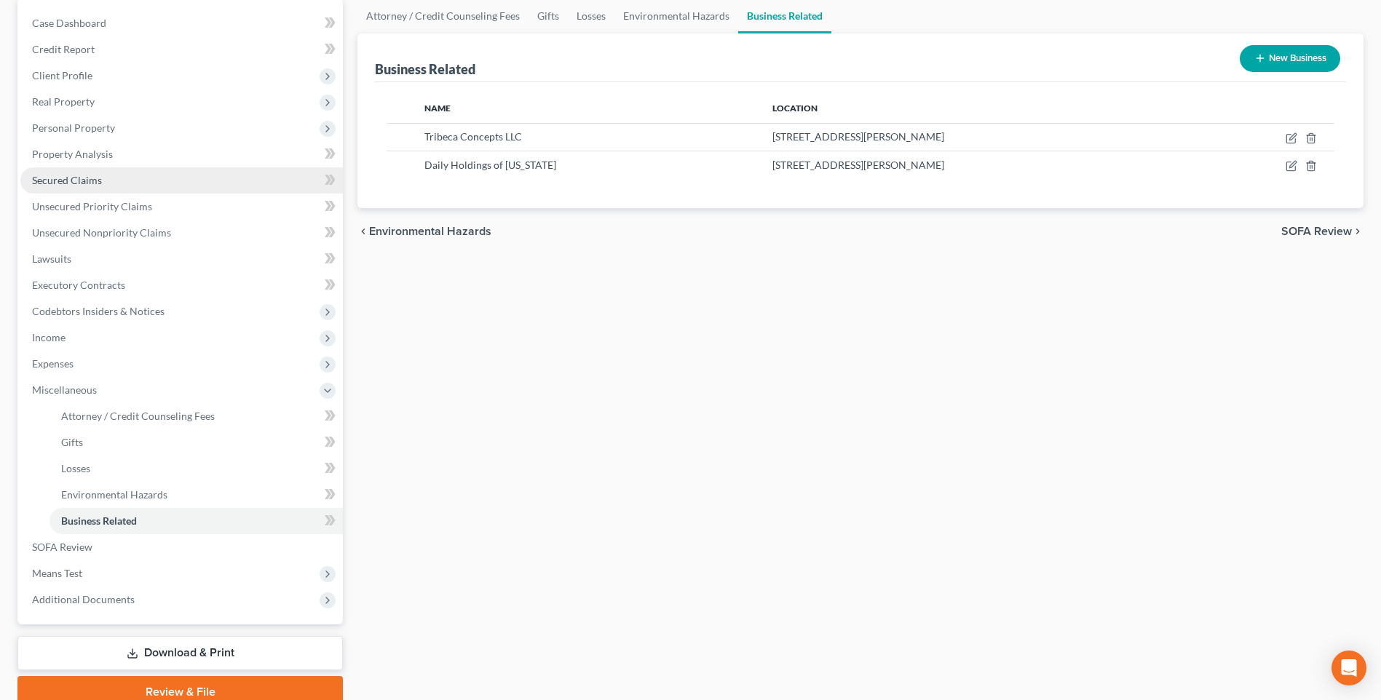
scroll to position [261, 0]
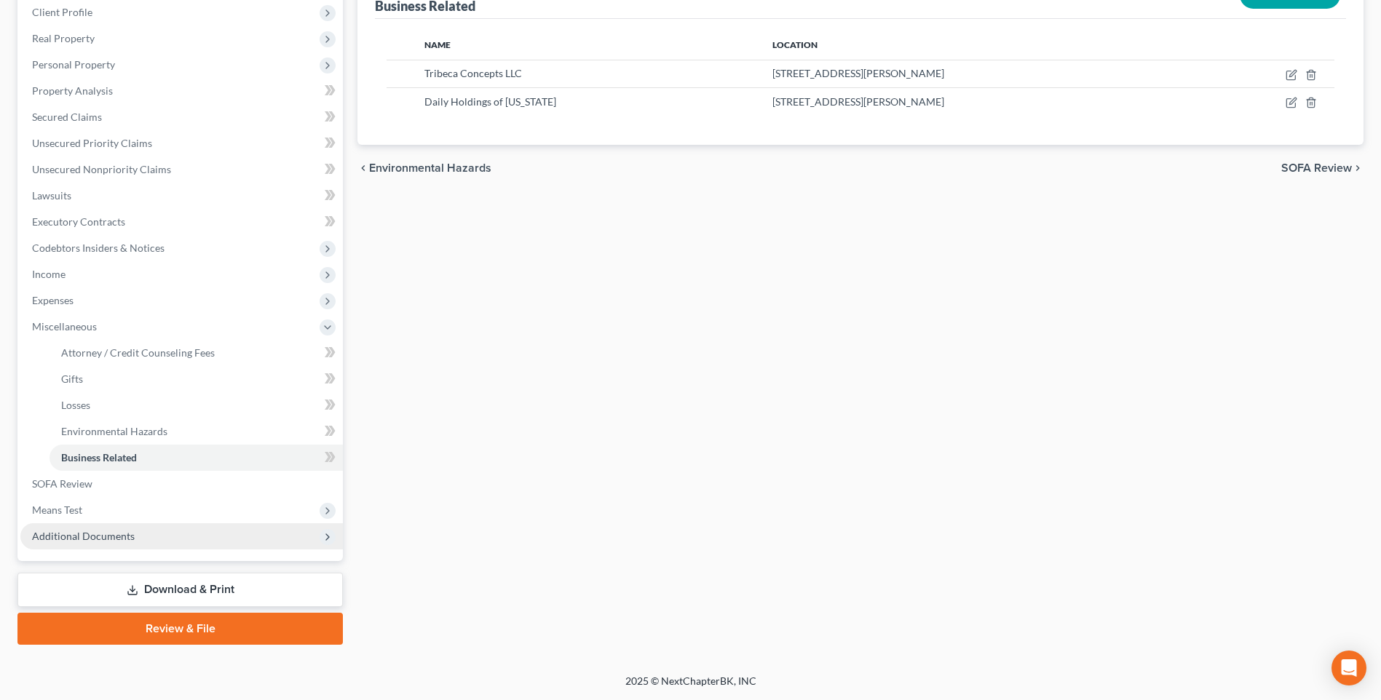
click at [103, 530] on span "Additional Documents" at bounding box center [83, 536] width 103 height 12
click at [146, 451] on span "Client Document Storage" at bounding box center [118, 457] width 114 height 12
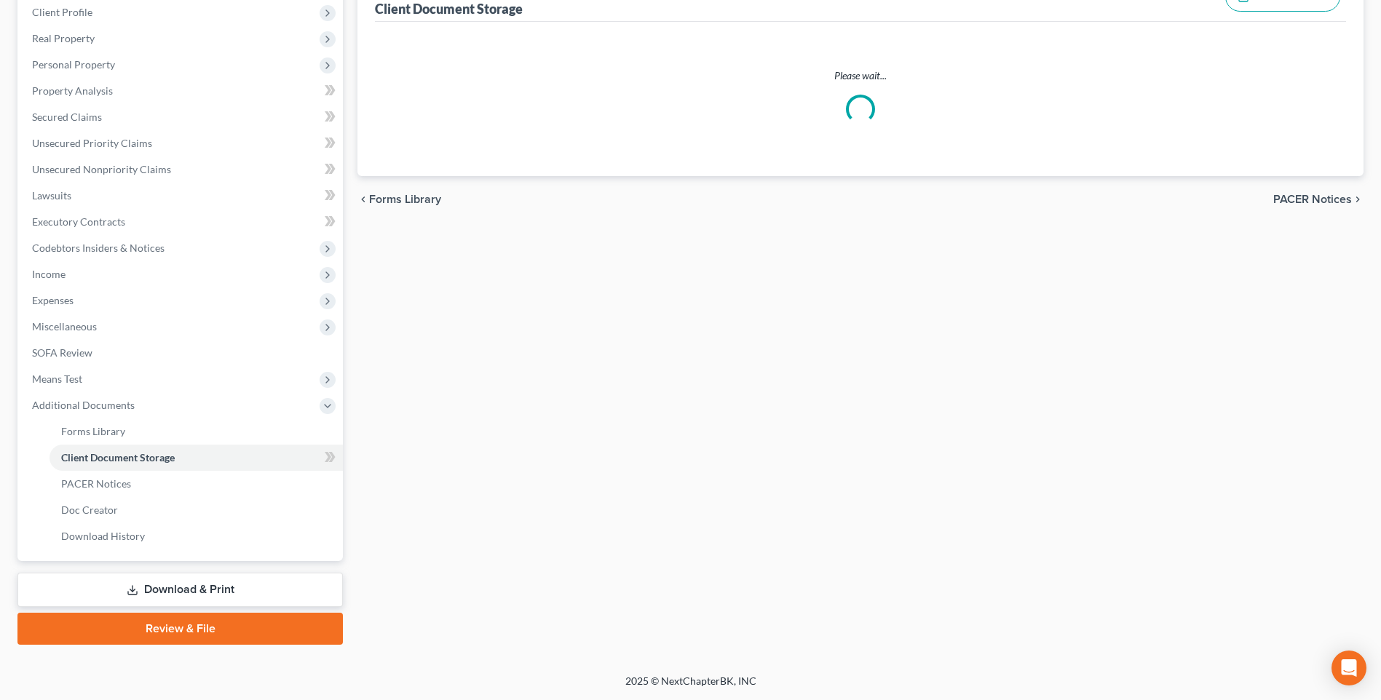
scroll to position [1, 0]
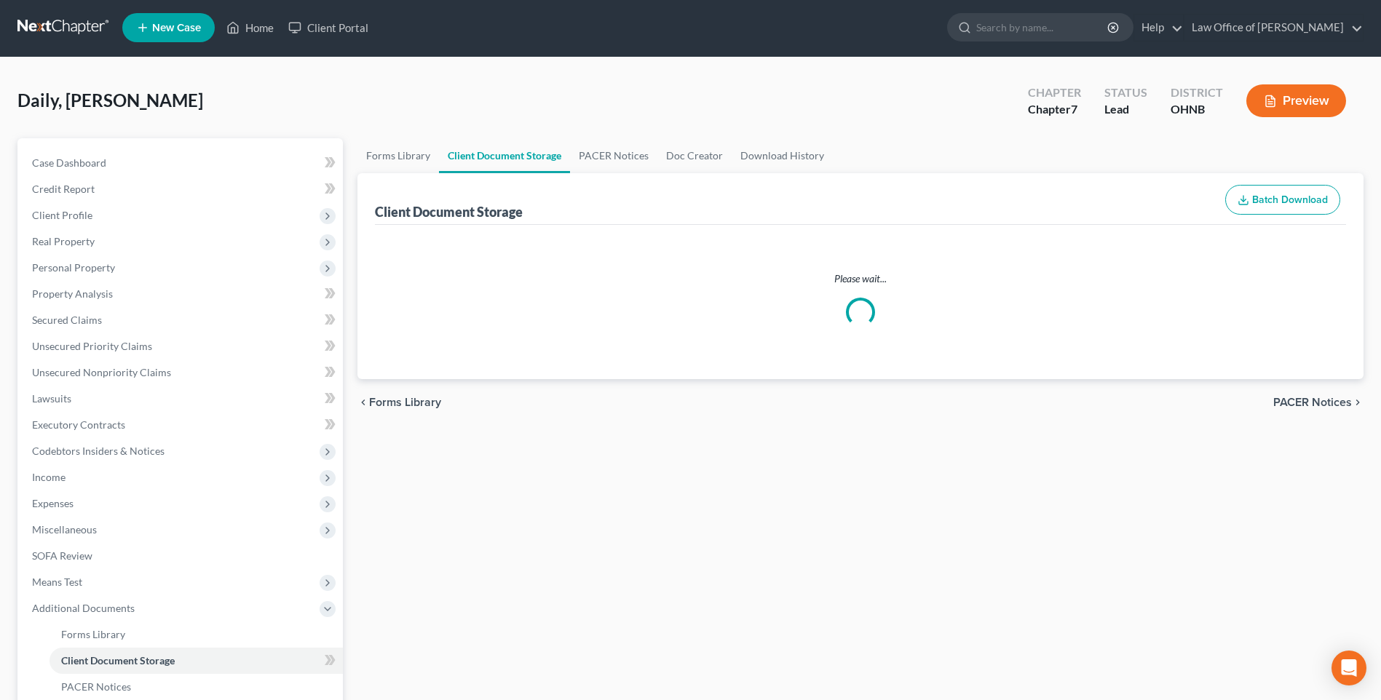
select select "20"
select select "5"
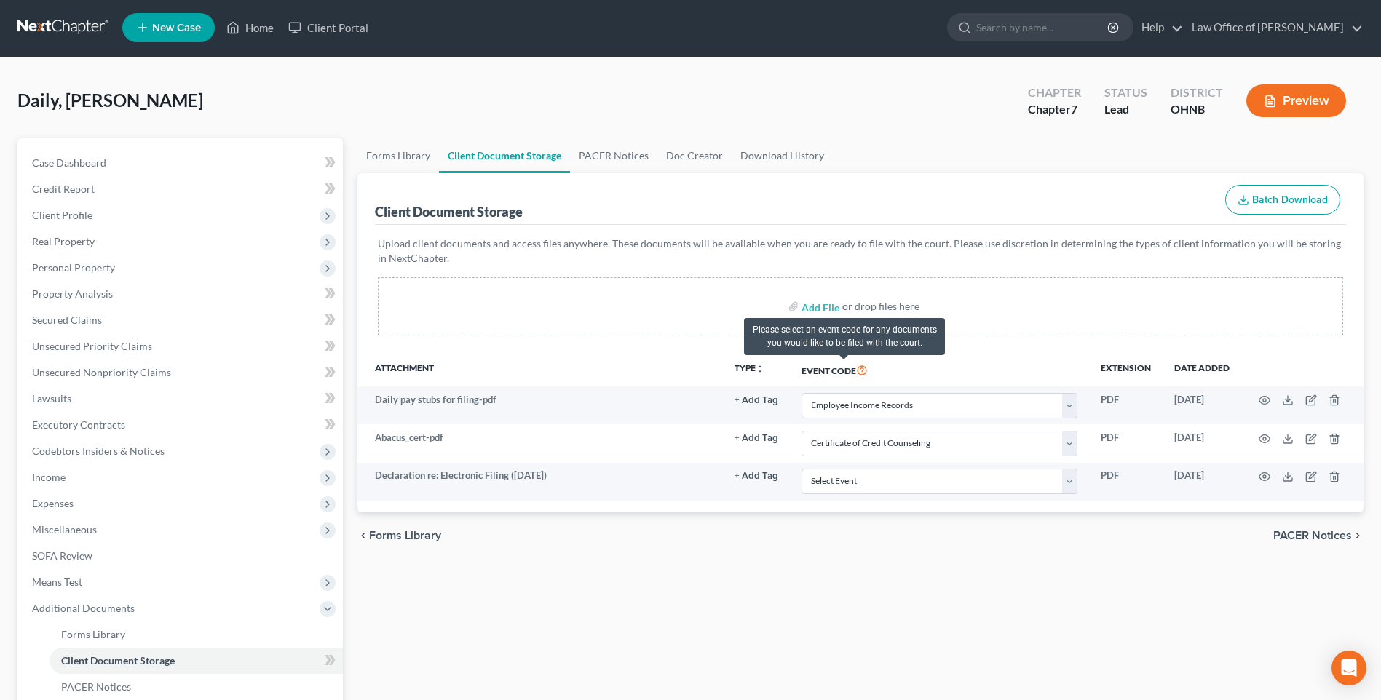
scroll to position [0, 0]
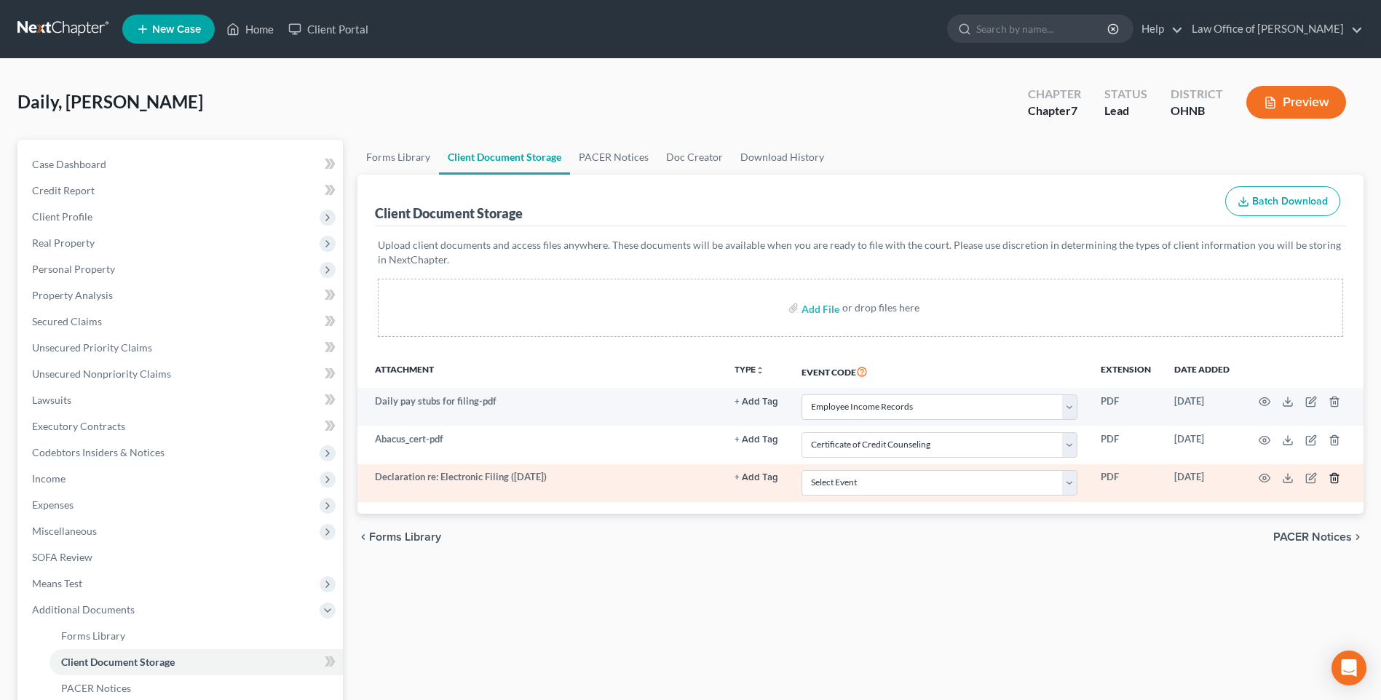
click at [1330, 484] on icon "button" at bounding box center [1334, 478] width 12 height 12
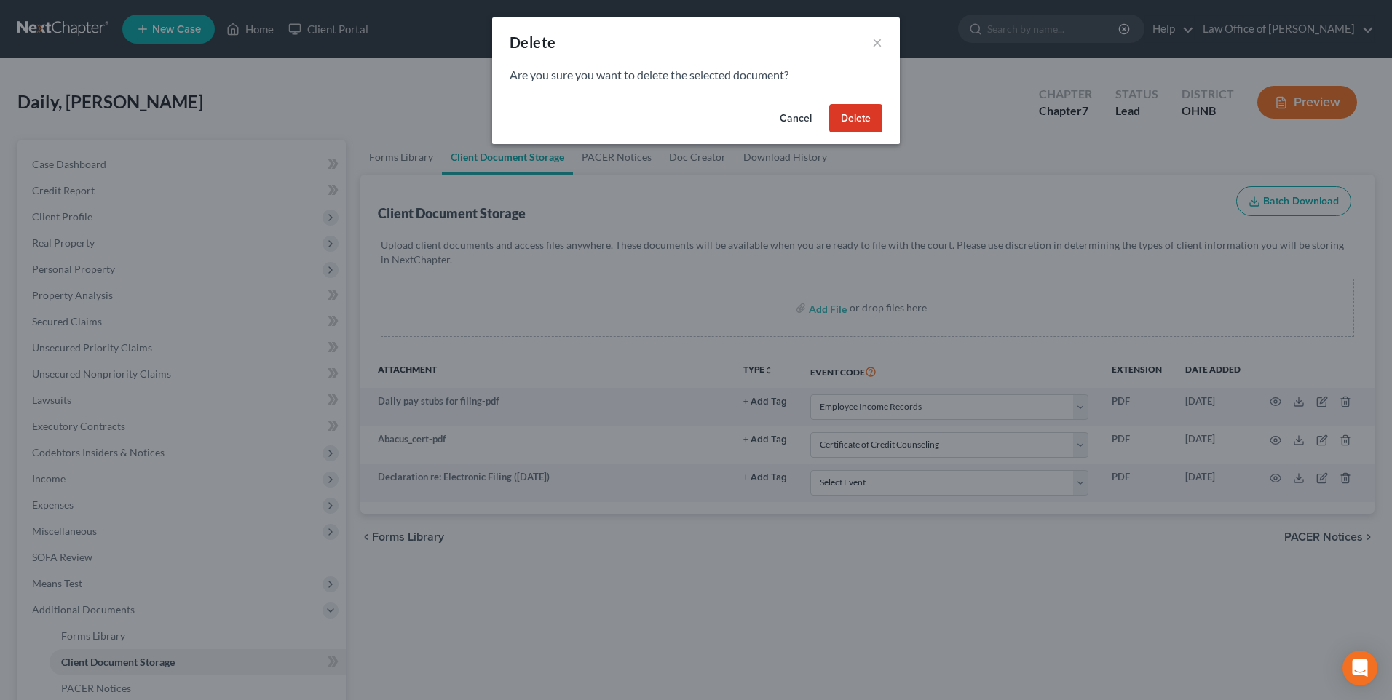
click at [873, 129] on button "Delete" at bounding box center [855, 118] width 53 height 29
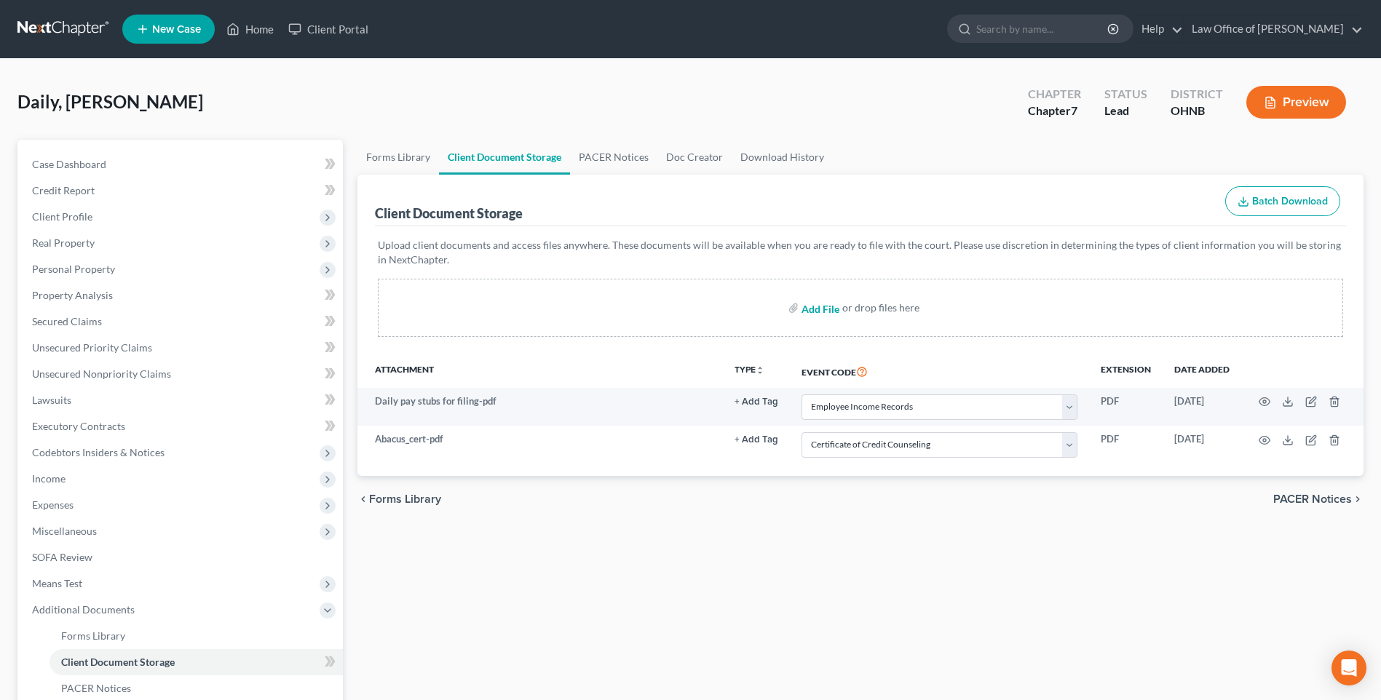
click at [813, 321] on input "file" at bounding box center [818, 308] width 35 height 26
type input "C:\fakepath\Daily Dec Re Elec Filing.pdf"
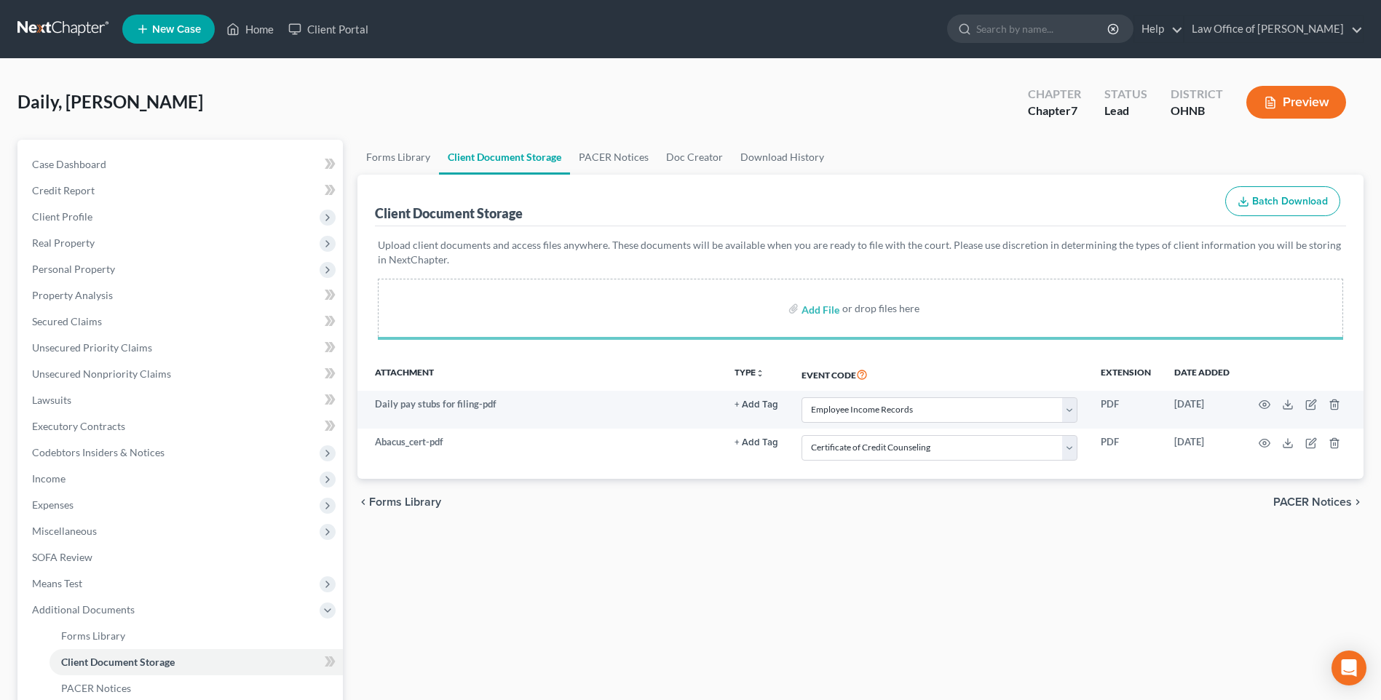
select select "20"
select select "5"
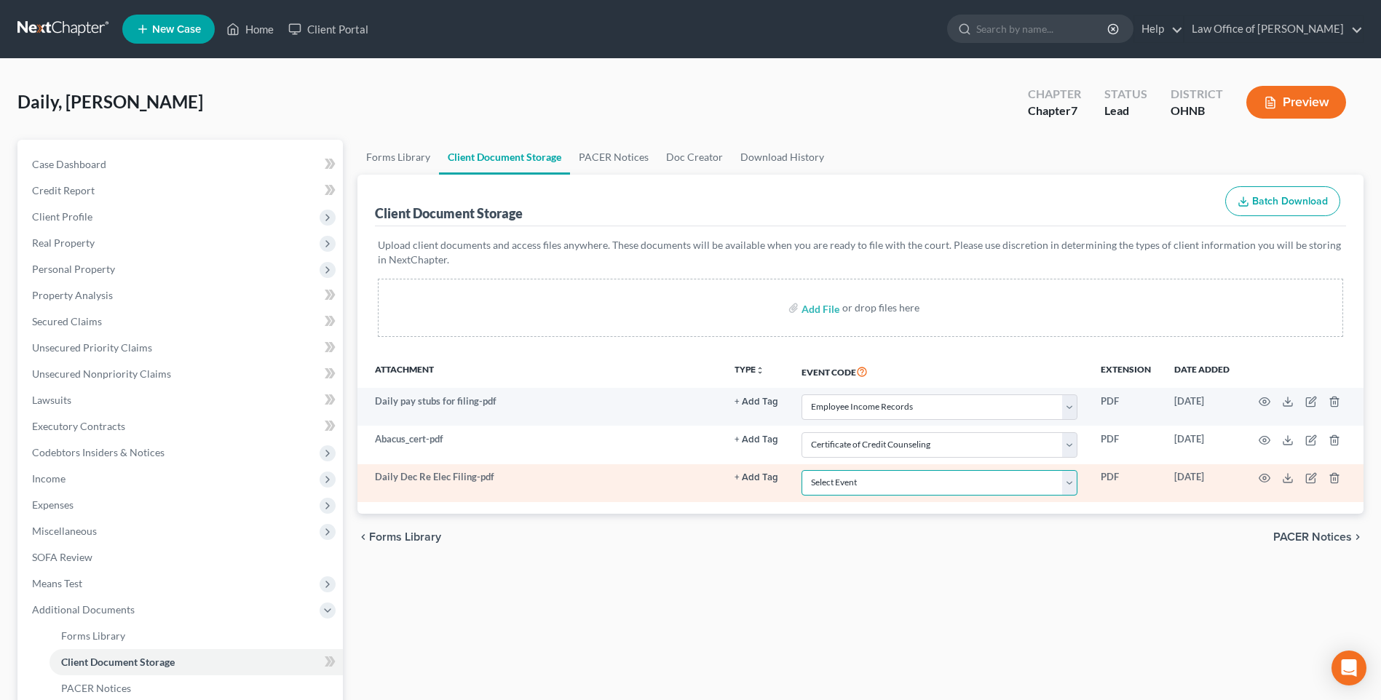
click at [1048, 496] on select "Select Event 20 Largest Unsecured Creditors Amended List of Creditors (Fee) Ame…" at bounding box center [939, 482] width 276 height 25
select select "16"
click at [801, 496] on select "Select Event 20 Largest Unsecured Creditors Amended List of Creditors (Fee) Ame…" at bounding box center [939, 482] width 276 height 25
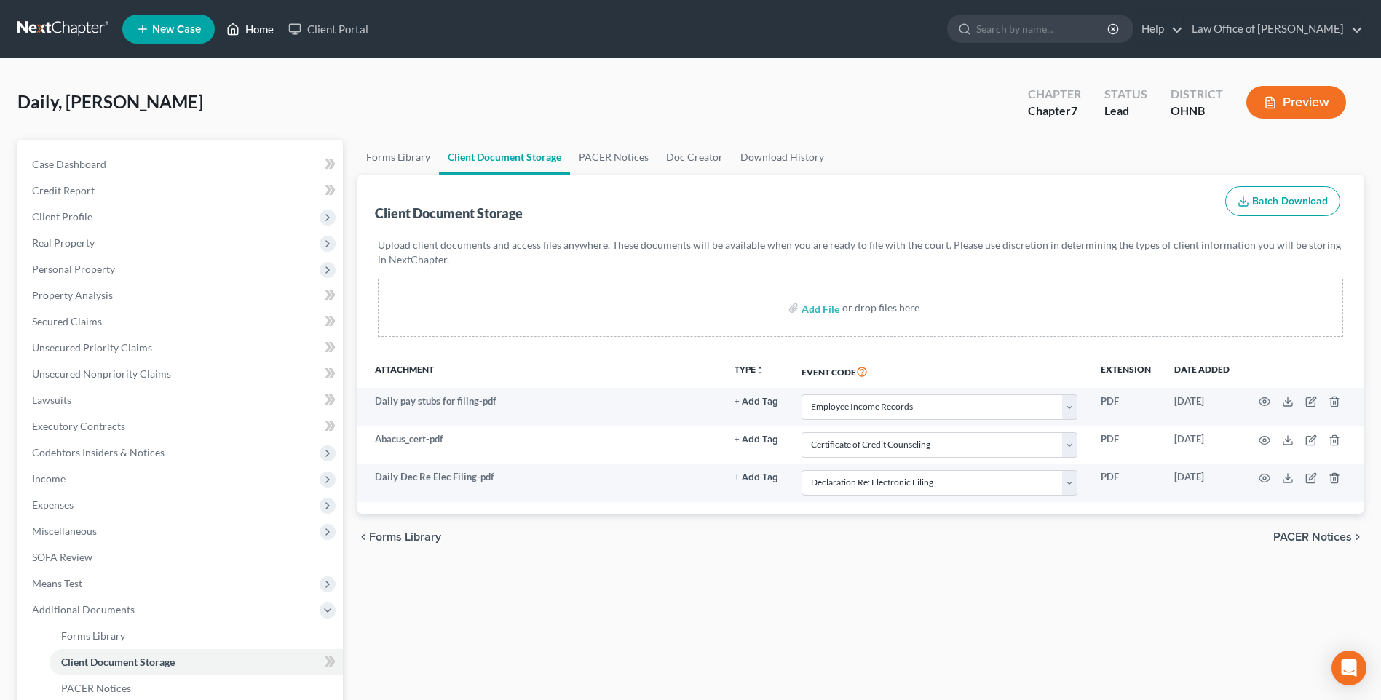
drag, startPoint x: 274, startPoint y: 29, endPoint x: 501, endPoint y: 118, distance: 243.1
click at [274, 29] on link "Home" at bounding box center [250, 29] width 62 height 26
